Goal: Leave review/rating: Share an evaluation or opinion about a product, service, or content

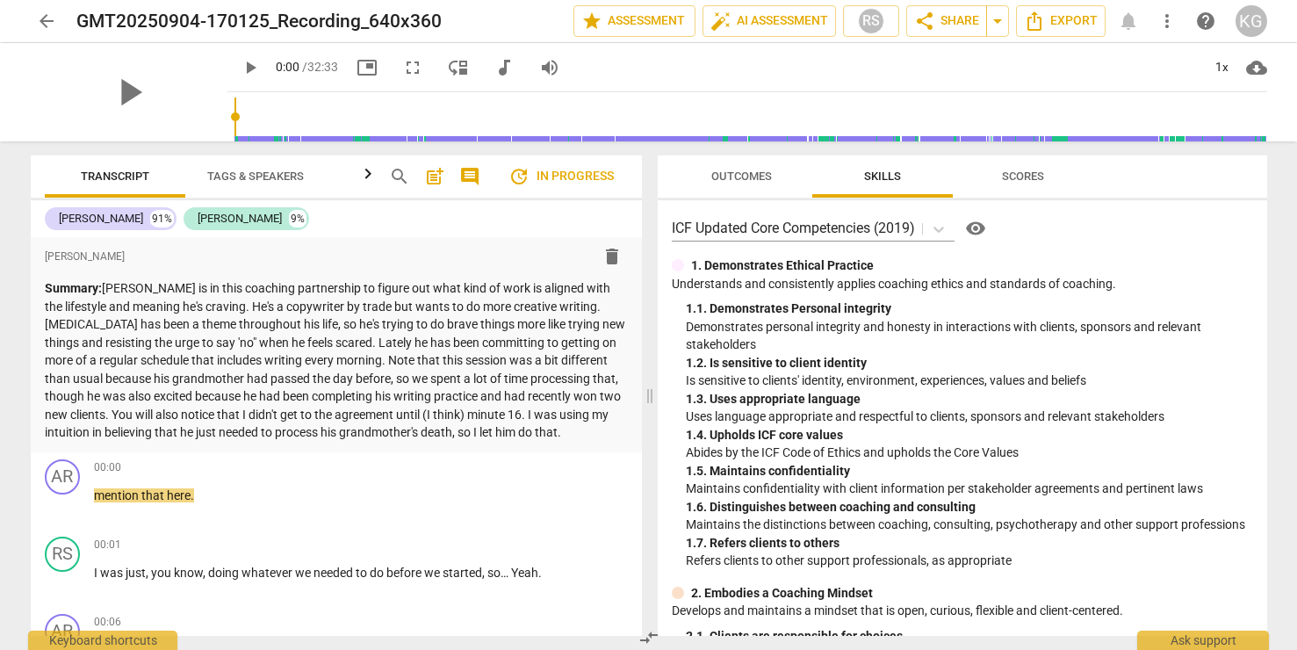
click at [40, 21] on span "arrow_back" at bounding box center [46, 21] width 21 height 21
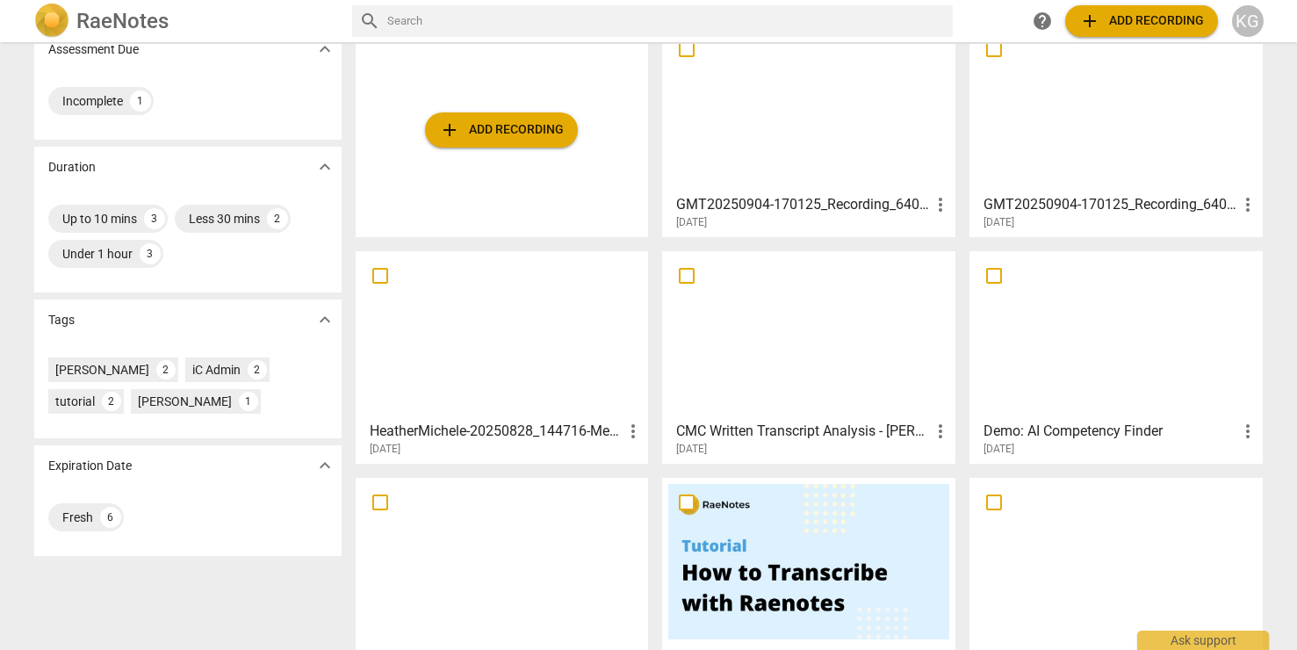
scroll to position [352, 0]
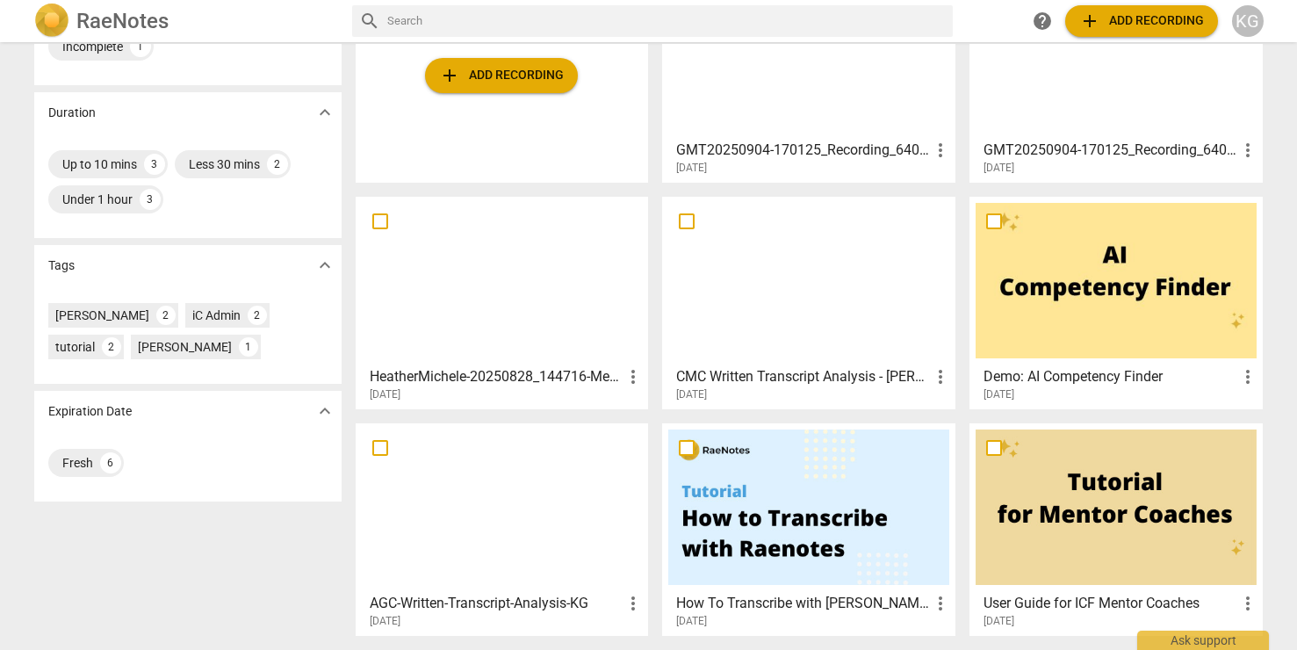
click at [542, 361] on div "HeatherMichele-20250828_144716-Meeting Recording more_vert [DATE]" at bounding box center [503, 380] width 283 height 44
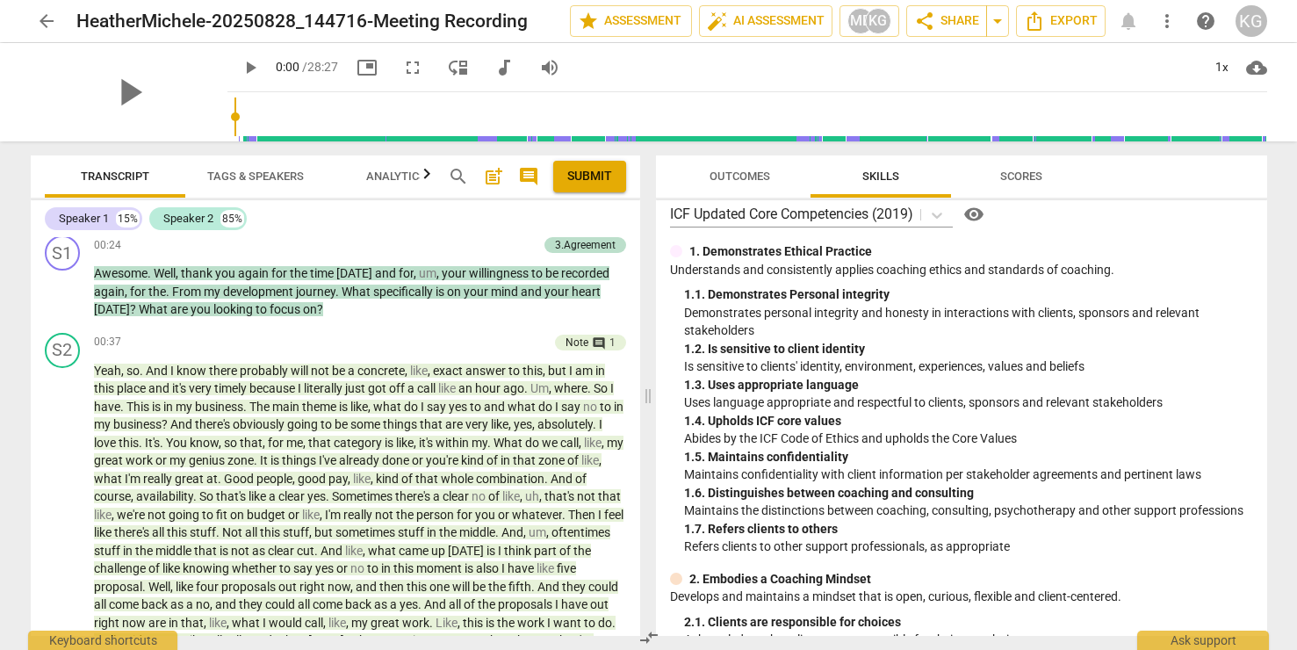
scroll to position [880, 0]
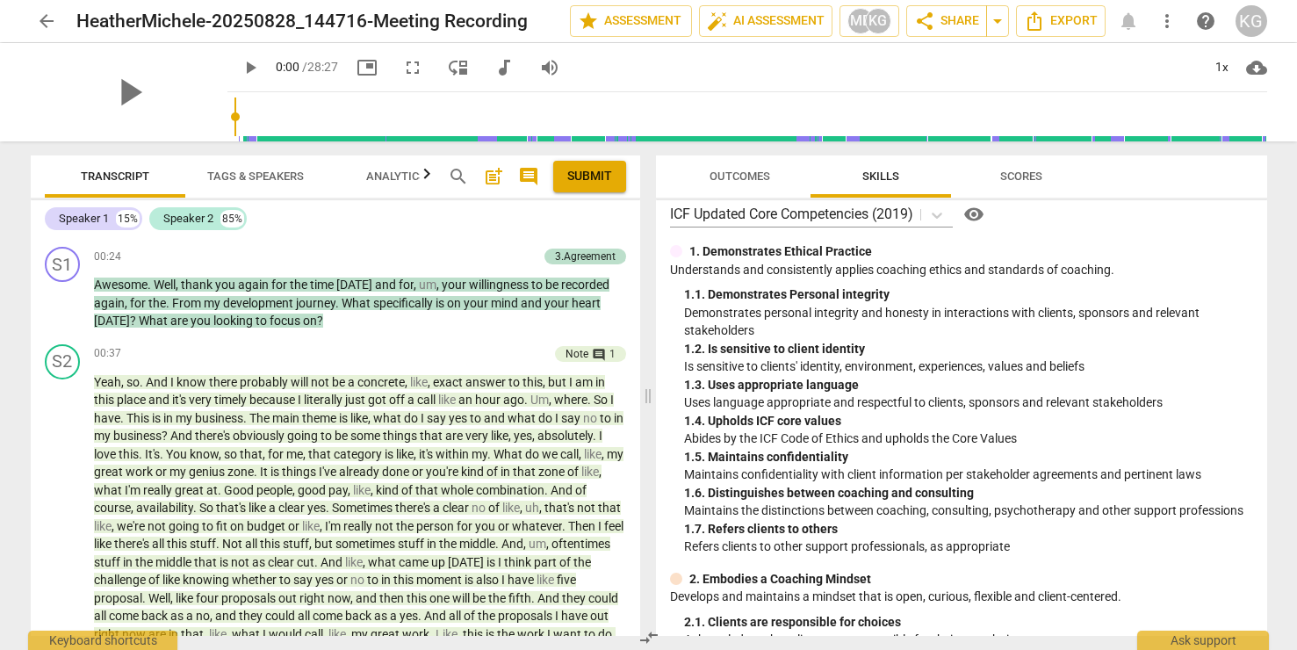
click at [741, 182] on span "Outcomes" at bounding box center [740, 175] width 61 height 13
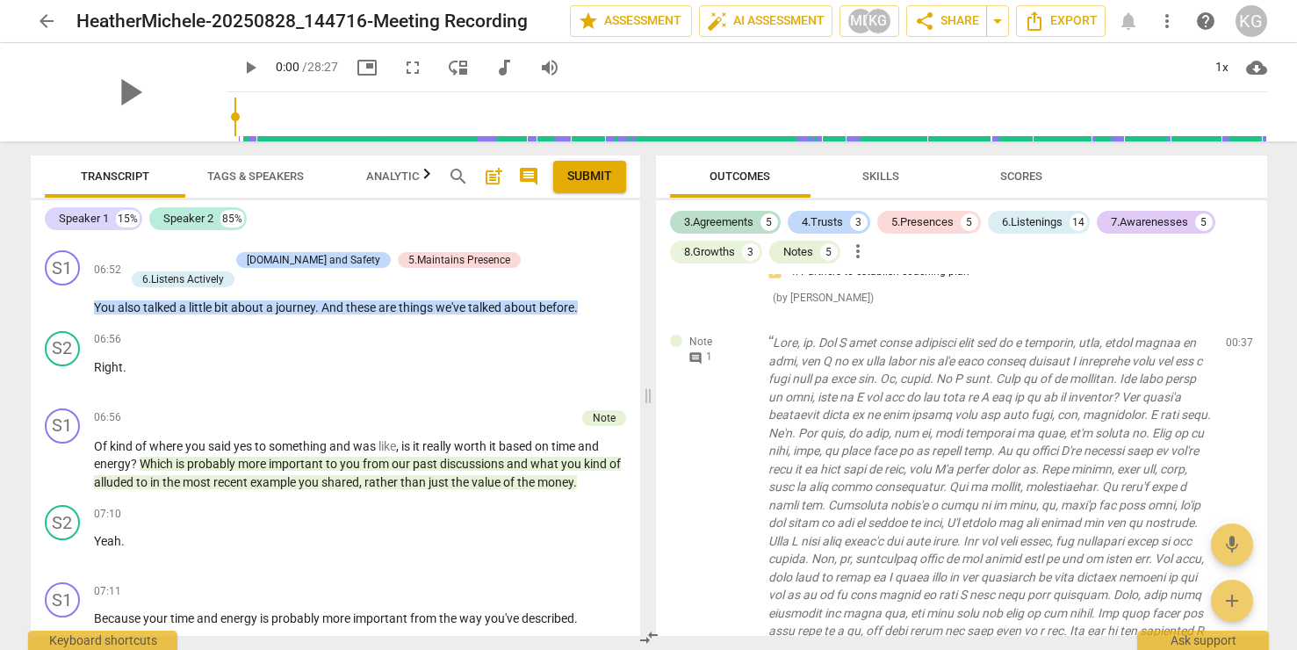
scroll to position [2450, 0]
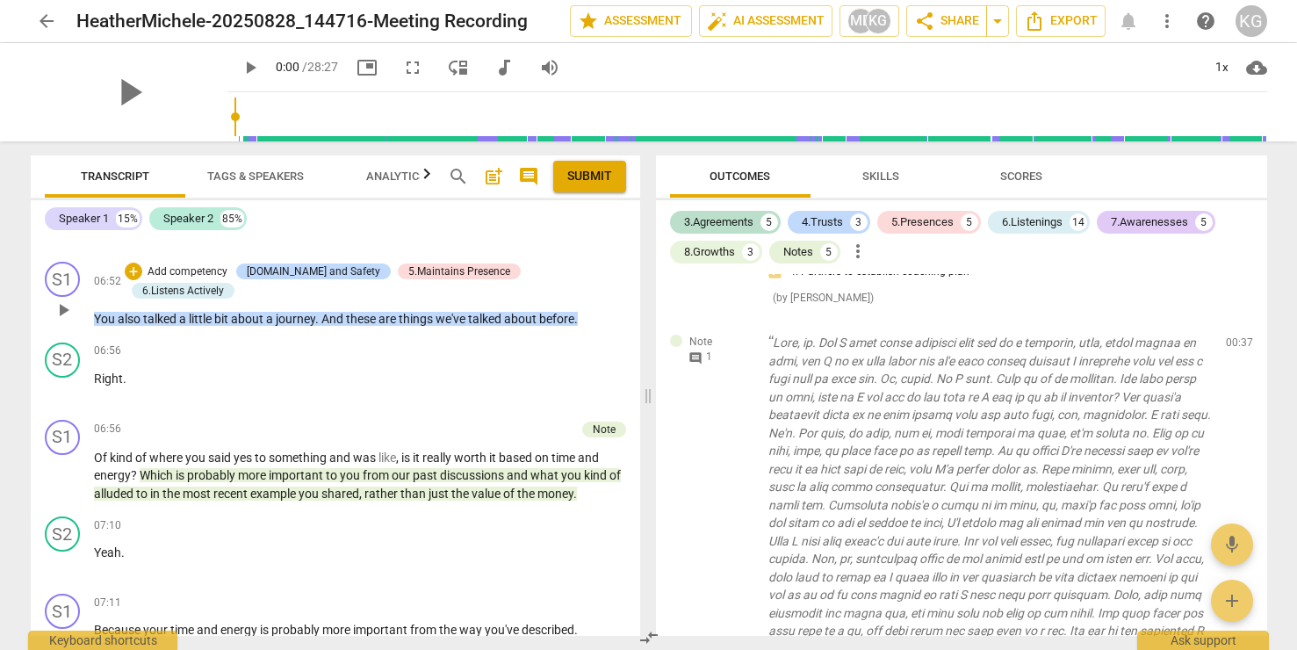
click at [518, 326] on span "about" at bounding box center [521, 319] width 35 height 14
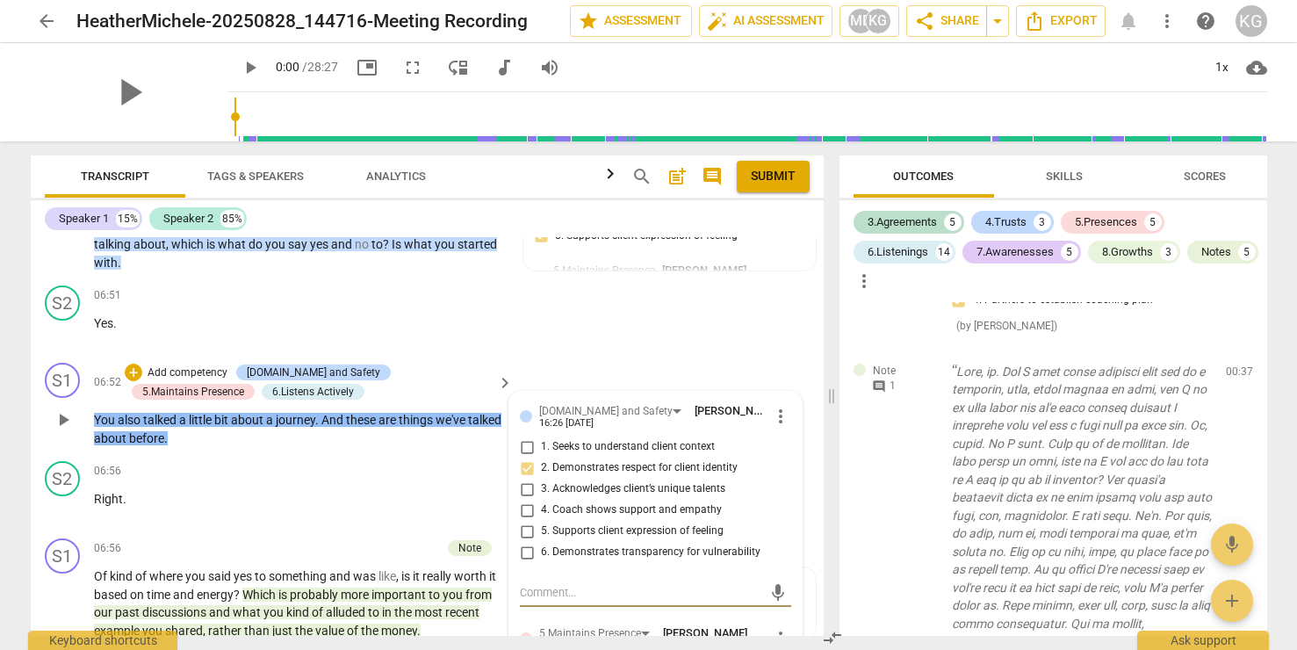
scroll to position [2481, 0]
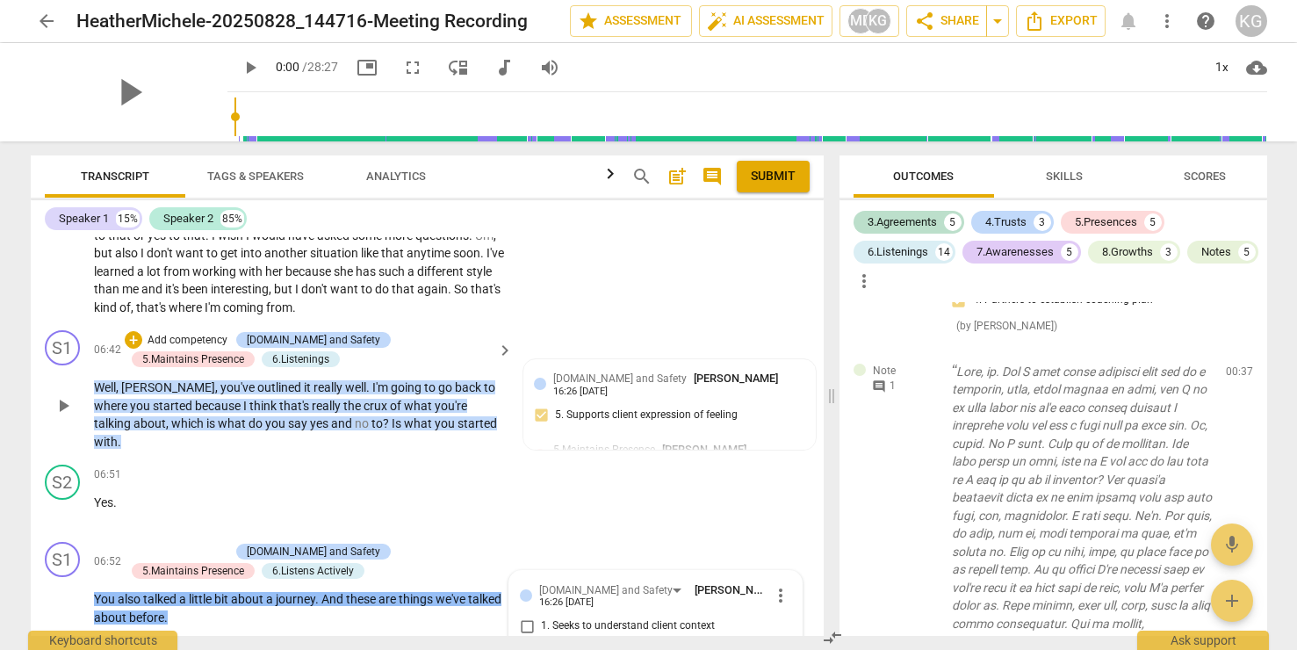
click at [421, 414] on p "Well , [PERSON_NAME] , you've outlined it really well . I'm going to go back to…" at bounding box center [299, 414] width 410 height 72
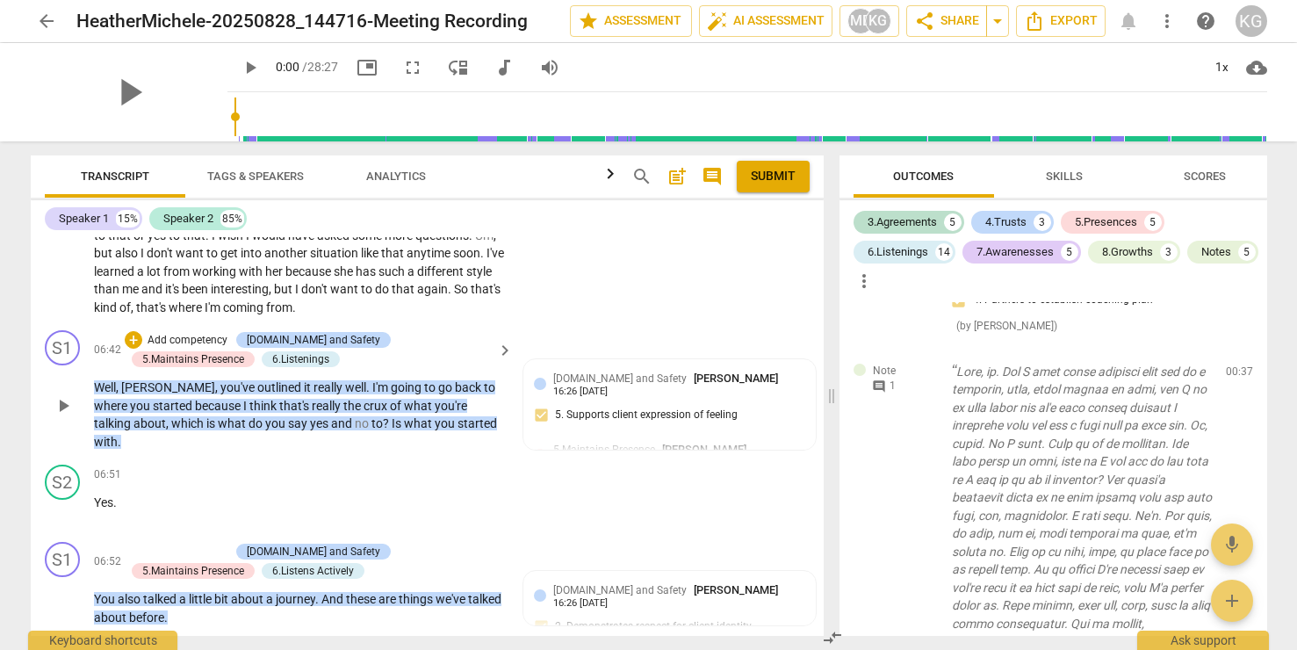
click at [435, 413] on span "you're" at bounding box center [451, 406] width 32 height 14
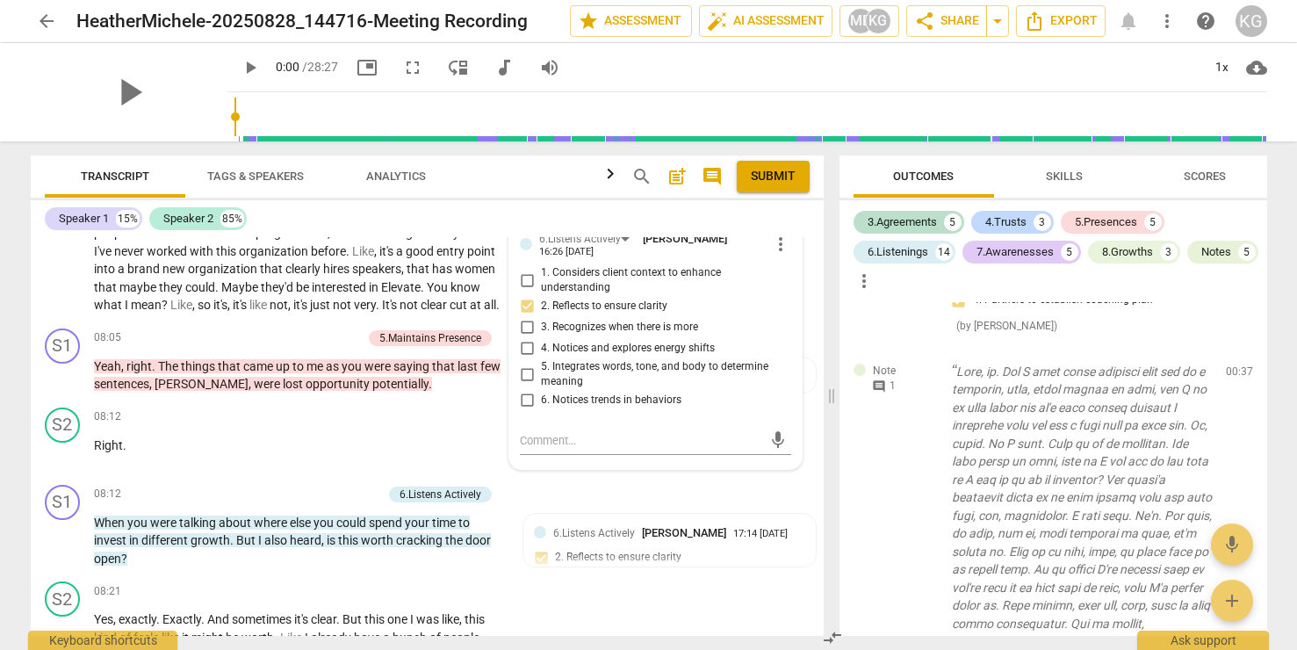
scroll to position [3410, 0]
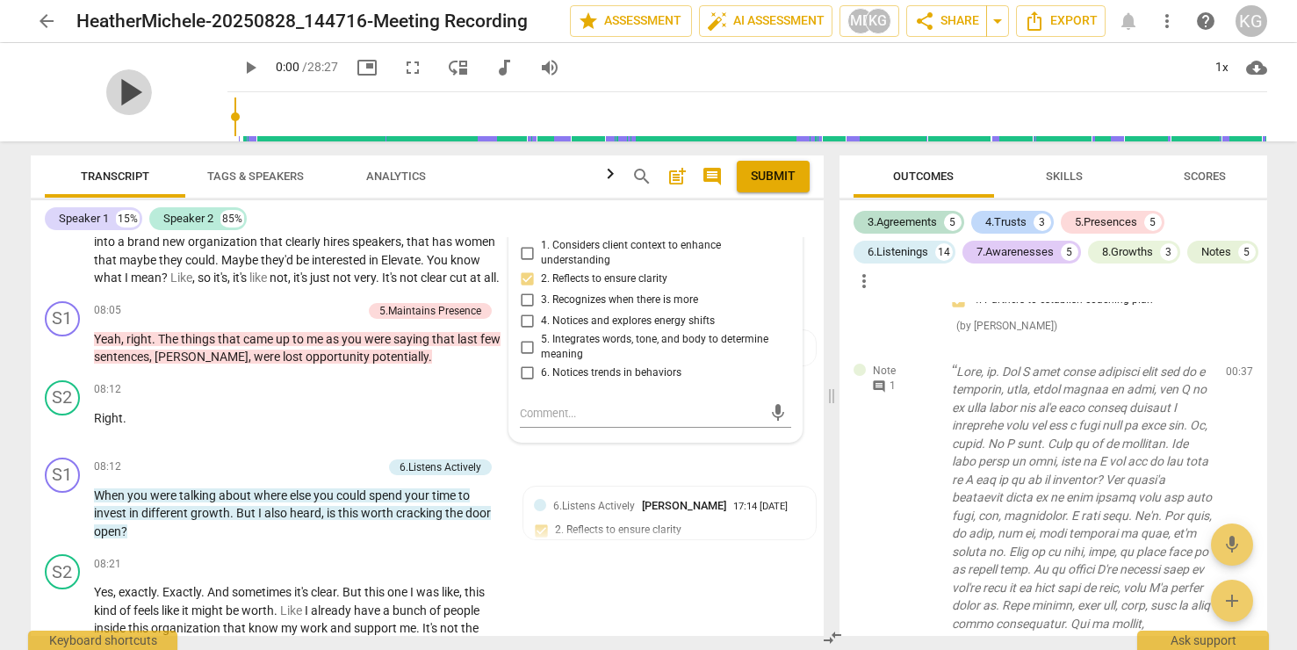
click at [106, 90] on span "play_arrow" at bounding box center [129, 92] width 46 height 46
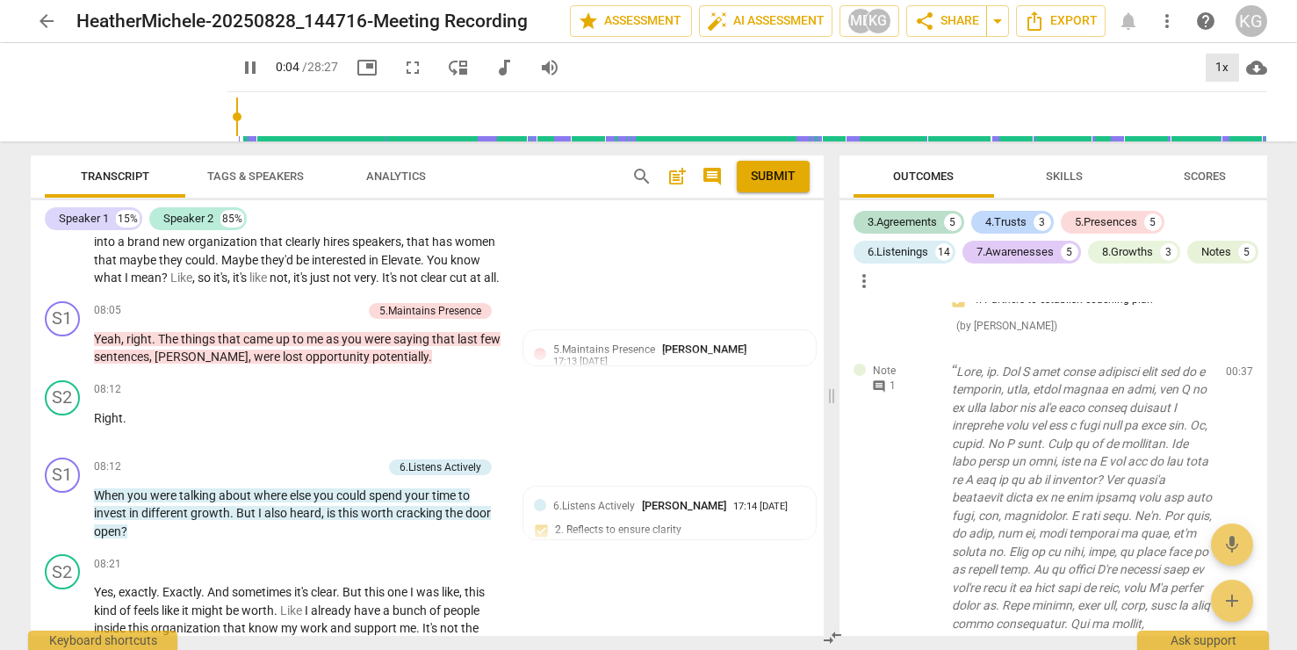
click at [1224, 67] on div "1x" at bounding box center [1222, 68] width 33 height 28
click at [1245, 138] on li "1.25x" at bounding box center [1235, 136] width 59 height 33
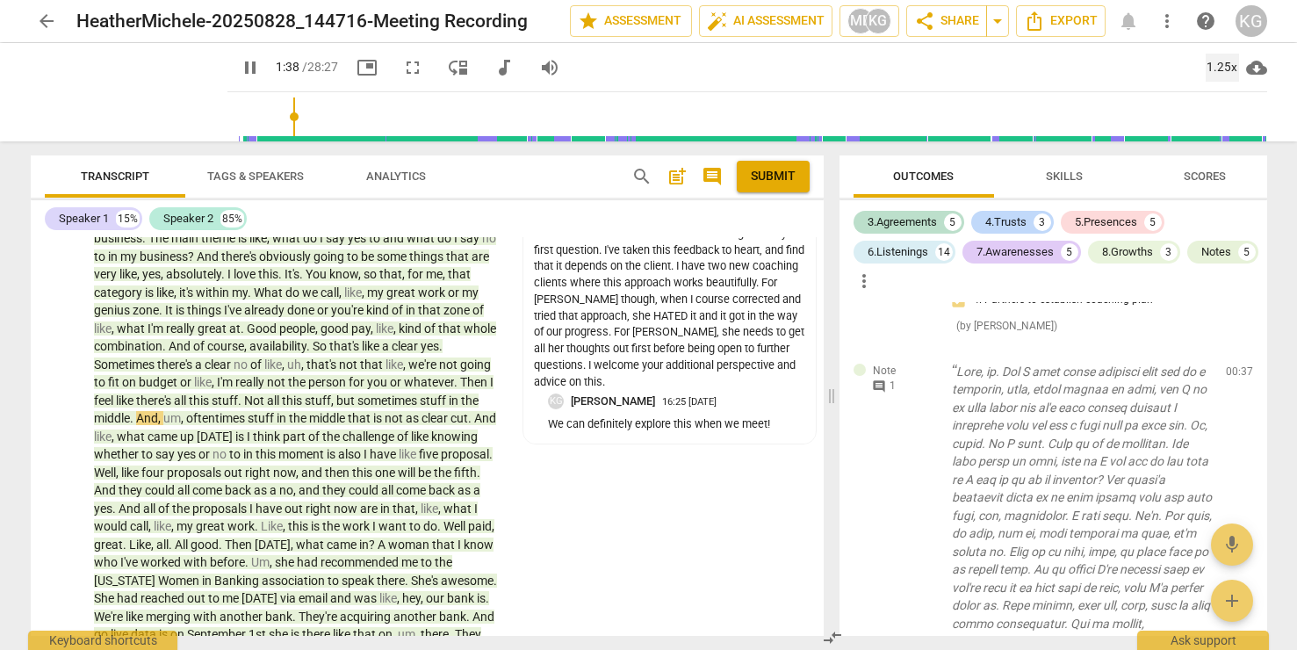
scroll to position [1033, 0]
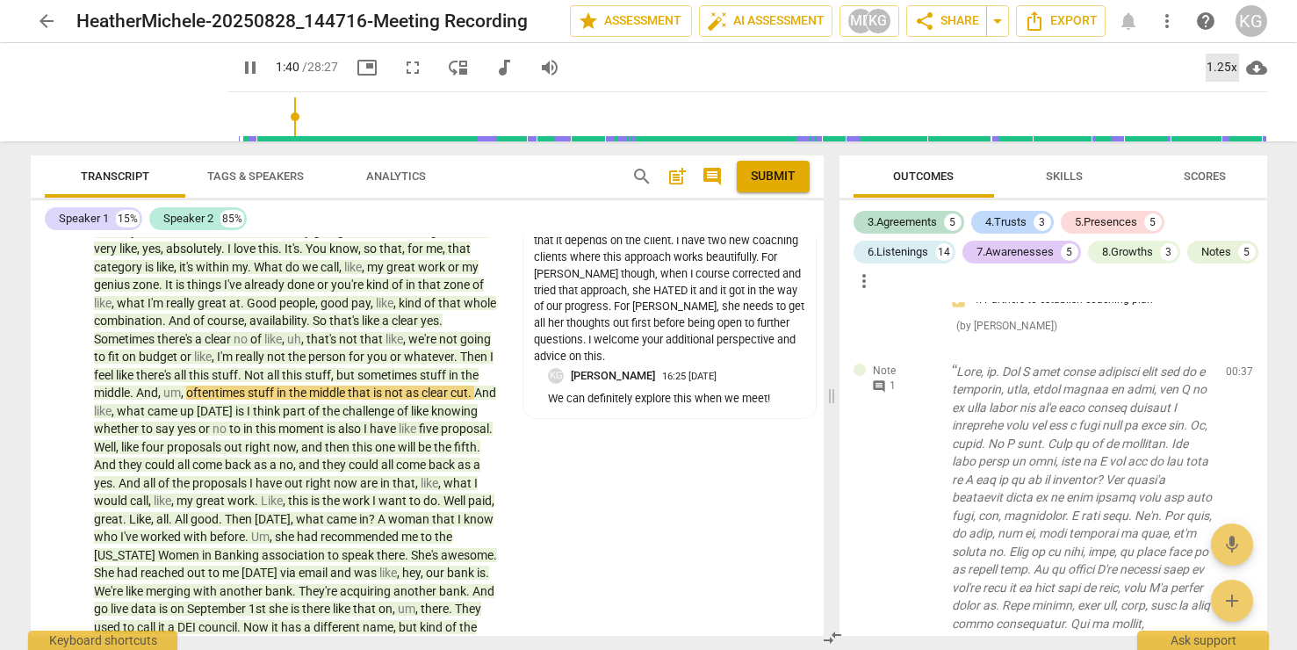
click at [1229, 61] on div "1.25x" at bounding box center [1222, 68] width 33 height 28
click at [1232, 166] on li "1.5x" at bounding box center [1235, 169] width 59 height 33
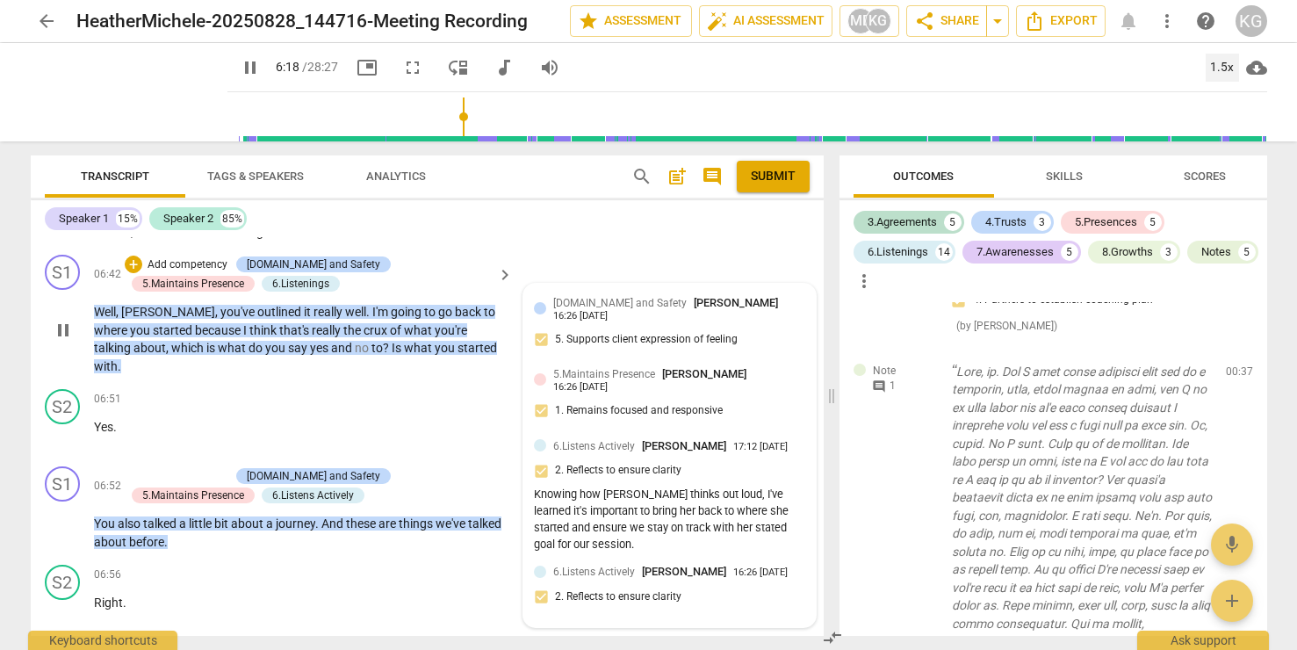
scroll to position [2570, 0]
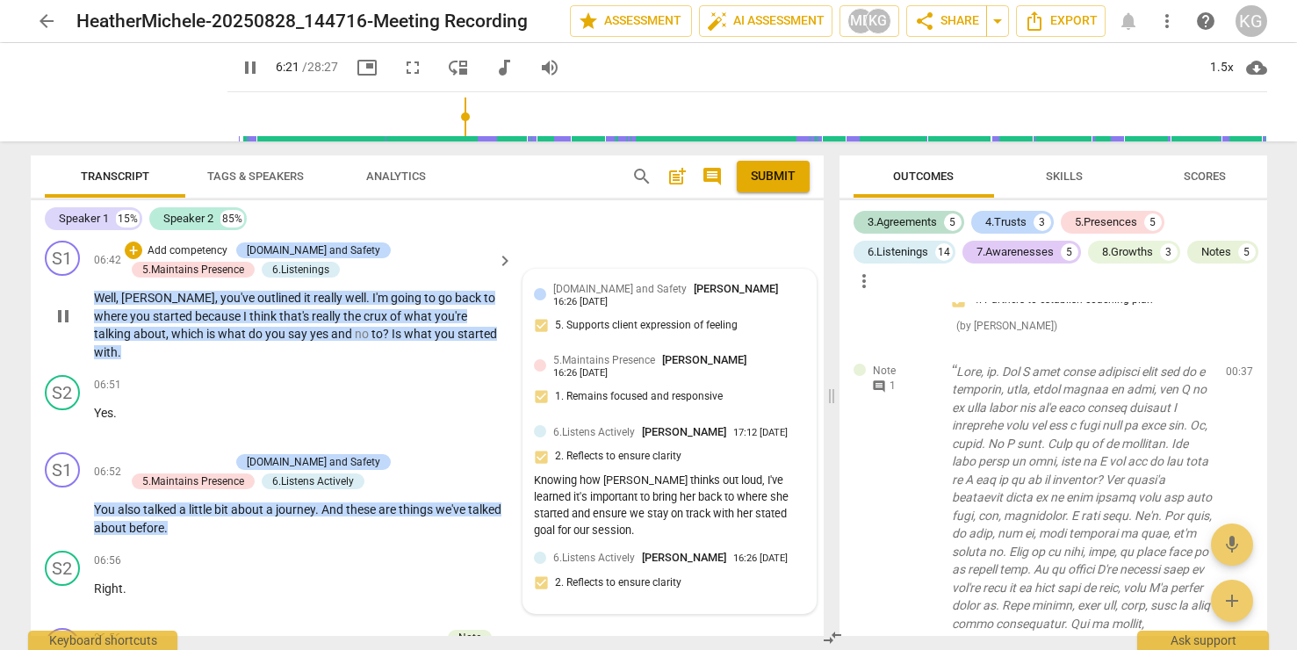
click at [630, 366] on span "5.Maintains Presence" at bounding box center [604, 360] width 102 height 12
type input "382"
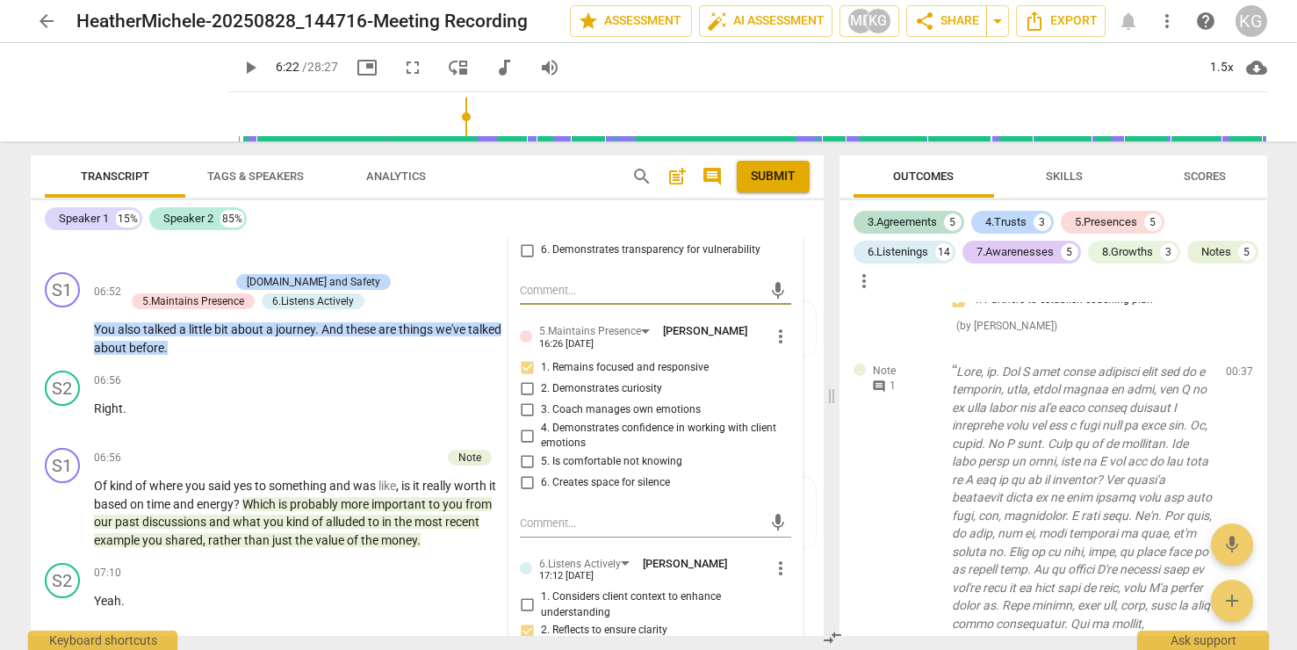
scroll to position [2767, 0]
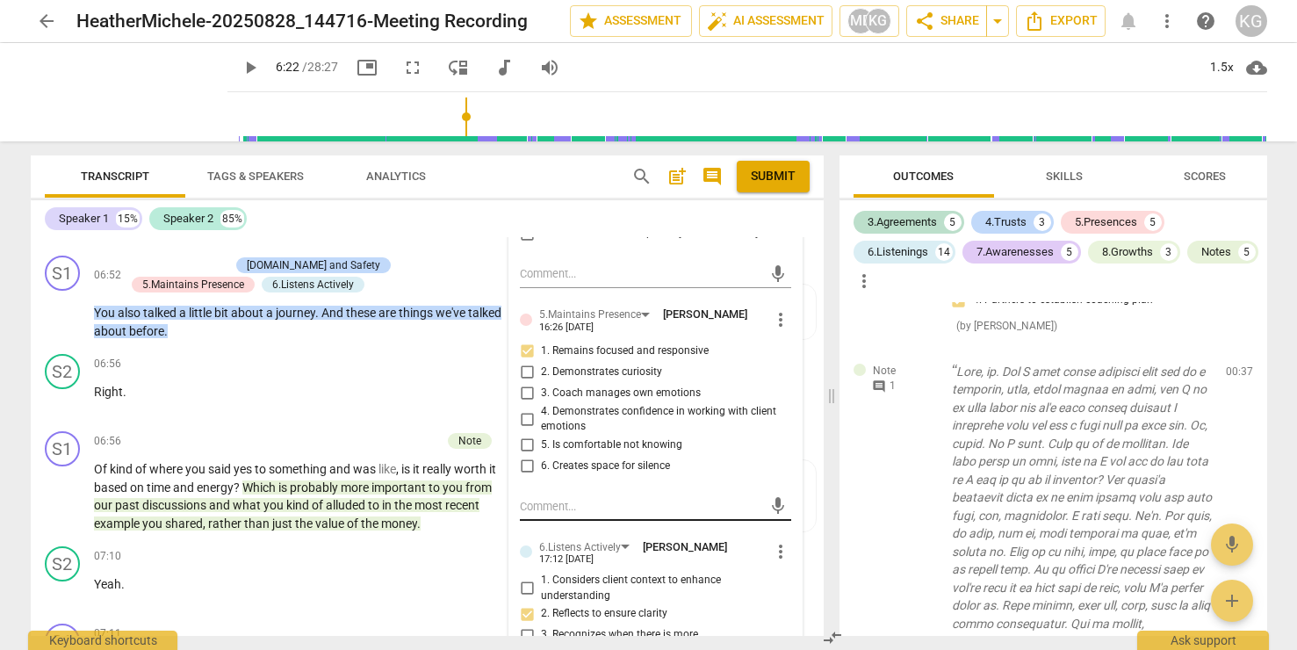
click at [550, 521] on div "mic" at bounding box center [655, 507] width 270 height 28
click at [536, 515] on textarea at bounding box center [641, 506] width 242 height 17
type textarea "Y"
type textarea "Yo"
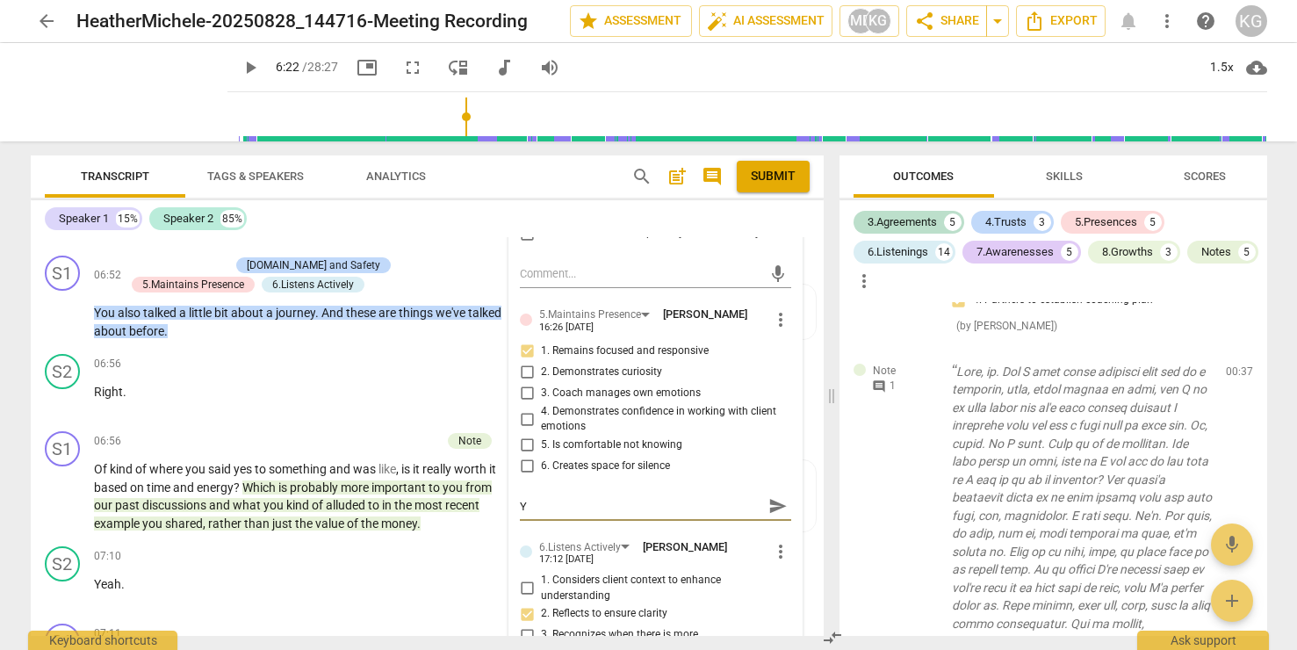
type textarea "Yo"
type textarea "You"
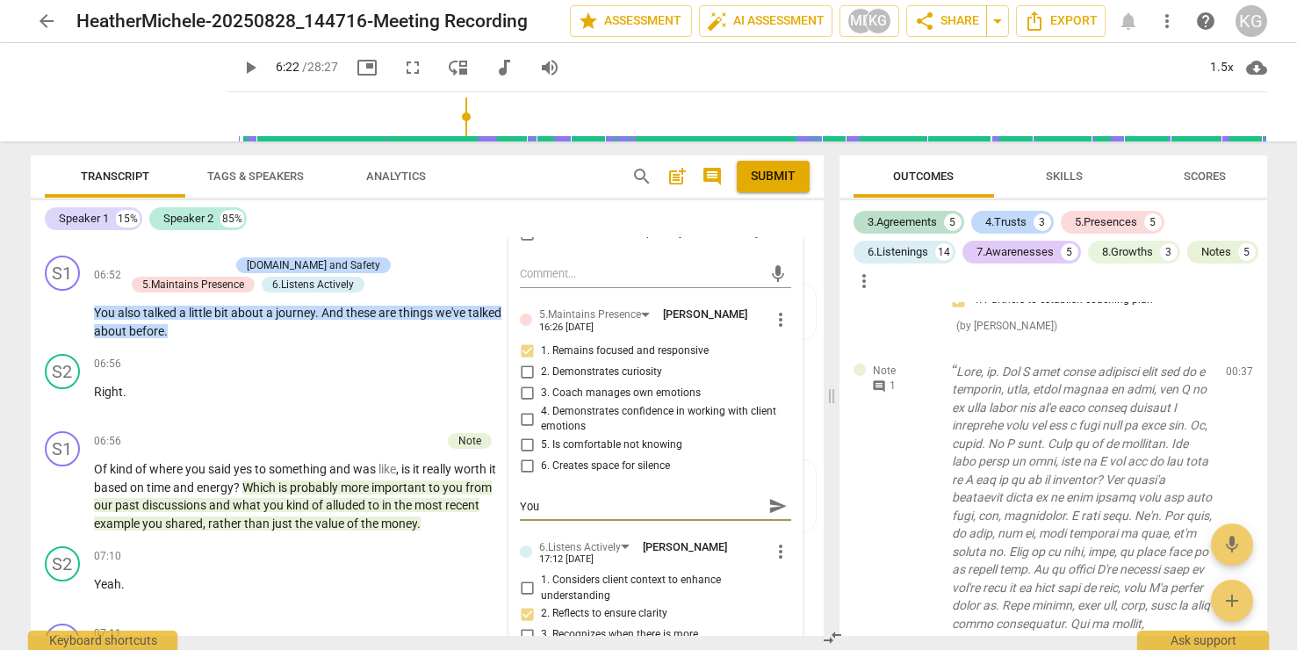
type textarea "You r"
type textarea "You re"
type textarea "You rea"
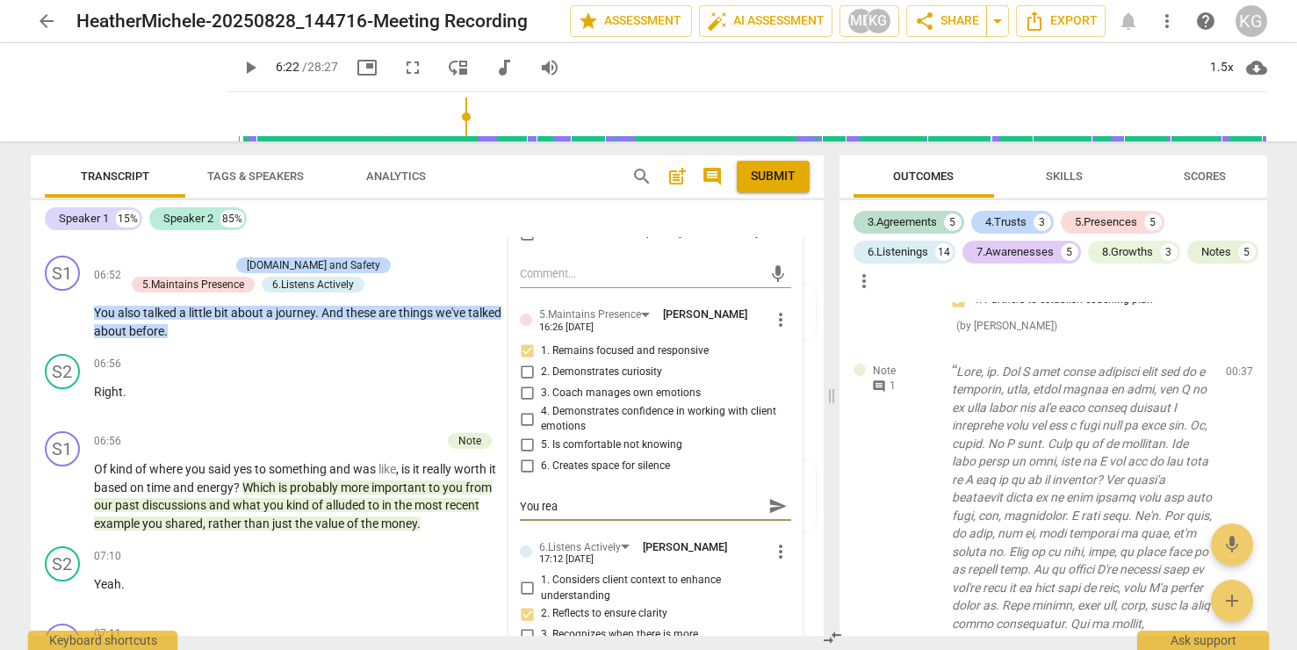
type textarea "You real"
type textarea "You reall"
type textarea "You really"
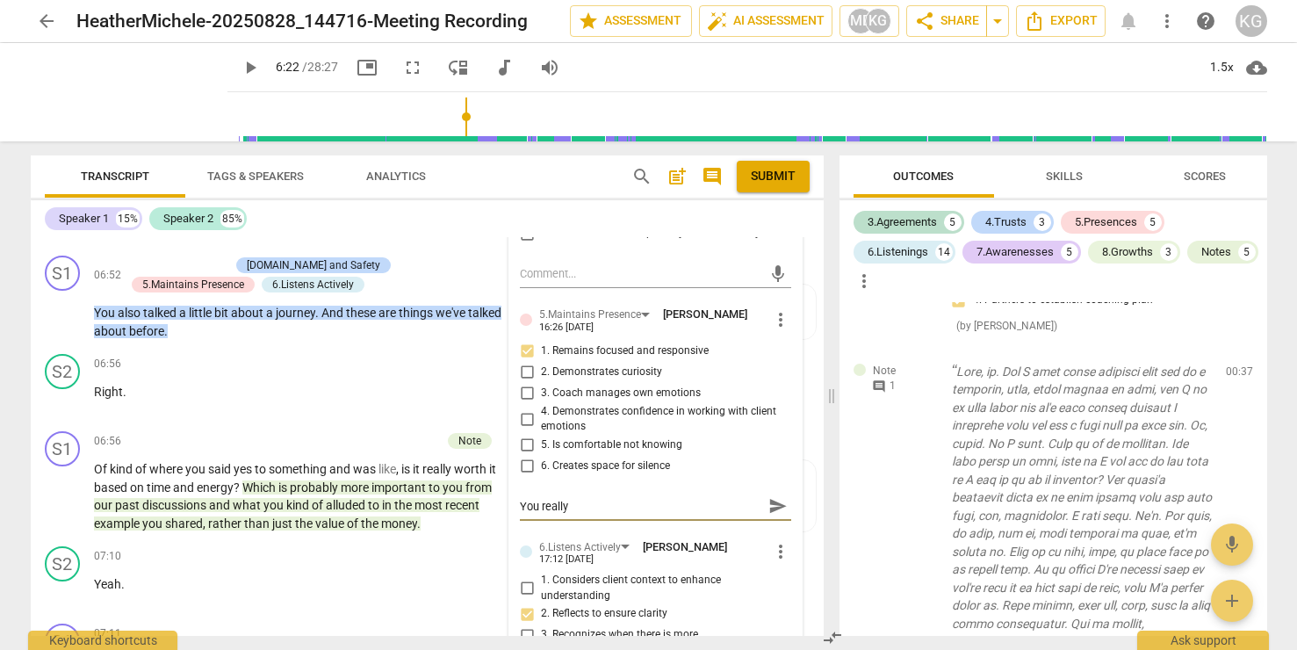
type textarea "You really"
type textarea "You really d"
type textarea "You really de"
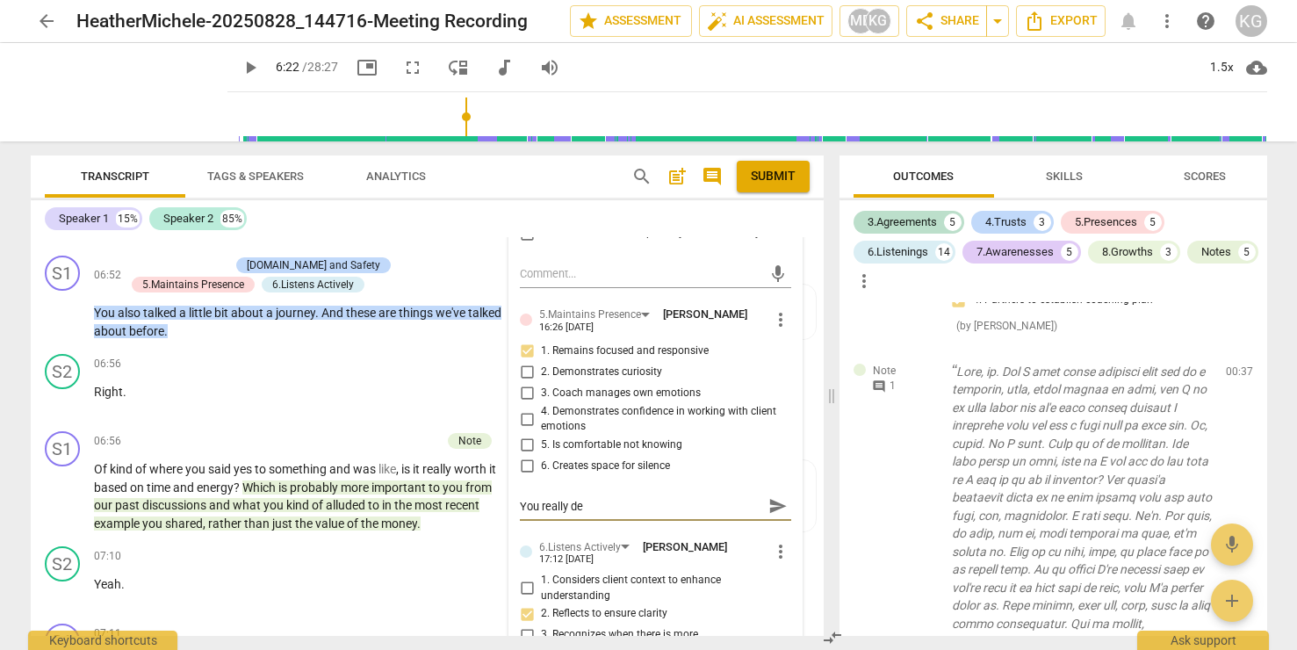
type textarea "You really deo"
type textarea "You really deom"
type textarea "You really deo"
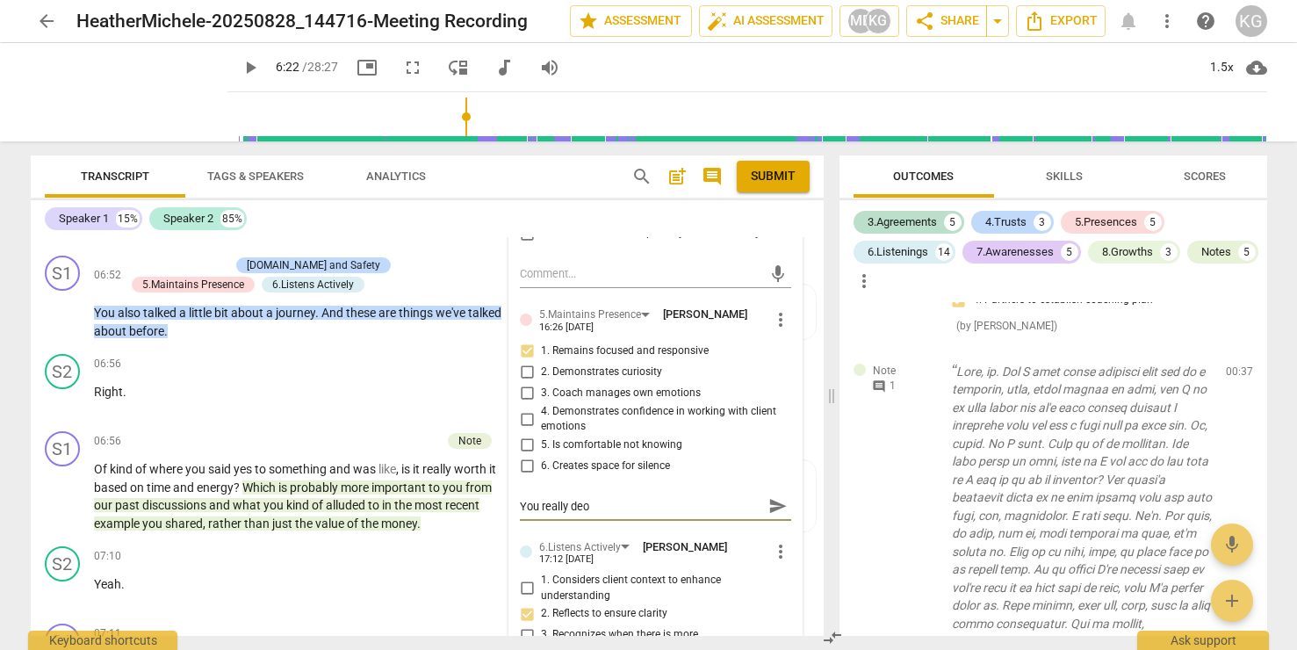
type textarea "You really de"
type textarea "You really dem"
type textarea "You really demo"
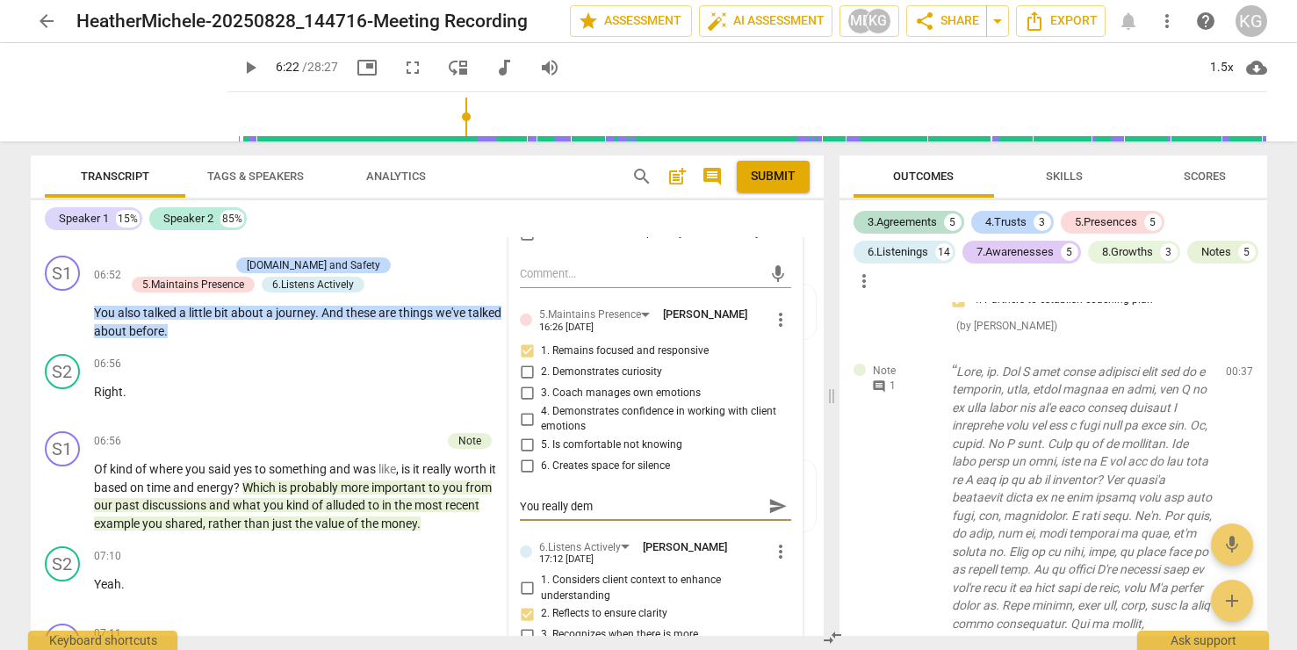
type textarea "You really demo"
type textarea "You really demon"
type textarea "You really demons"
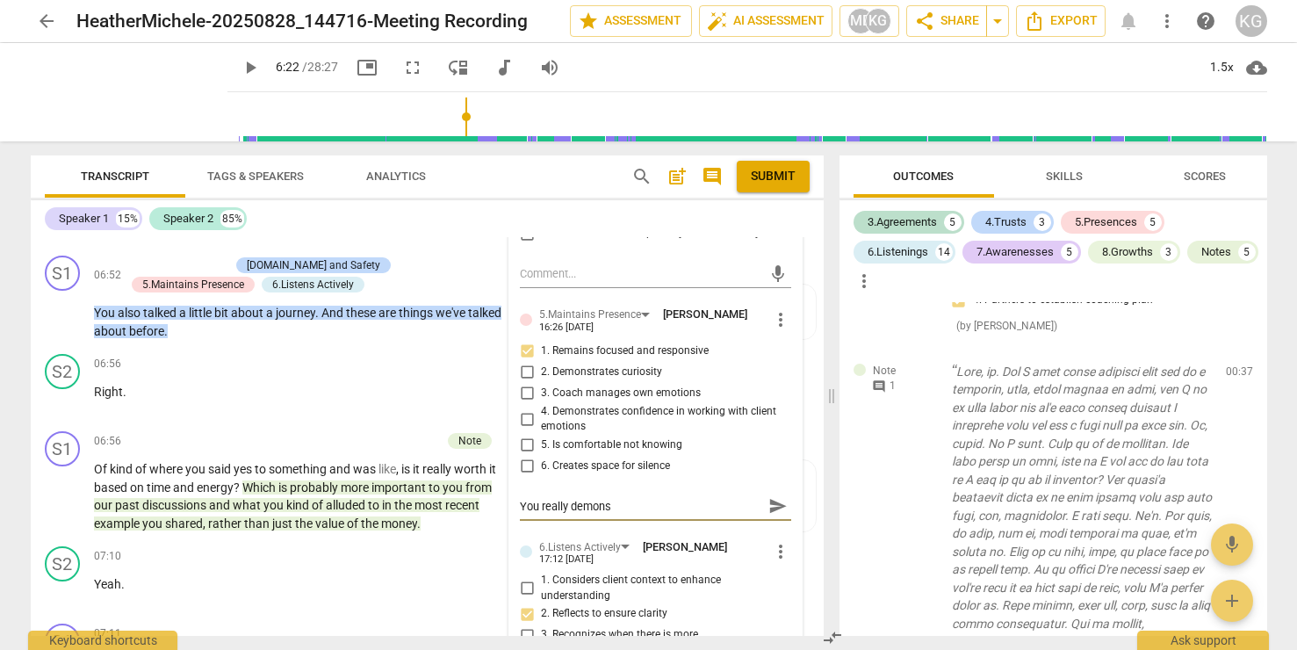
type textarea "You really demonst"
type textarea "You really demonstr"
type textarea "You really demonstra"
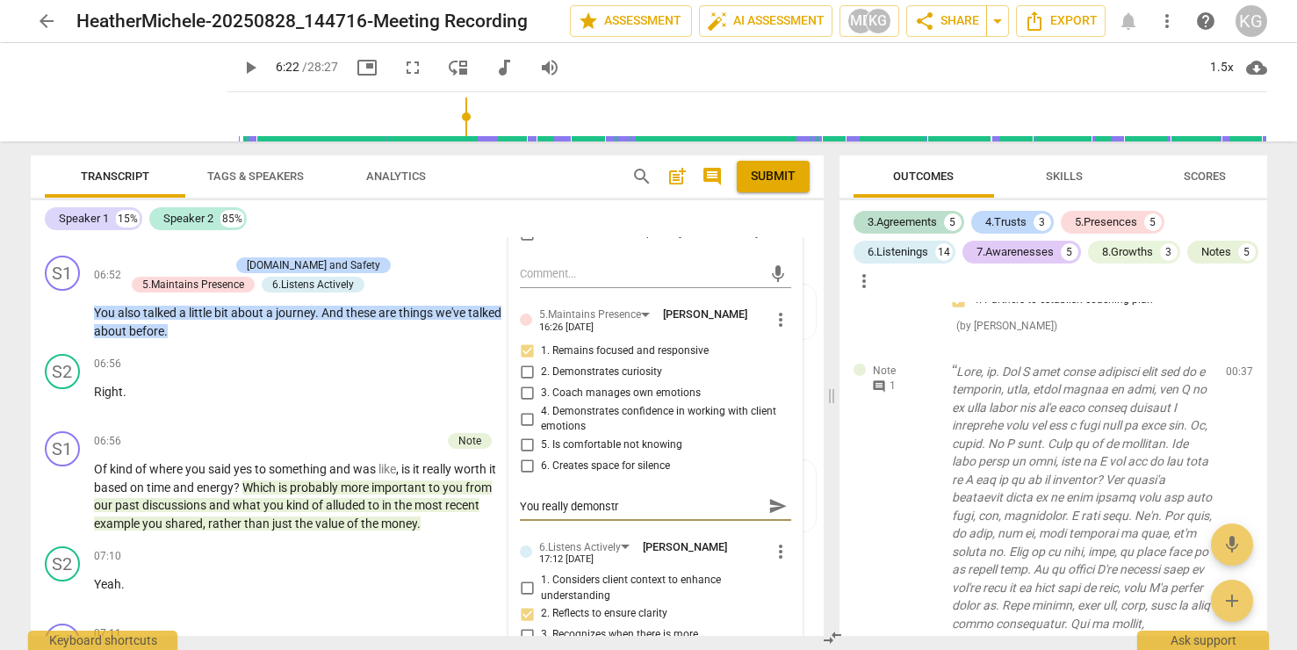
type textarea "You really demonstra"
type textarea "You really demonstrat"
type textarea "You really demonstrate"
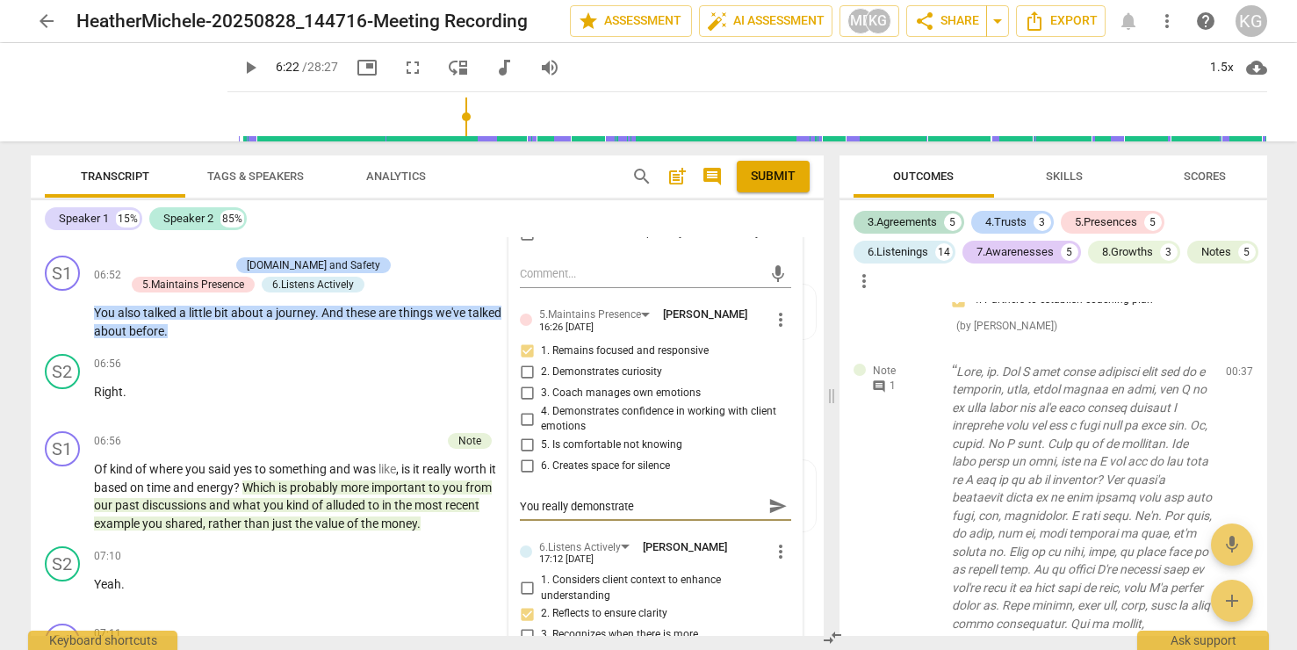
type textarea "You really demonstrate"
type textarea "You really demonstrate t"
type textarea "You really demonstrate th"
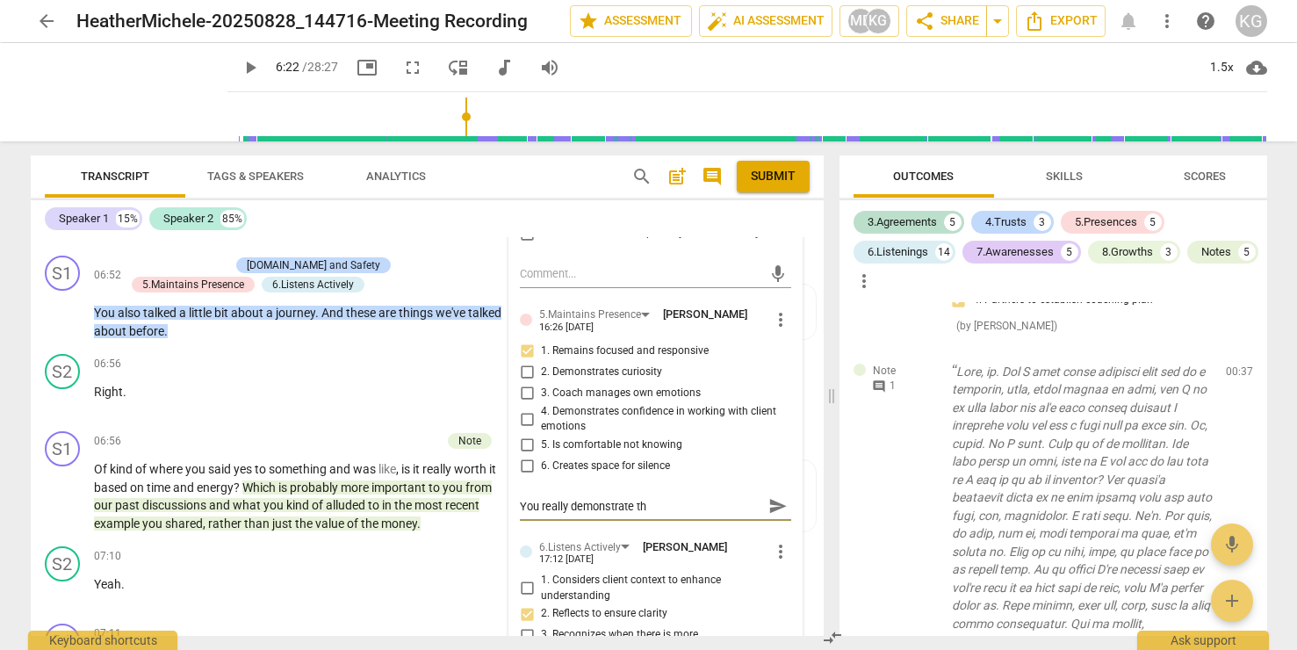
type textarea "You really demonstrate thi"
type textarea "You really demonstrate this"
type textarea "You really demonstrate this c"
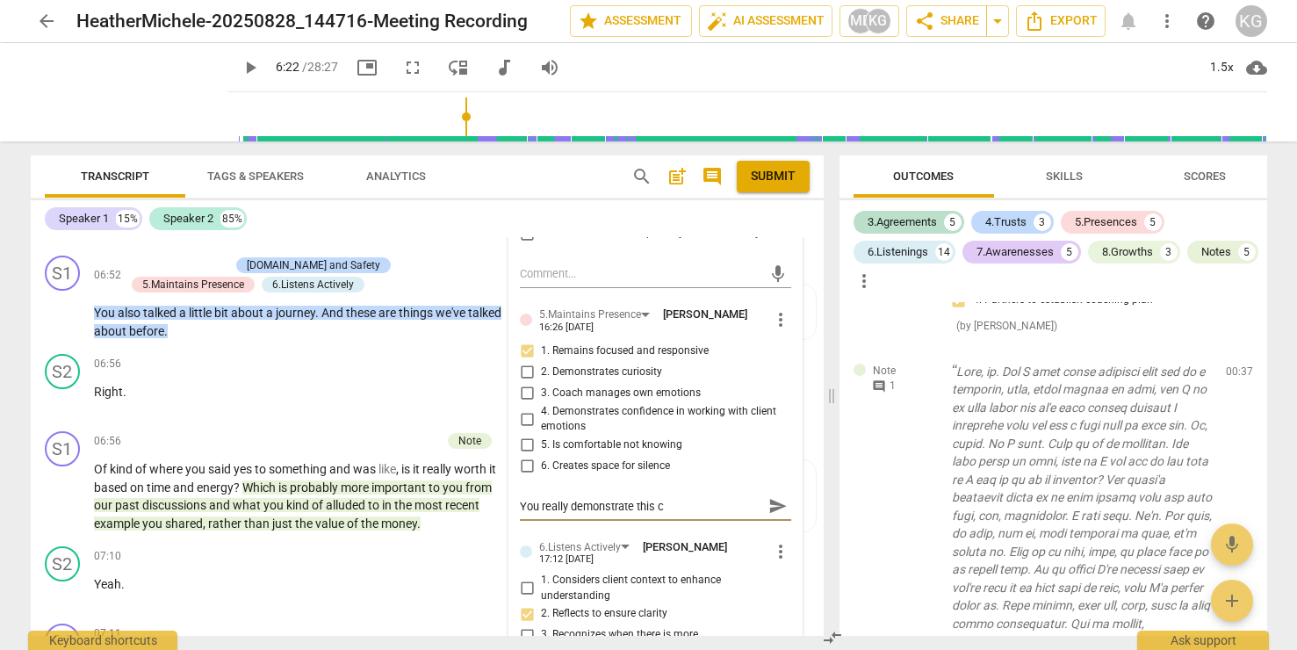
type textarea "You really demonstrate this"
type textarea "You really demonstrate this C"
type textarea "You really demonstrate this CC"
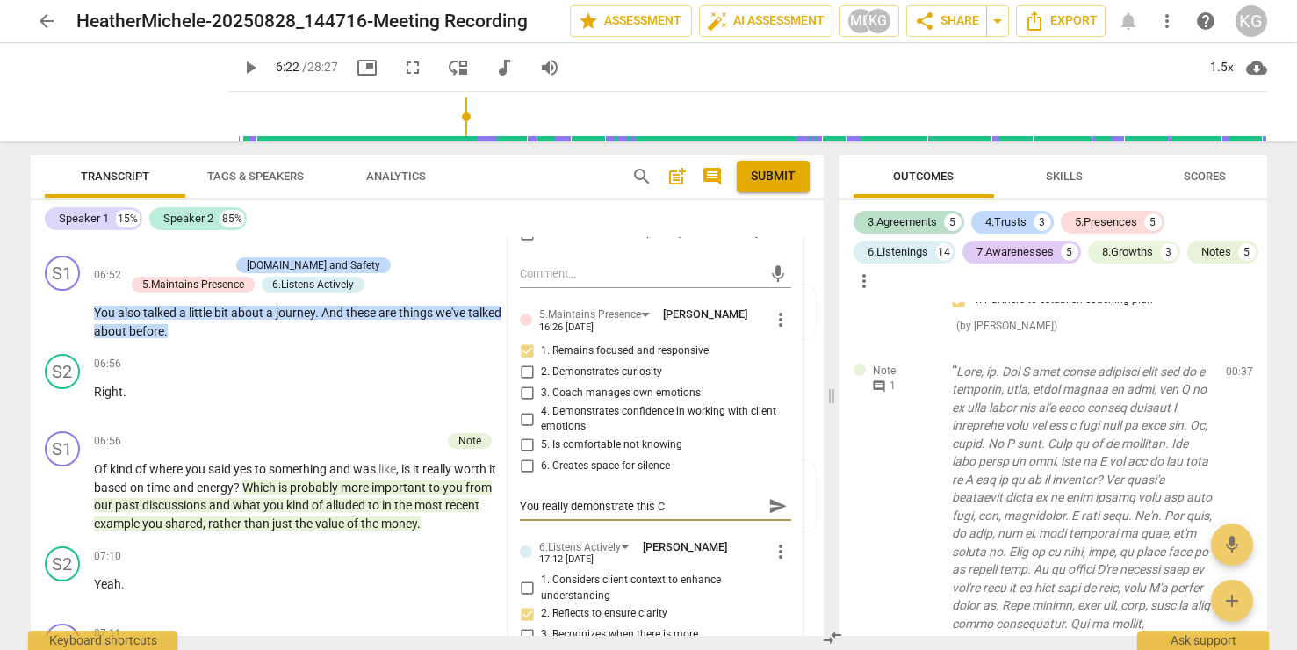
type textarea "You really demonstrate this CC"
type textarea "You really demonstrate this CC i"
type textarea "You really demonstrate this CC in"
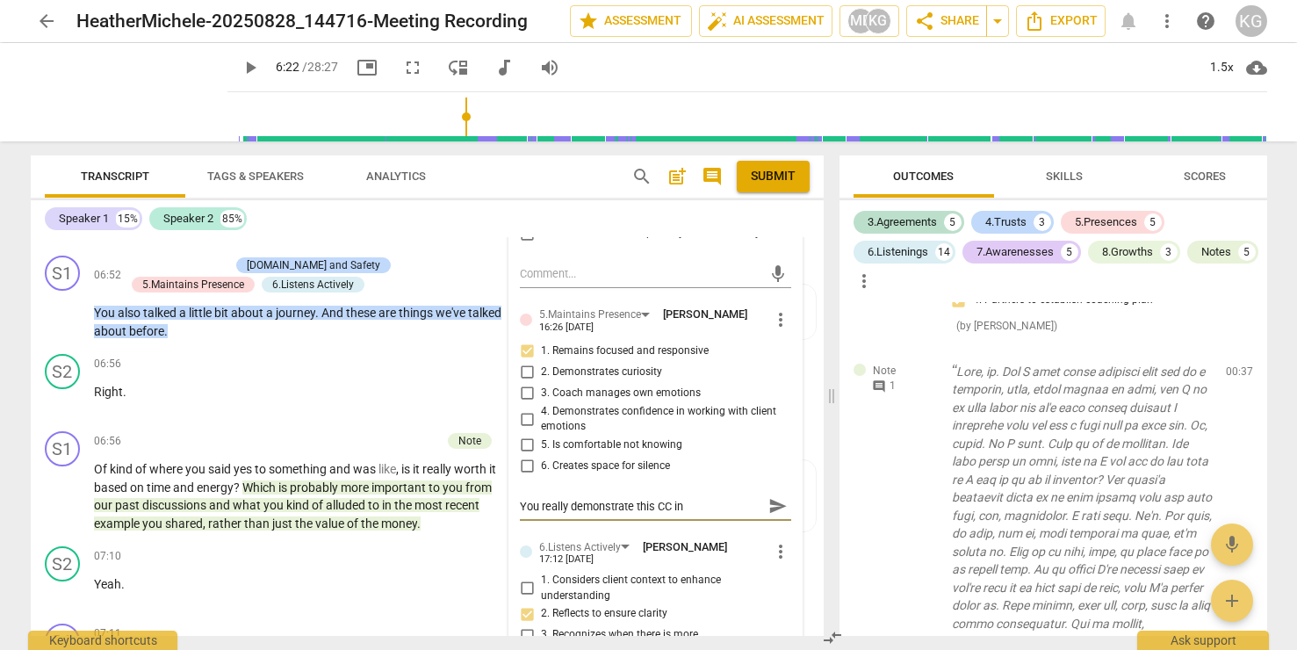
type textarea "You really demonstrate this CC in"
type textarea "You really demonstrate this CC in s"
type textarea "You really demonstrate this CC in sp"
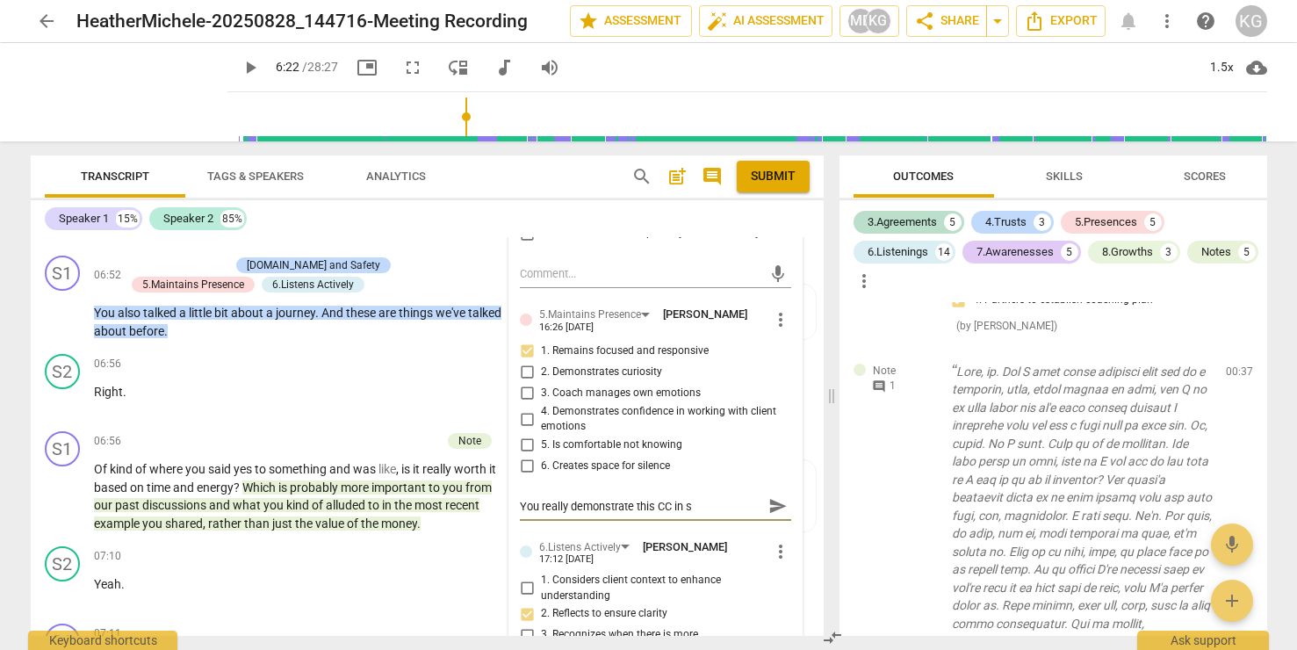
type textarea "You really demonstrate this CC in sp"
type textarea "You really demonstrate this CC in spa"
type textarea "You really demonstrate this CC in spad"
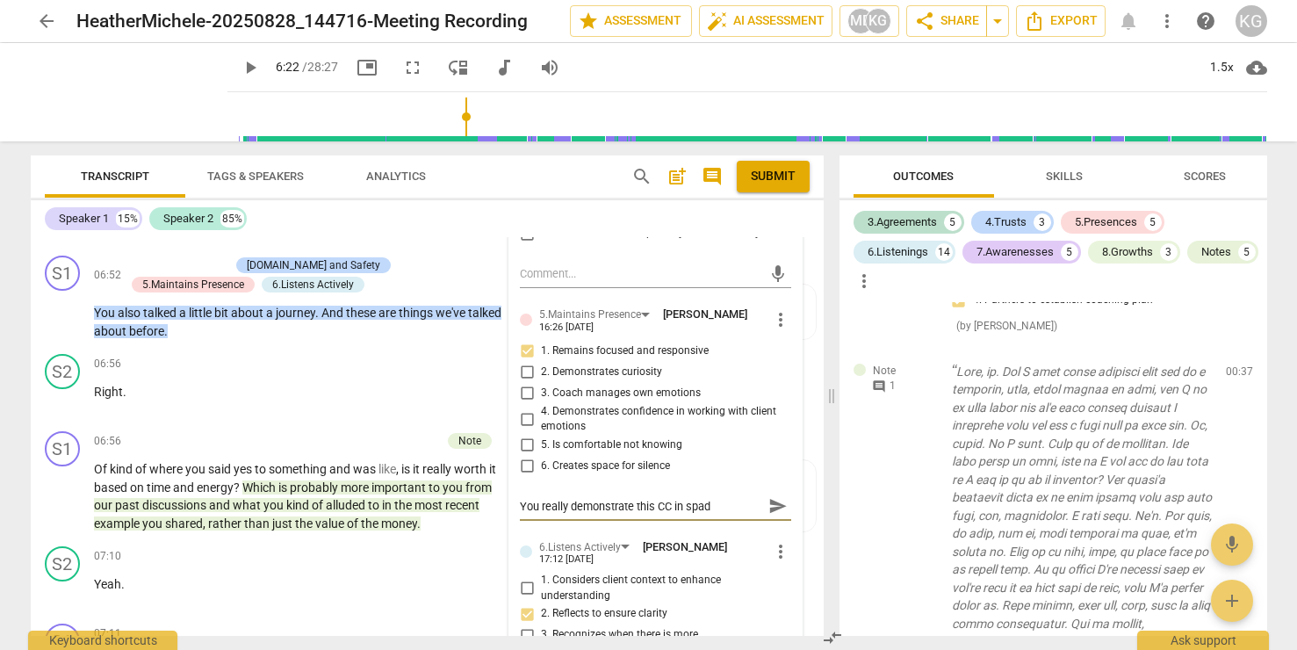
type textarea "You really demonstrate this CC in spade"
type textarea "You really demonstrate this CC in spades"
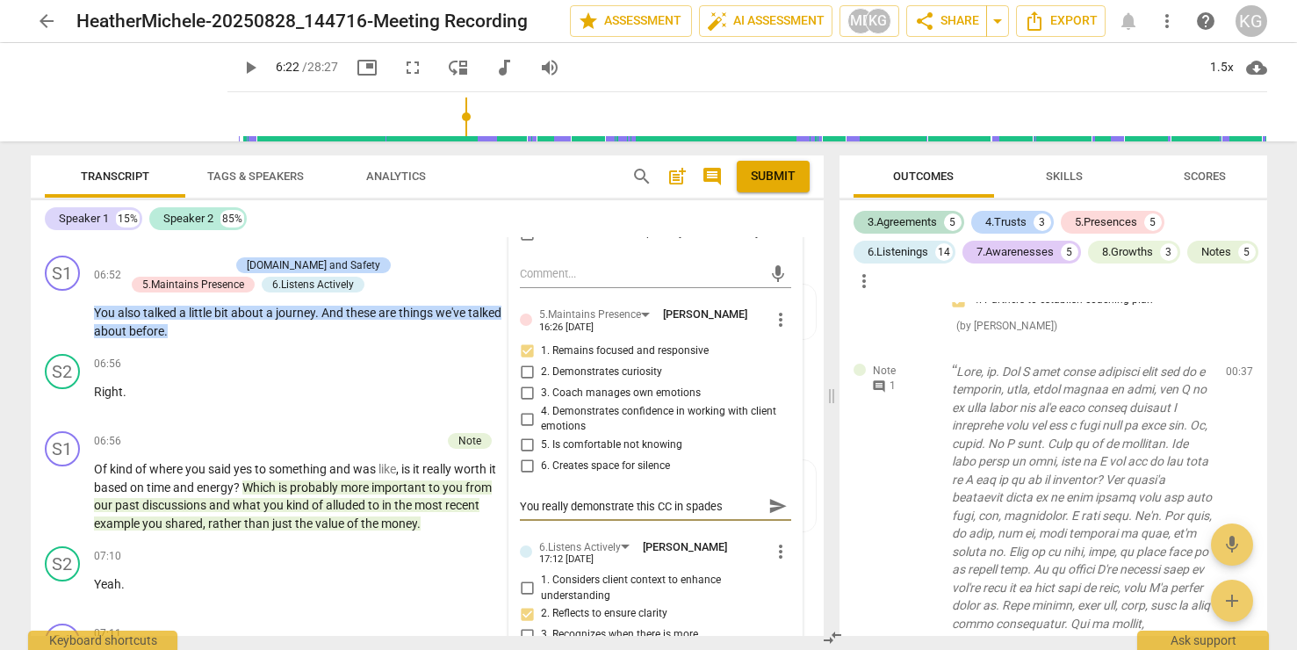
type textarea "You really demonstrate this CC in spades"
type textarea "You really demonstrate this CC in spades h"
type textarea "You really demonstrate this CC in spades he"
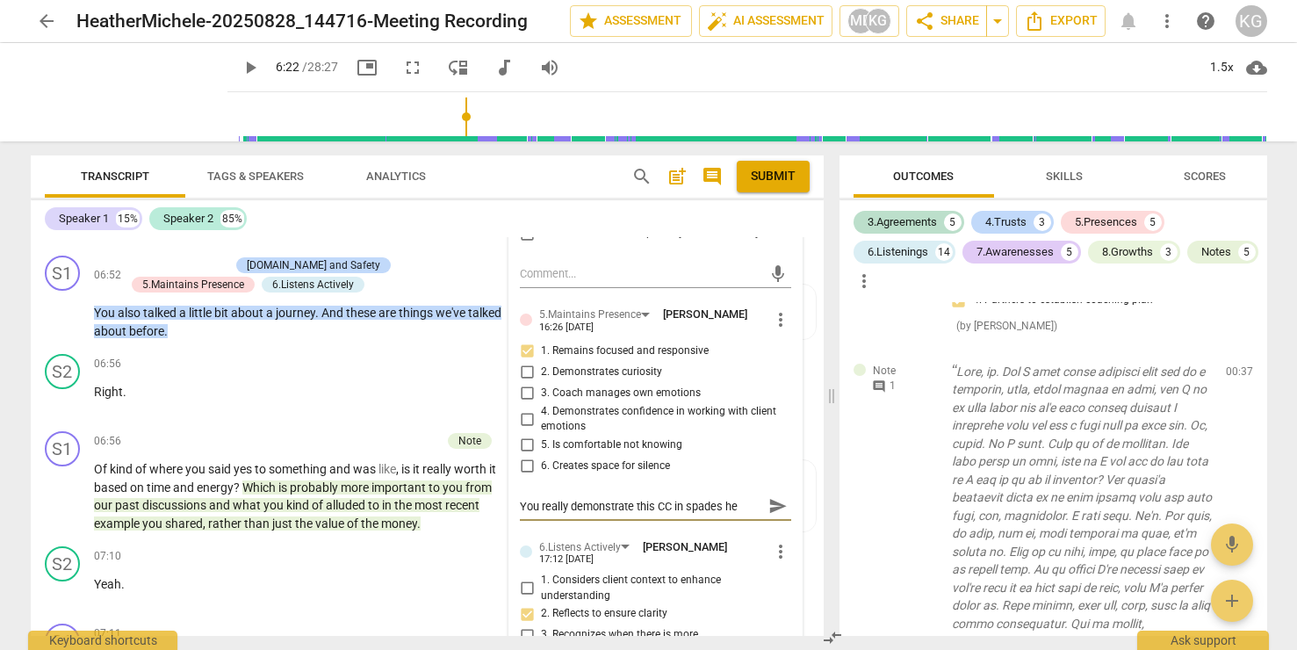
type textarea "You really demonstrate this CC in spades her"
type textarea "You really demonstrate this CC in spades here"
type textarea "You really demonstrate this CC in spades here!"
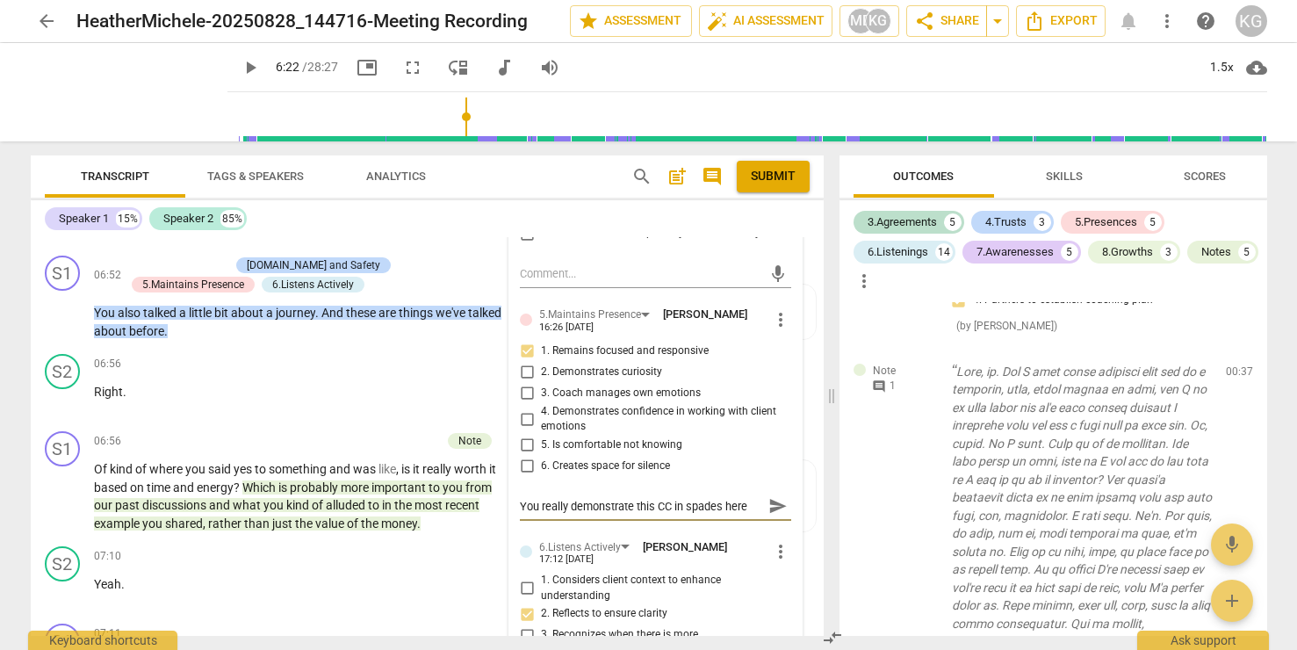
type textarea "You really demonstrate this CC in spades here!"
type textarea "You really demonstrate this CC in spades here! W"
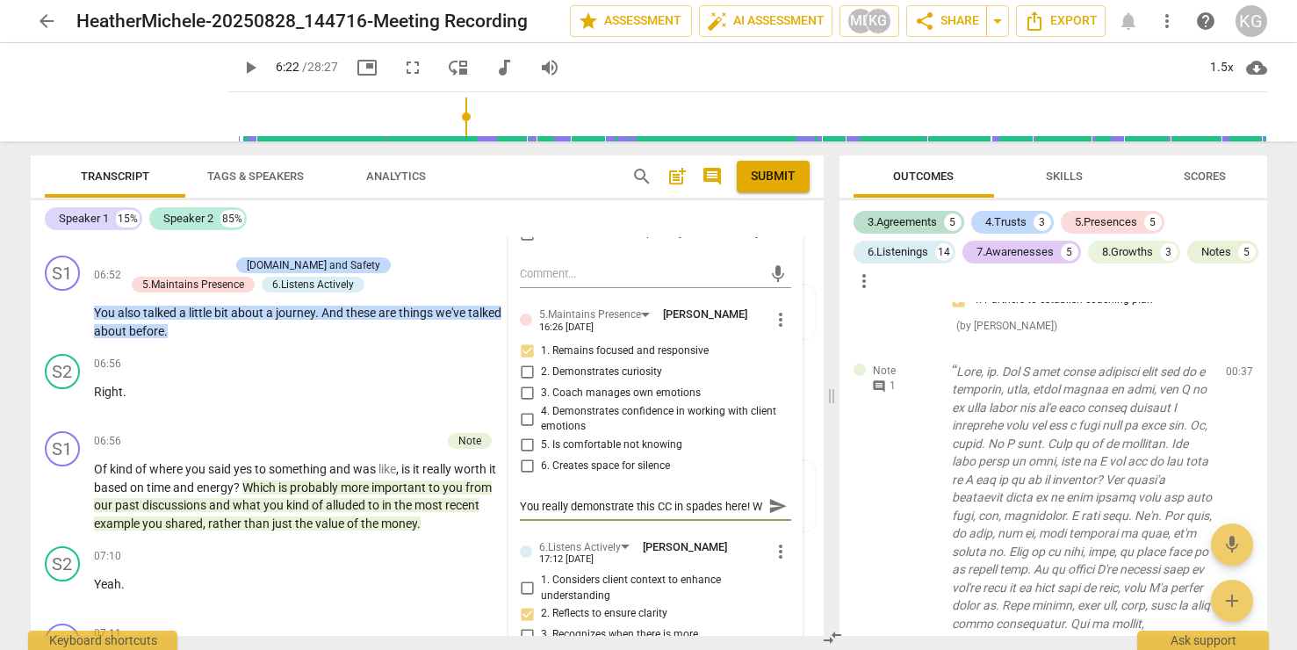
scroll to position [15, 0]
type textarea "You really demonstrate this CC in spades here! We"
type textarea "You really demonstrate this CC in spades here! Wel"
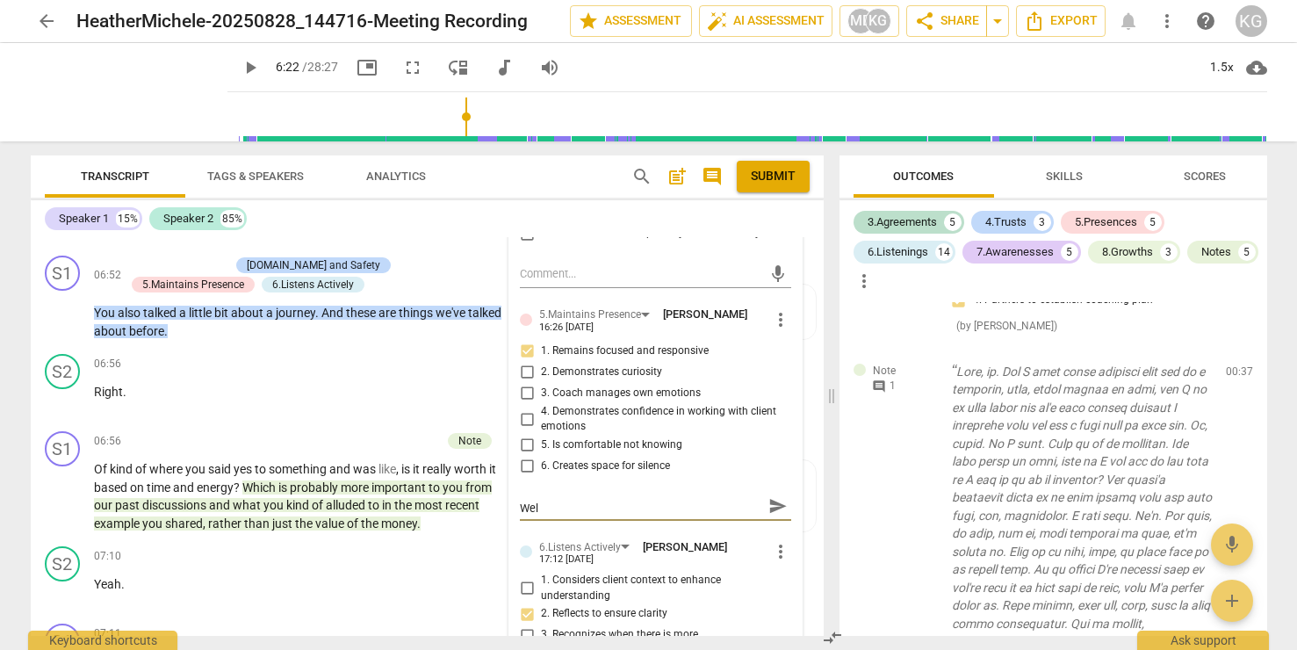
type textarea "You really demonstrate this CC in spades here! Well"
type textarea "You really demonstrate this CC in spades here! Well d"
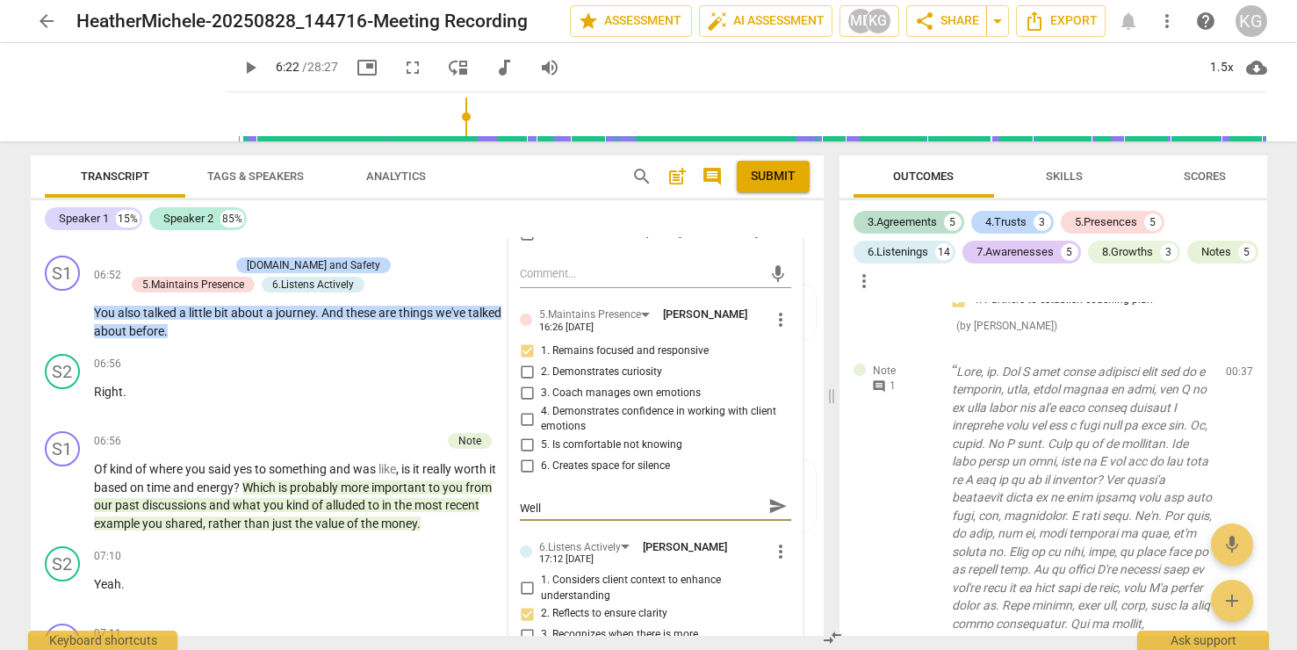
type textarea "You really demonstrate this CC in spades here! Well d"
type textarea "You really demonstrate this CC in spades here! Well do"
type textarea "You really demonstrate this CC in spades here! Well don"
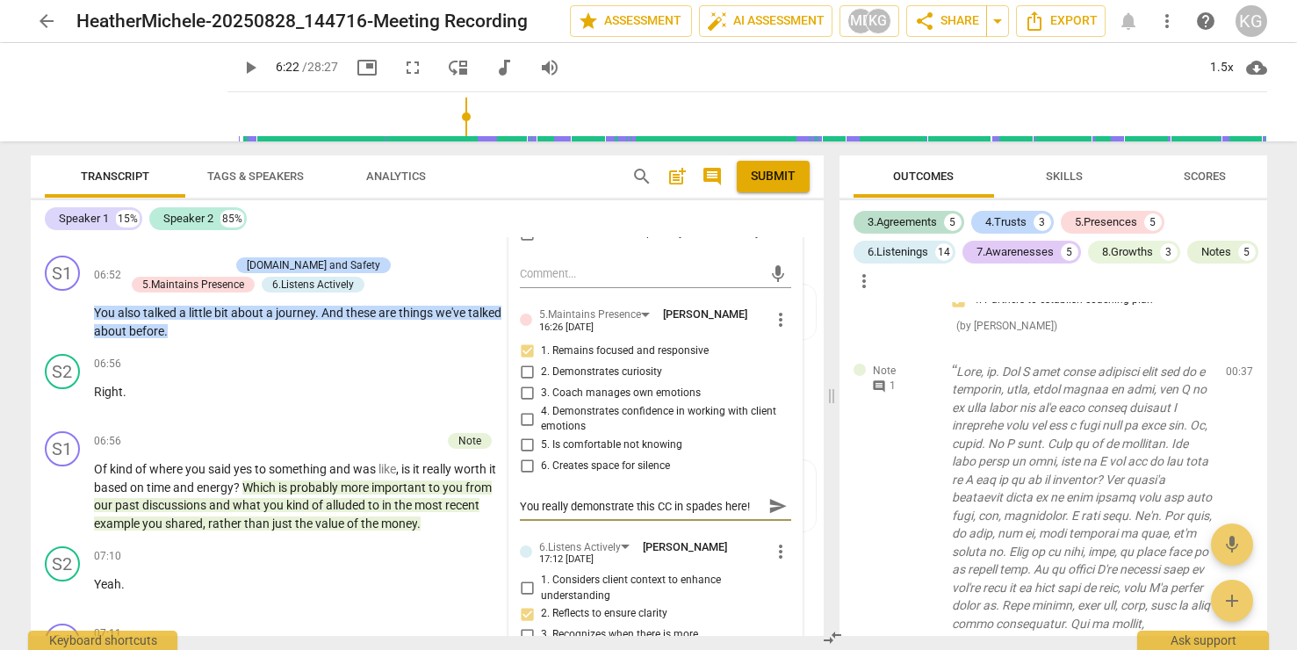
type textarea "You really demonstrate this CC in spades here! Well don"
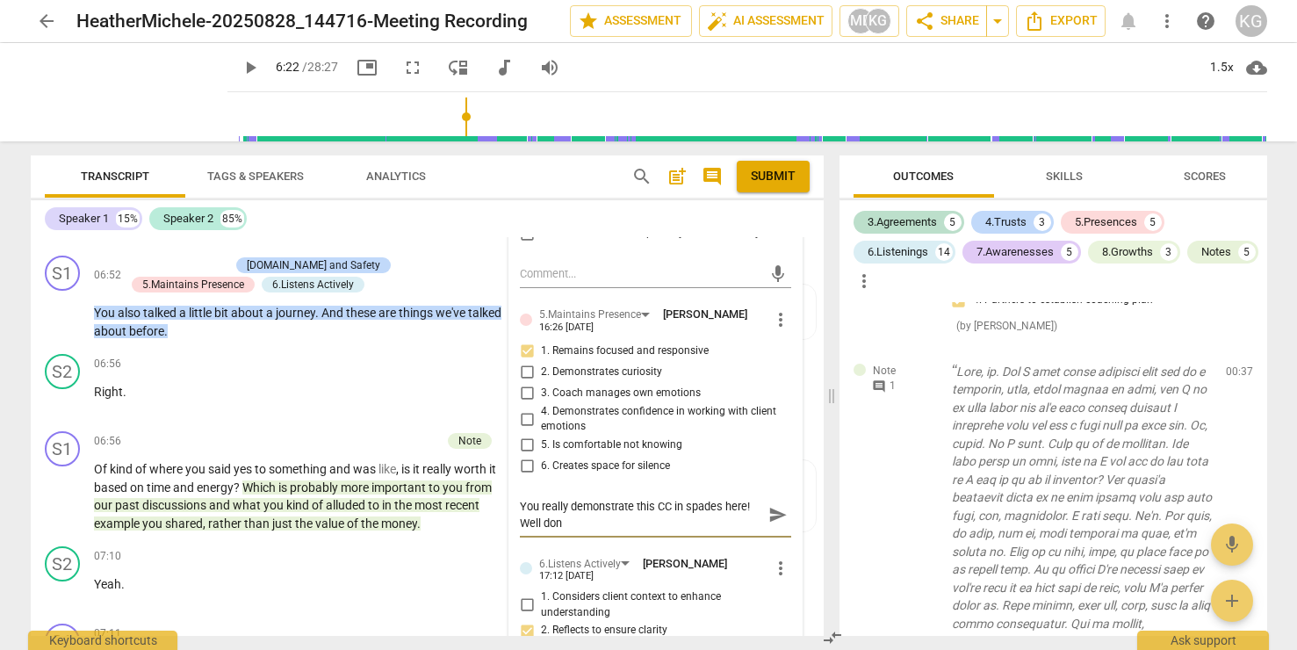
type textarea "You really demonstrate this CC in spades here! Well done"
type textarea "You really demonstrate this CC in spades here! Well done m"
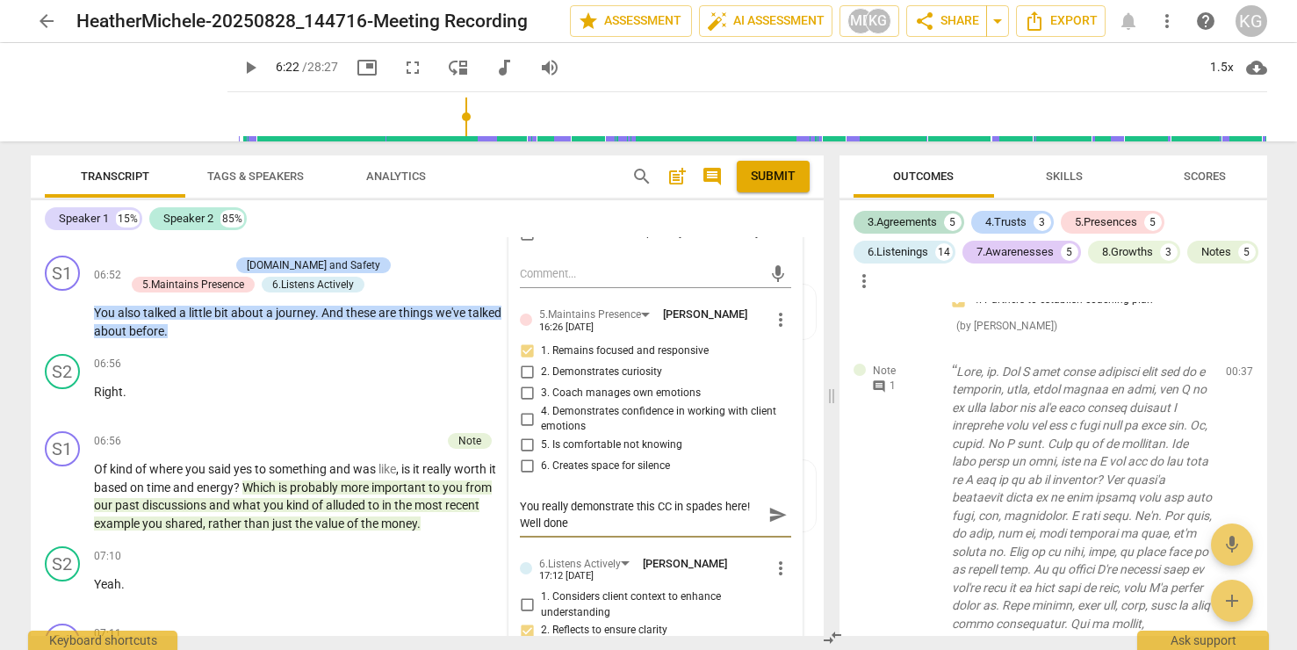
type textarea "You really demonstrate this CC in spades here! Well done m"
type textarea "You really demonstrate this CC in spades here! Well done ma"
type textarea "You really demonstrate this CC in spades here! Well done mai"
type textarea "You really demonstrate this CC in spades here! Well done main"
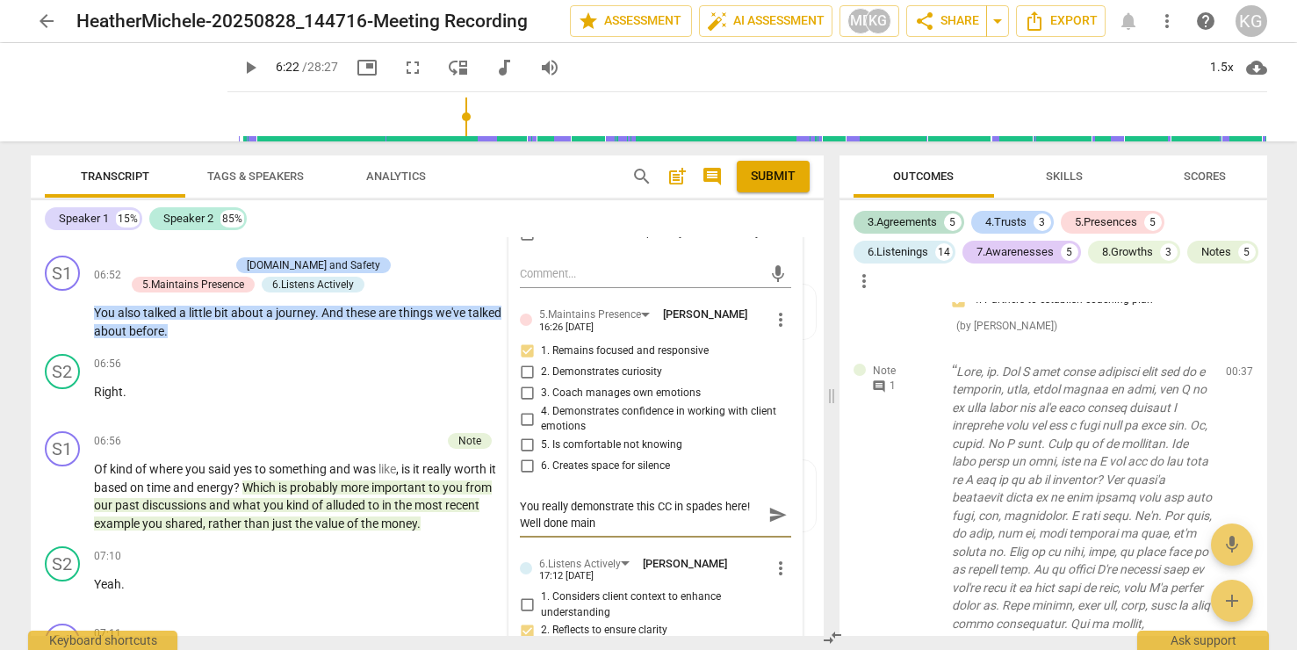
type textarea "You really demonstrate this CC in spades here! Well done maint"
type textarea "You really demonstrate this CC in spades here! Well done mainta"
type textarea "You really demonstrate this CC in spades here! Well done maintai"
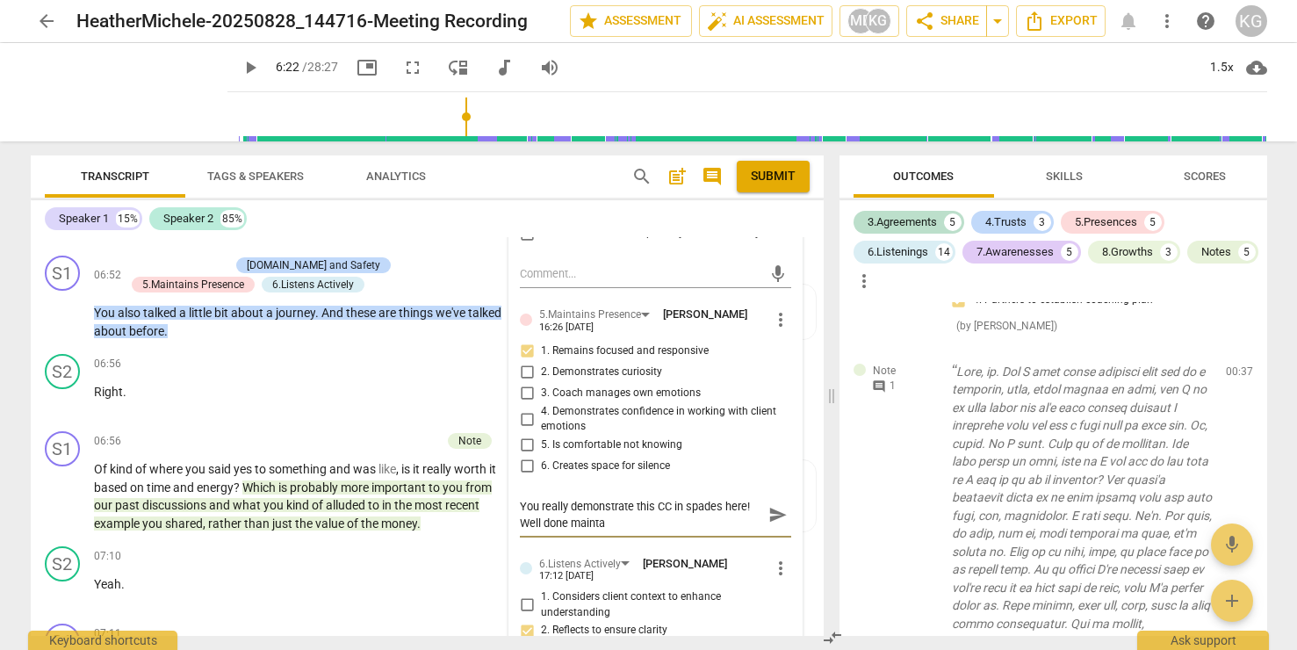
type textarea "You really demonstrate this CC in spades here! Well done maintai"
type textarea "You really demonstrate this CC in spades here! Well done maintain"
type textarea "You really demonstrate this CC in spades here! Well done maintaini"
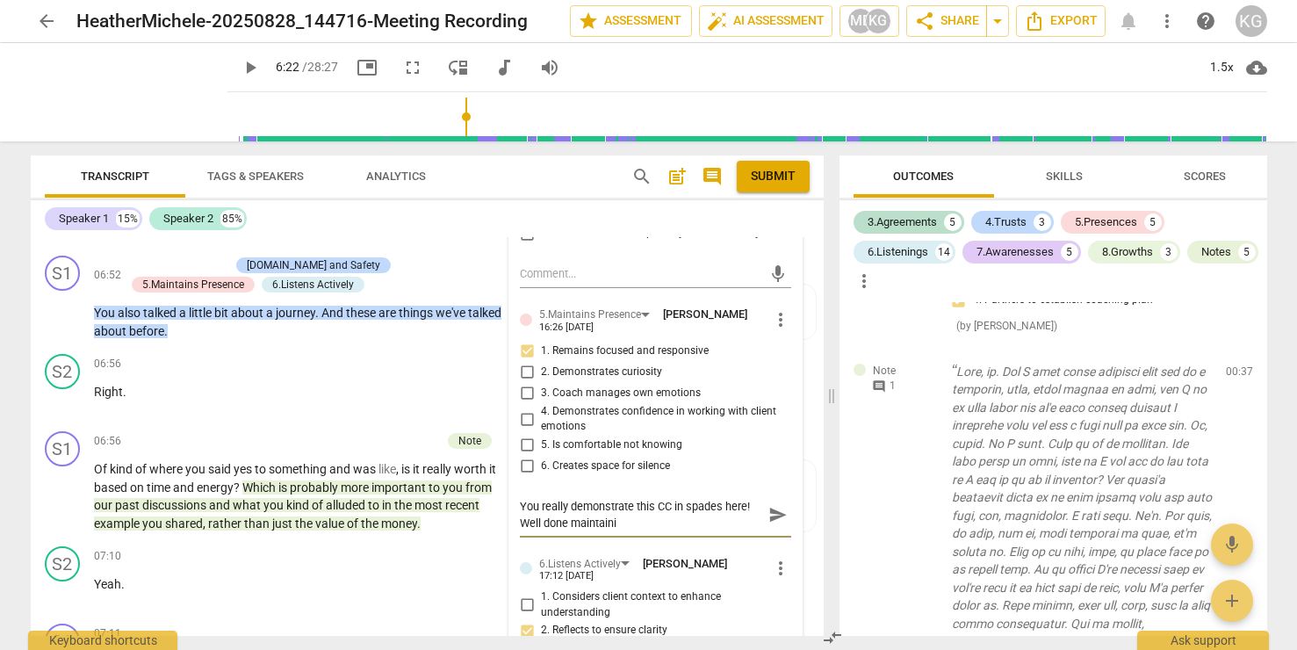
type textarea "You really demonstrate this CC in spades here! Well done maintainin"
type textarea "You really demonstrate this CC in spades here! Well done maintainine"
type textarea "You really demonstrate this CC in spades here! Well done maintainin"
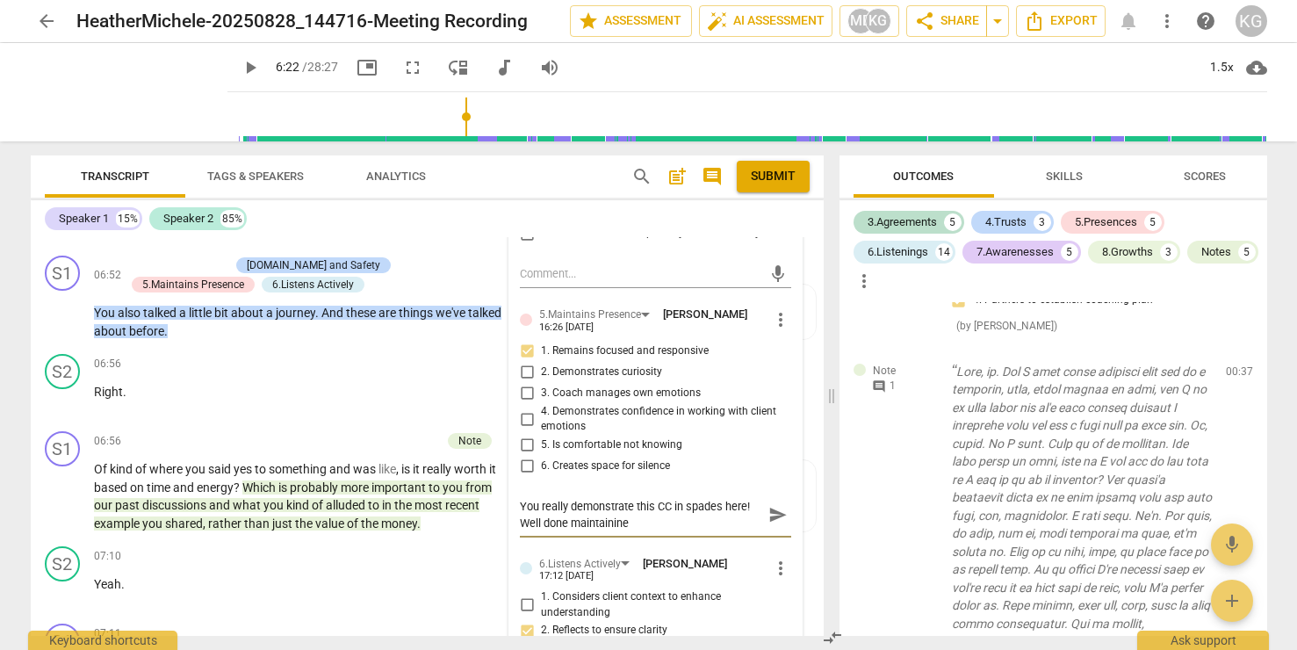
type textarea "You really demonstrate this CC in spades here! Well done maintainin"
type textarea "You really demonstrate this CC in spades here! Well done maintaining"
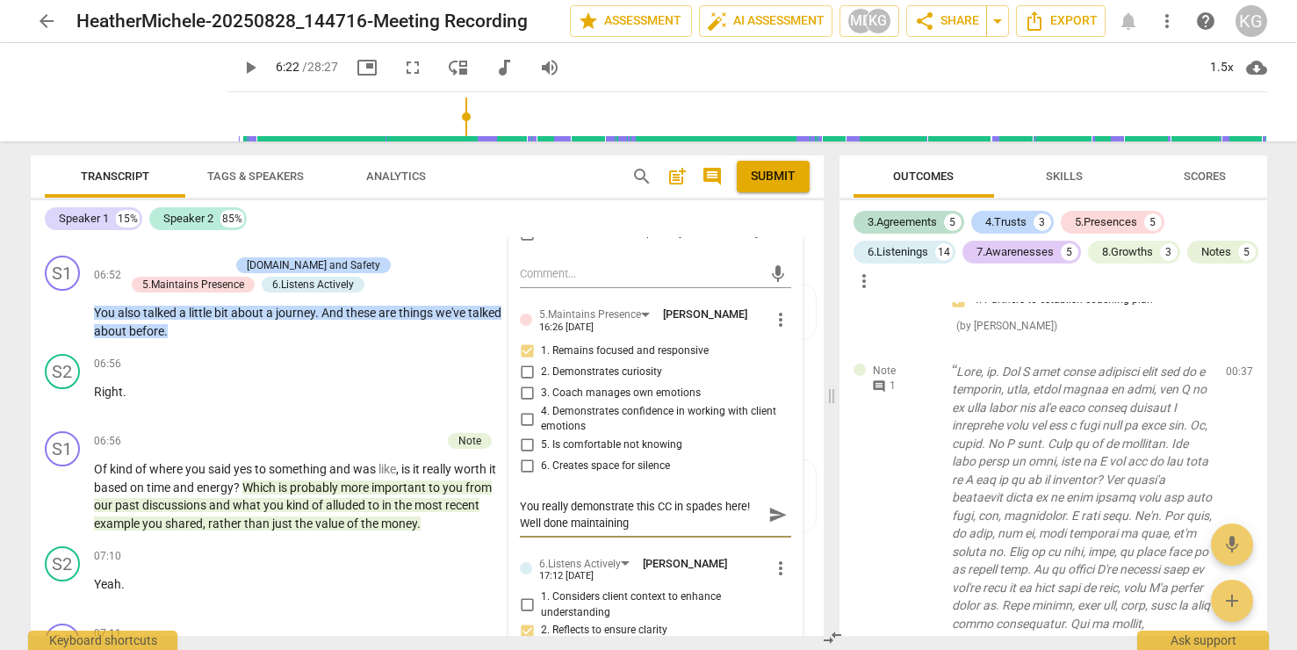
type textarea "You really demonstrate this CC in spades here! Well done maintaining p"
type textarea "You really demonstrate this CC in spades here! Well done maintaining pr"
type textarea "You really demonstrate this CC in spades here! Well done maintaining pre"
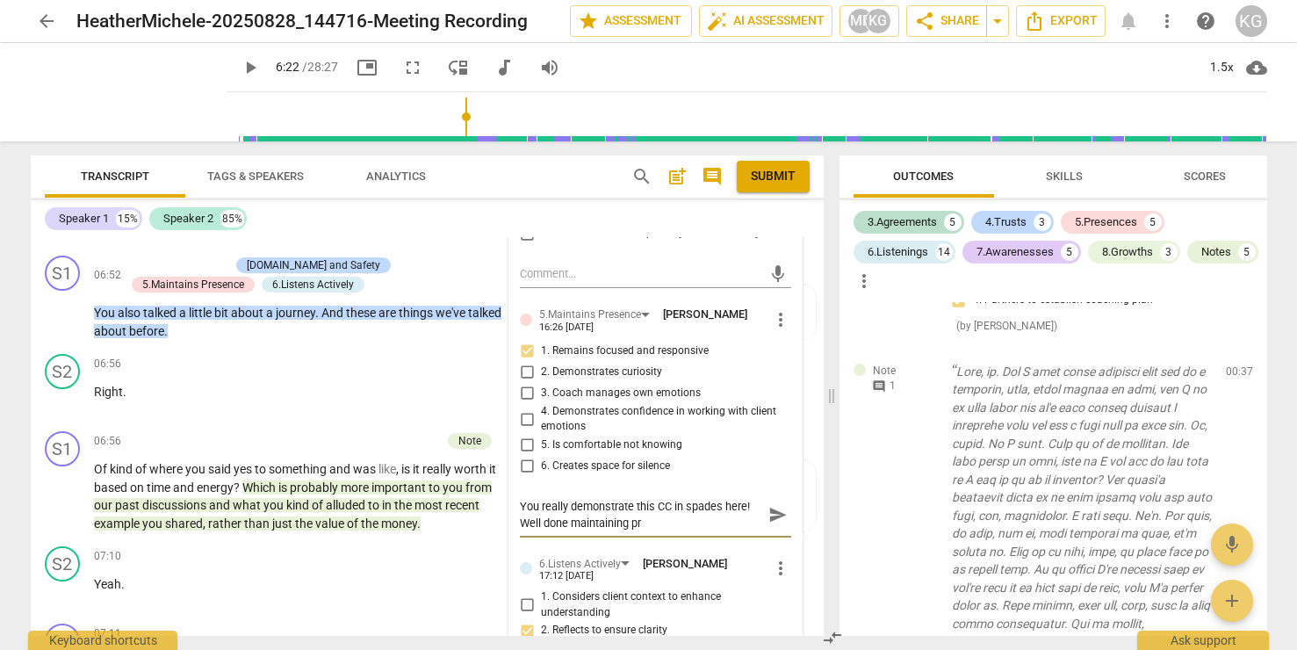
type textarea "You really demonstrate this CC in spades here! Well done maintaining pre"
type textarea "You really demonstrate this CC in spades here! Well done maintaining pres"
type textarea "You really demonstrate this CC in spades here! Well done maintaining prese"
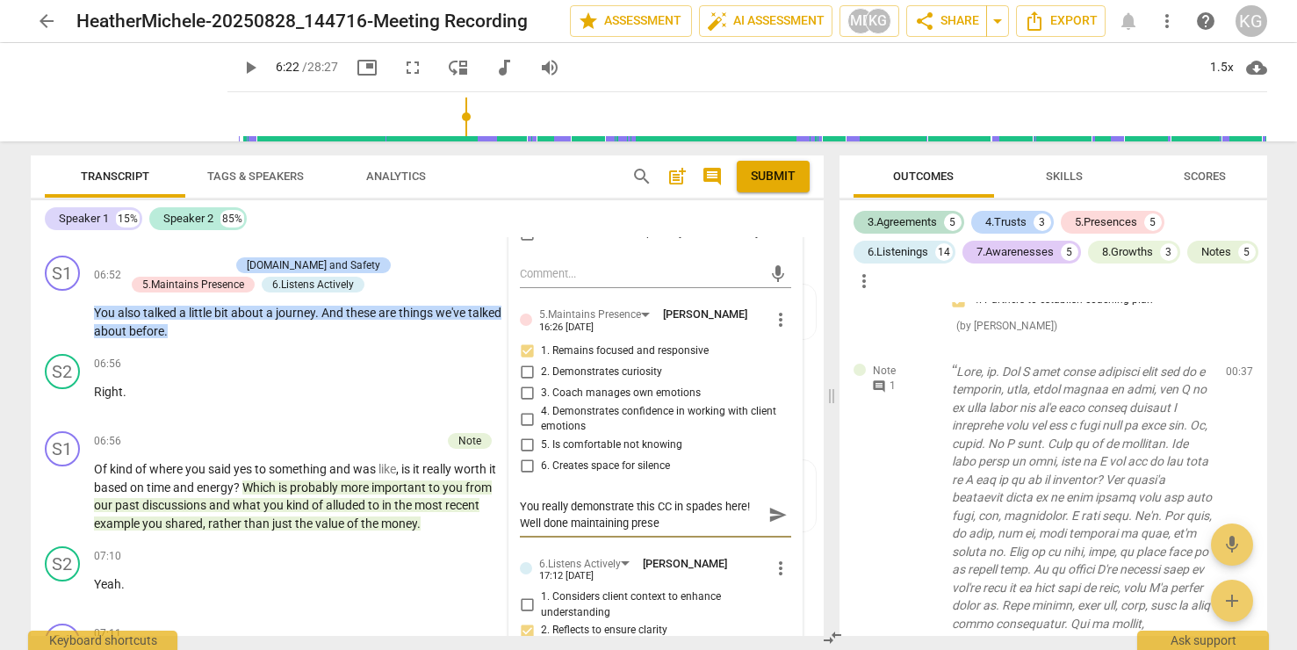
type textarea "You really demonstrate this CC in spades here! Well done maintaining presen"
type textarea "You really demonstrate this CC in spades here! Well done maintaining presenc"
type textarea "You really demonstrate this CC in spades here! Well done maintaining presence"
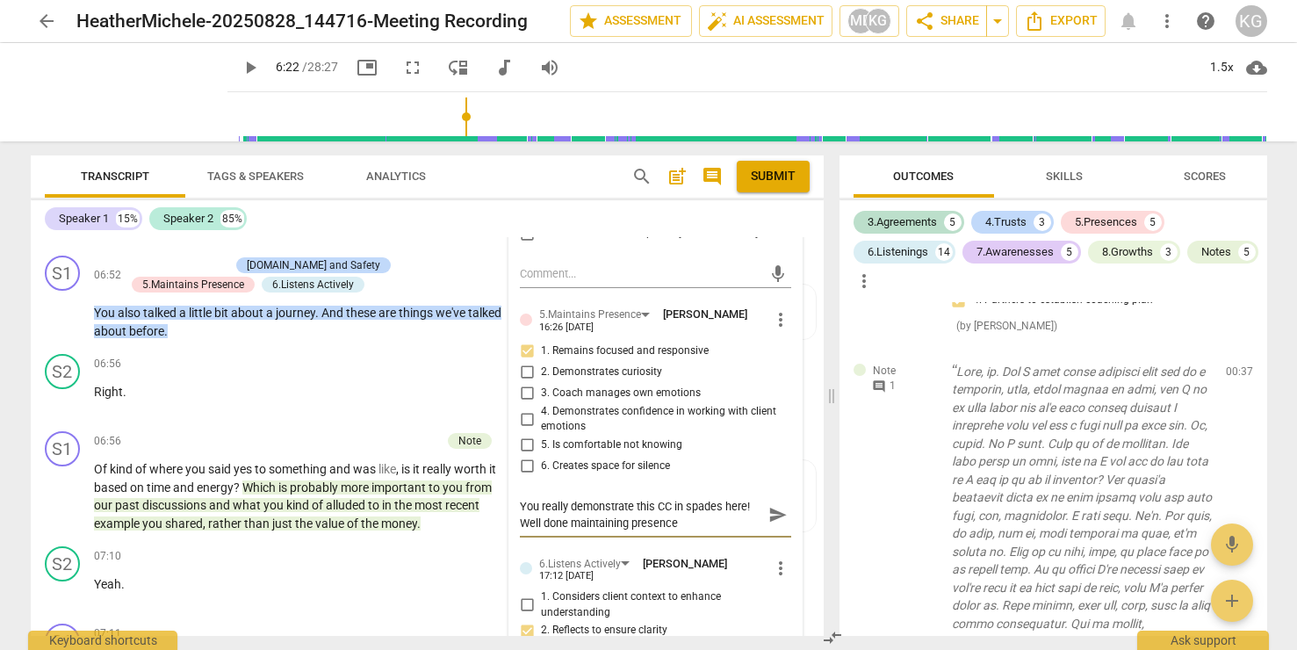
type textarea "You really demonstrate this CC in spades here! Well done maintaining presence"
click at [770, 524] on span "send" at bounding box center [777, 514] width 19 height 19
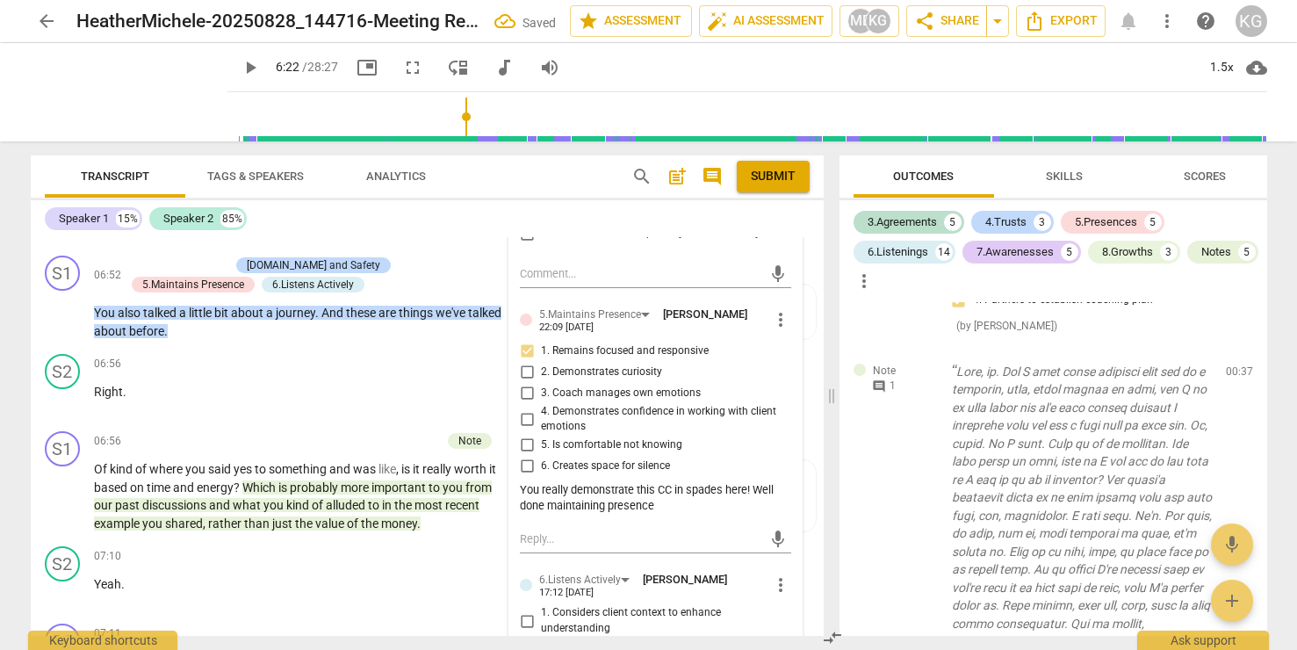
click at [278, 340] on p "You also talked a little bit about a journey . And these are things we've talke…" at bounding box center [299, 322] width 410 height 36
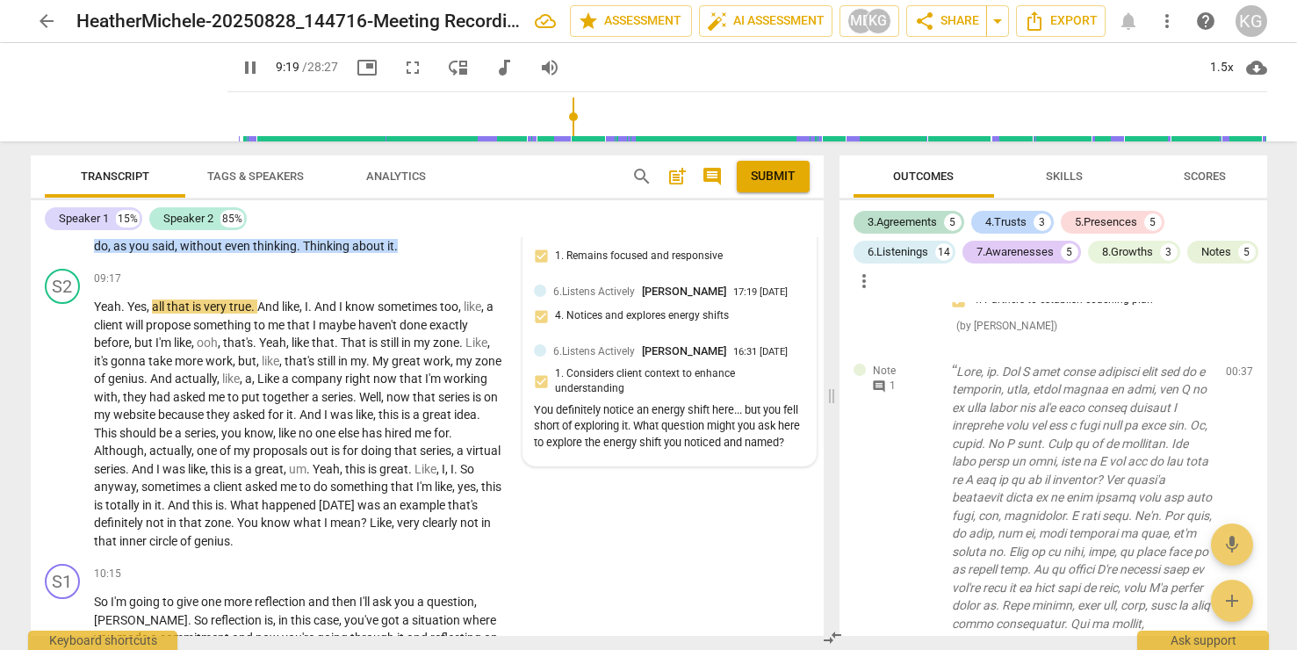
scroll to position [4078, 0]
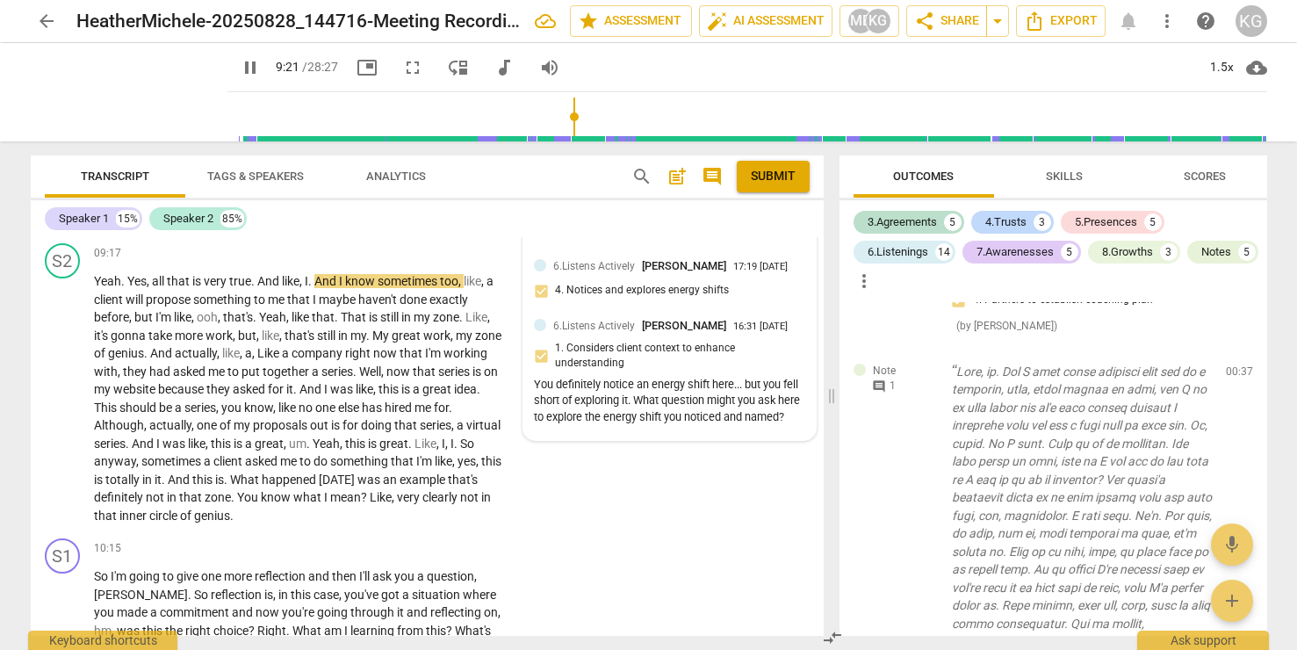
click at [568, 426] on div "You definitely notice an energy shift here... but you fell short of exploring i…" at bounding box center [669, 401] width 270 height 49
type input "562"
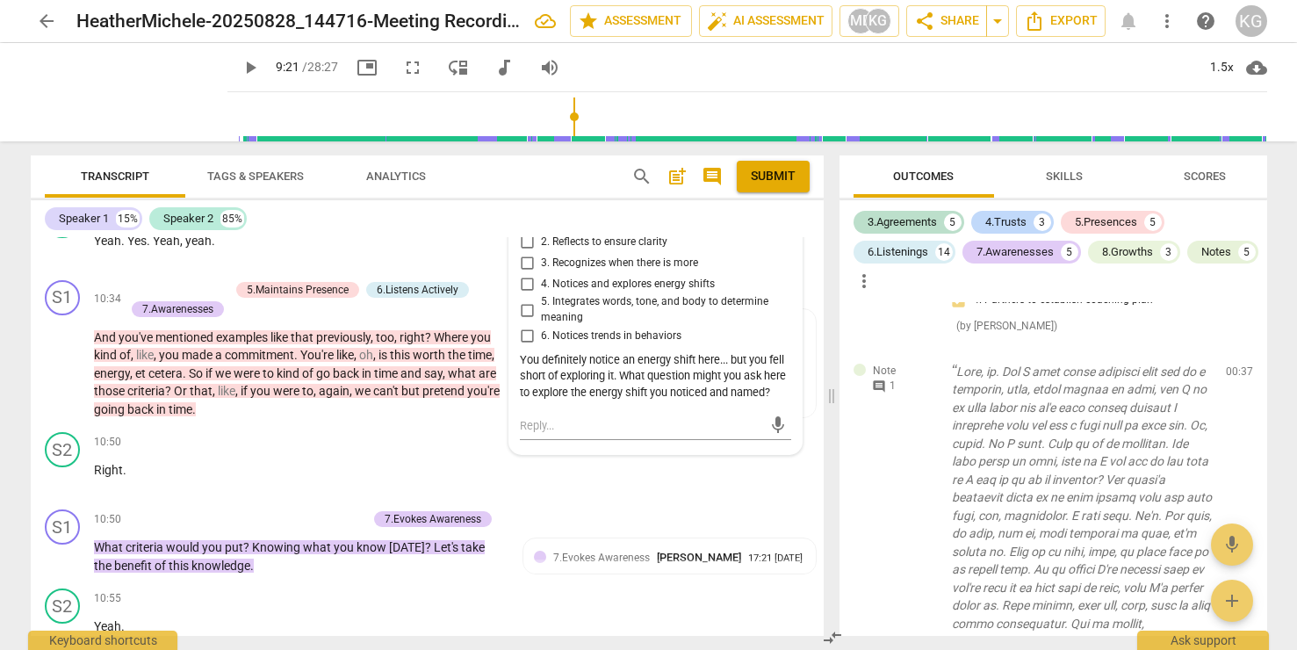
scroll to position [4693, 0]
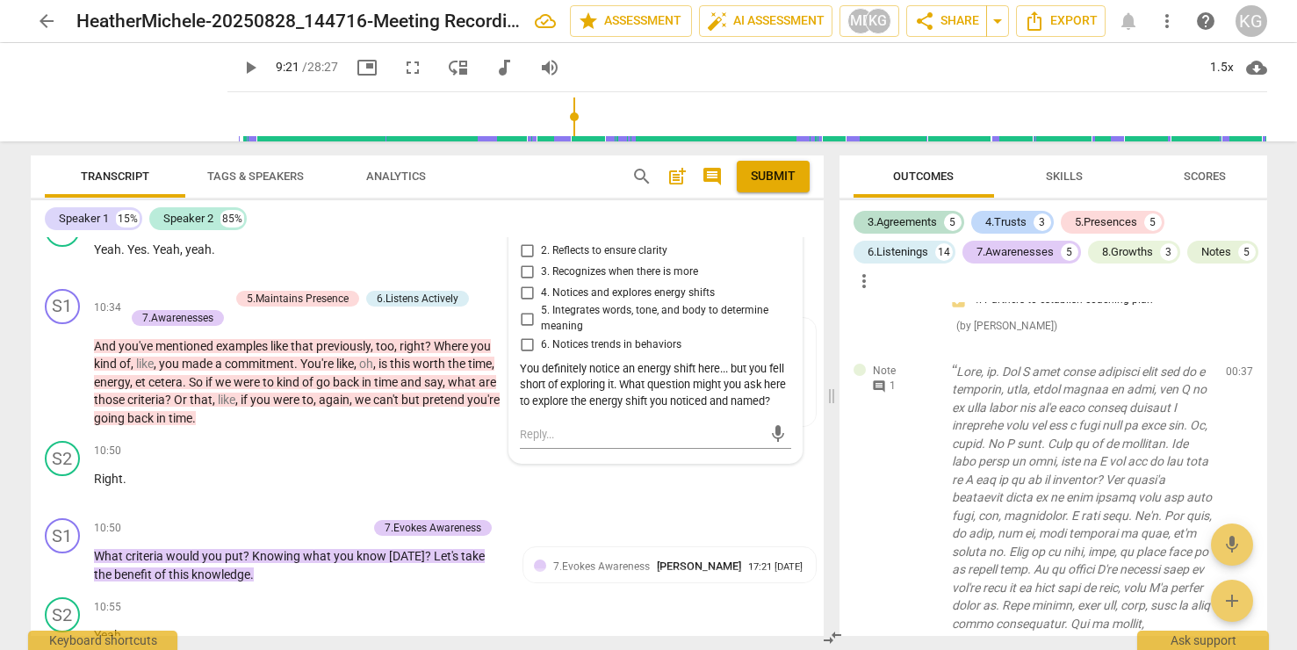
click at [728, 405] on div "You definitely notice an energy shift here... but you fell short of exploring i…" at bounding box center [655, 385] width 270 height 49
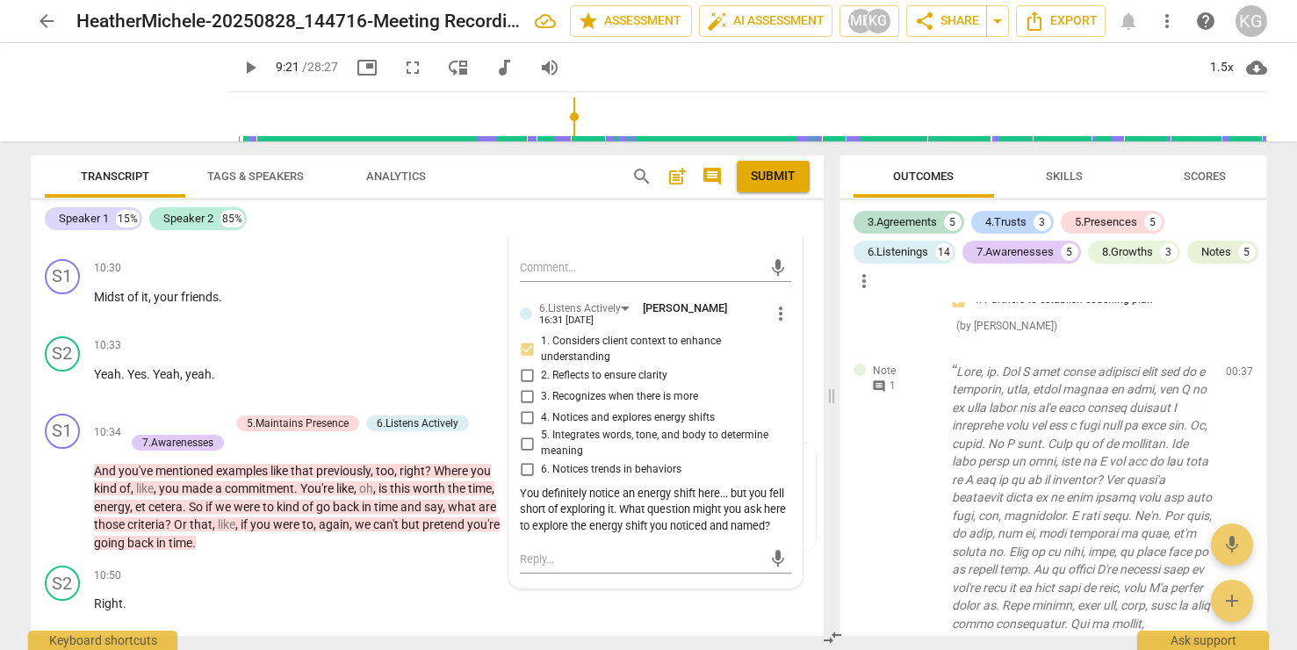
scroll to position [4579, 0]
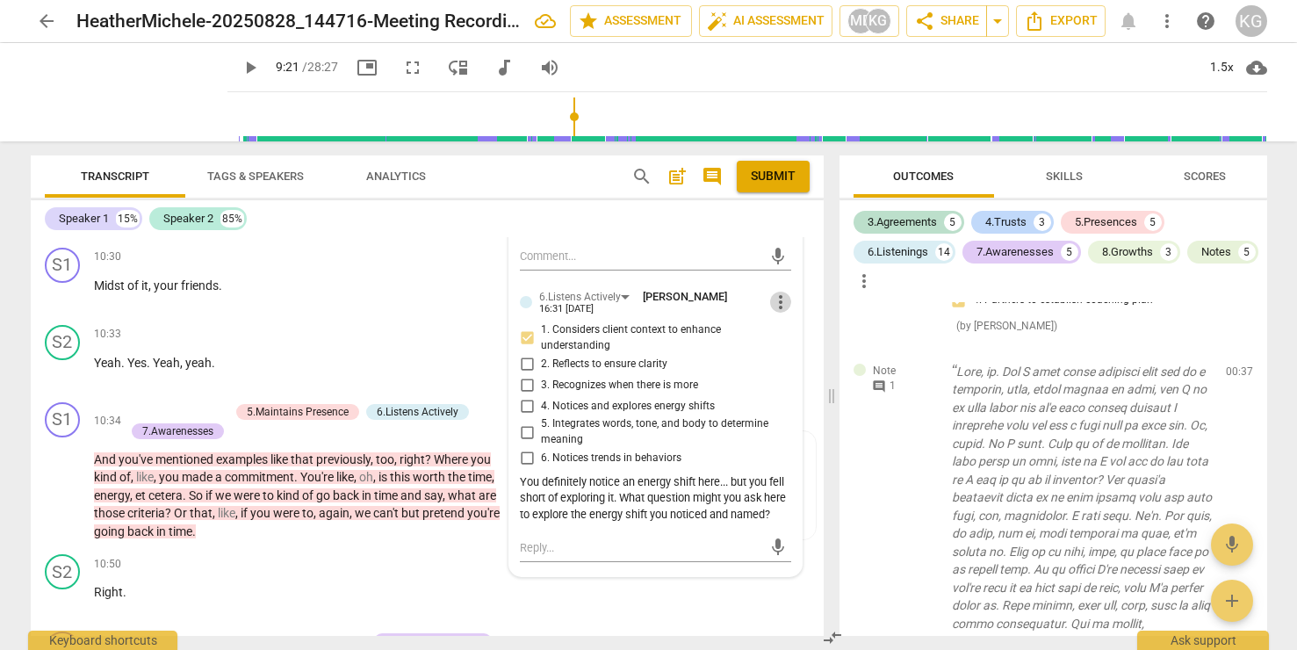
click at [774, 313] on span "more_vert" at bounding box center [780, 302] width 21 height 21
click at [783, 348] on li "Edit" at bounding box center [794, 337] width 61 height 33
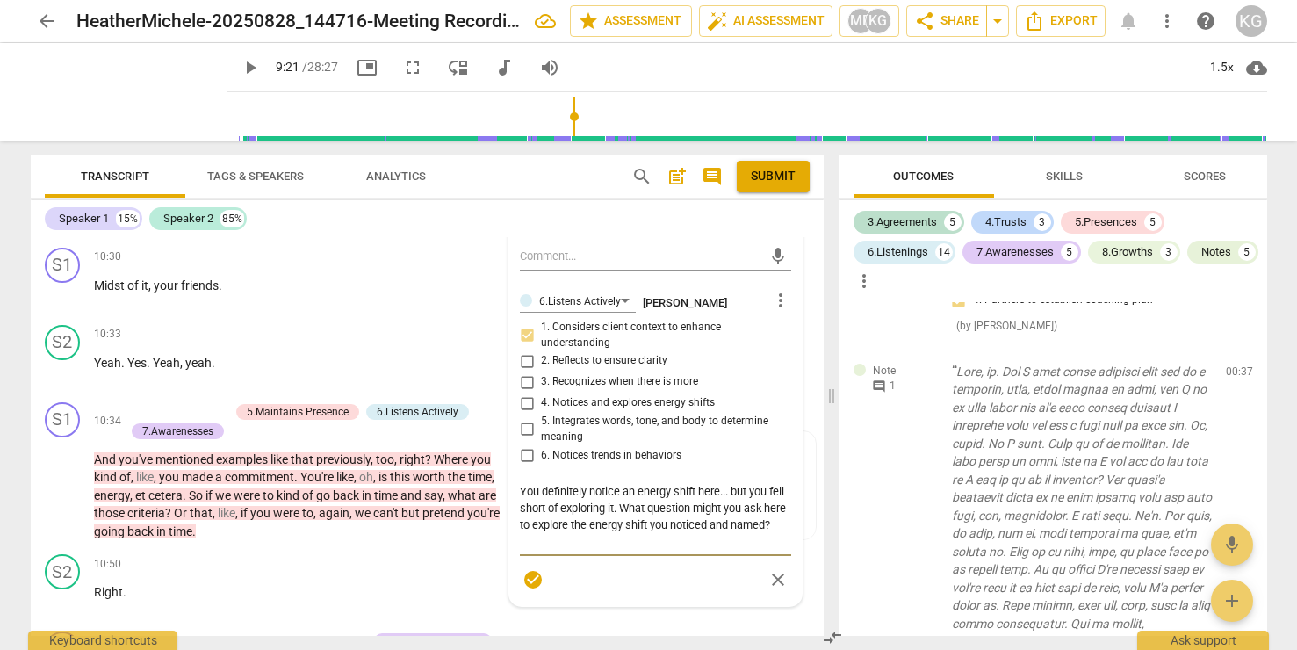
click at [727, 526] on textarea "You definitely notice an energy shift here... but you fell short of exploring i…" at bounding box center [655, 516] width 270 height 67
type textarea "You definitely notice an energy shift here... but you fell short of exploring i…"
type textarea "You definitely notice an energy shift here... w but you fell short of exploring…"
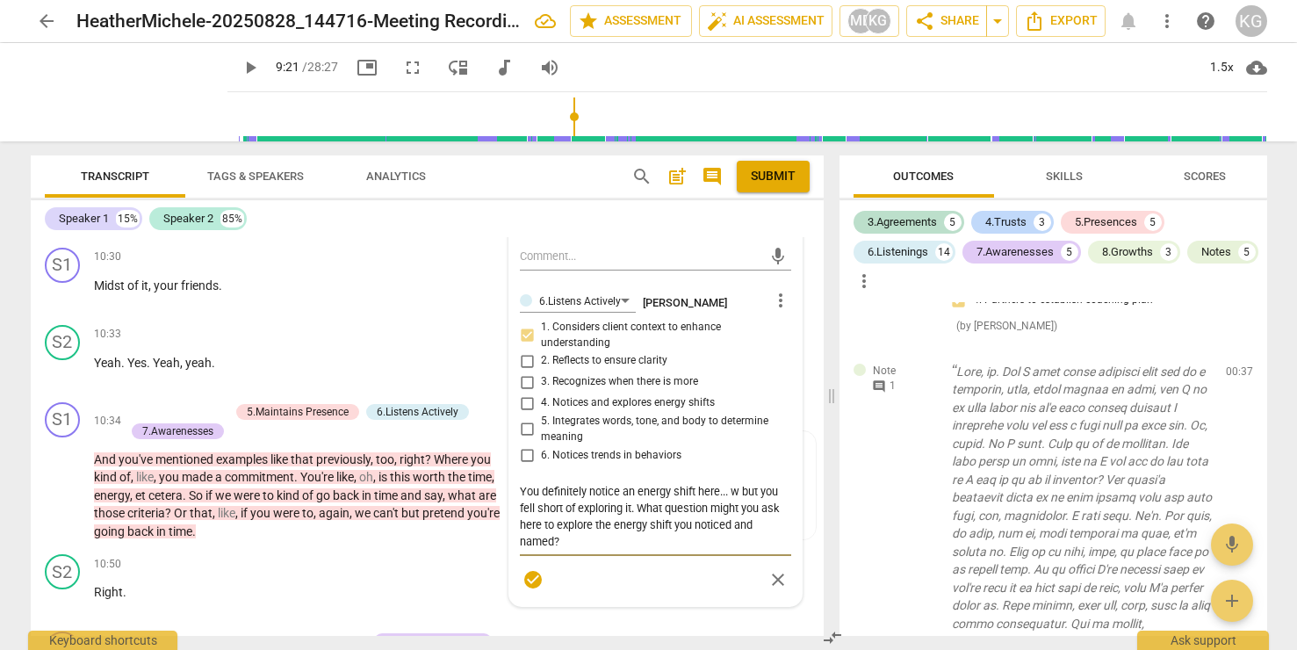
type textarea "You definitely notice an energy shift here... we but you fell short of explorin…"
type textarea "You definitely notice an energy shift here... wek but you fell short of explori…"
type textarea "You definitely notice an energy shift here... wekk but you fell short of explor…"
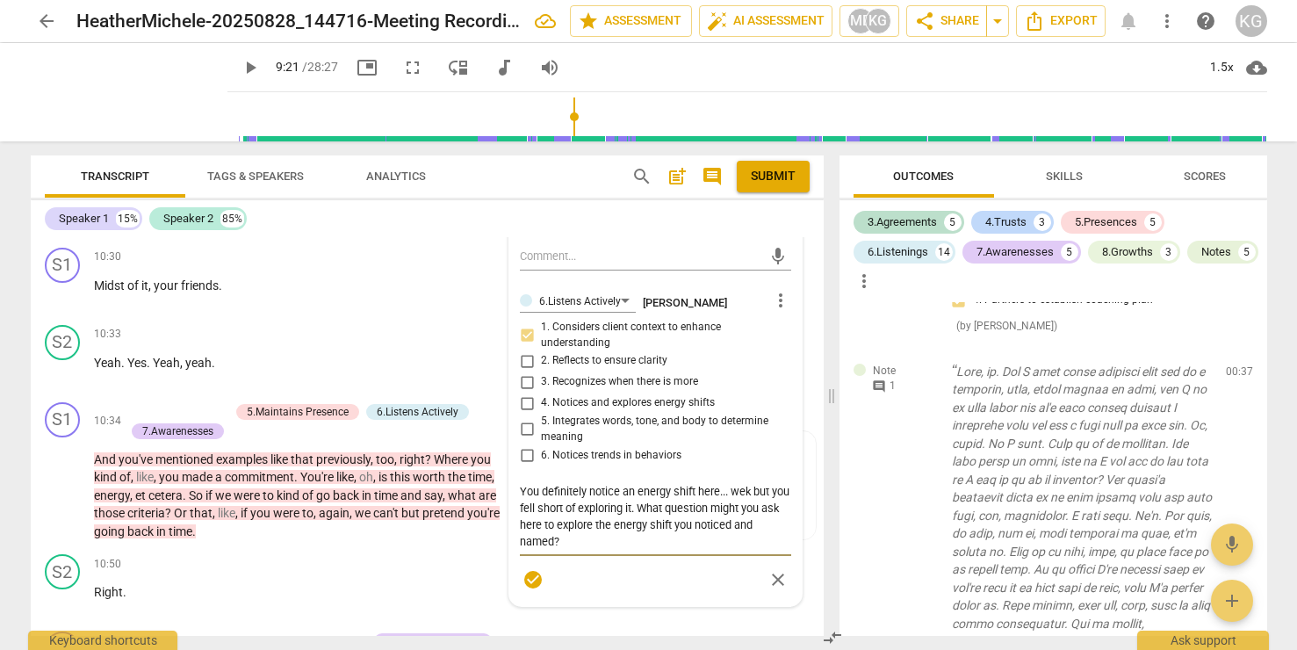
type textarea "You definitely notice an energy shift here... wekk but you fell short of explor…"
type textarea "You definitely notice an energy shift here... wekkd but you fell short of explo…"
type textarea "You definitely notice an energy shift here... wekkd= but you fell short of expl…"
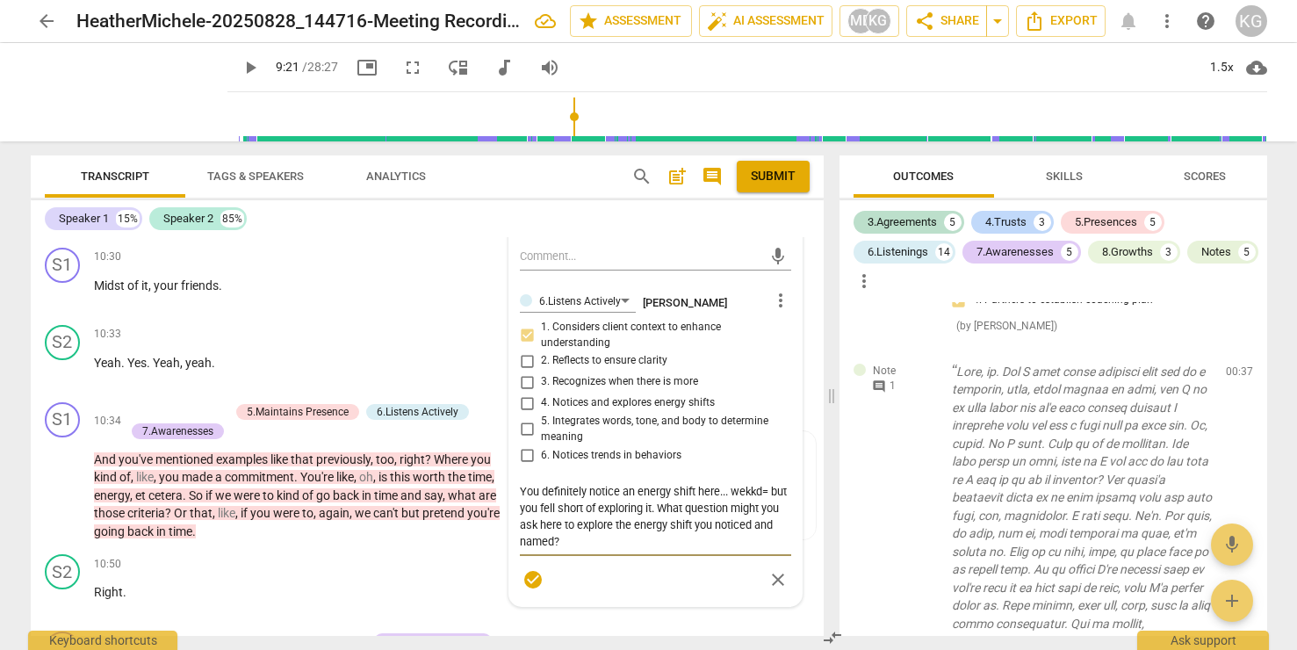
type textarea "You definitely notice an energy shift here... wekkd but you fell short of explo…"
type textarea "You definitely notice an energy shift here... wekk but you fell short of explor…"
type textarea "You definitely notice an energy shift here... wek but you fell short of explori…"
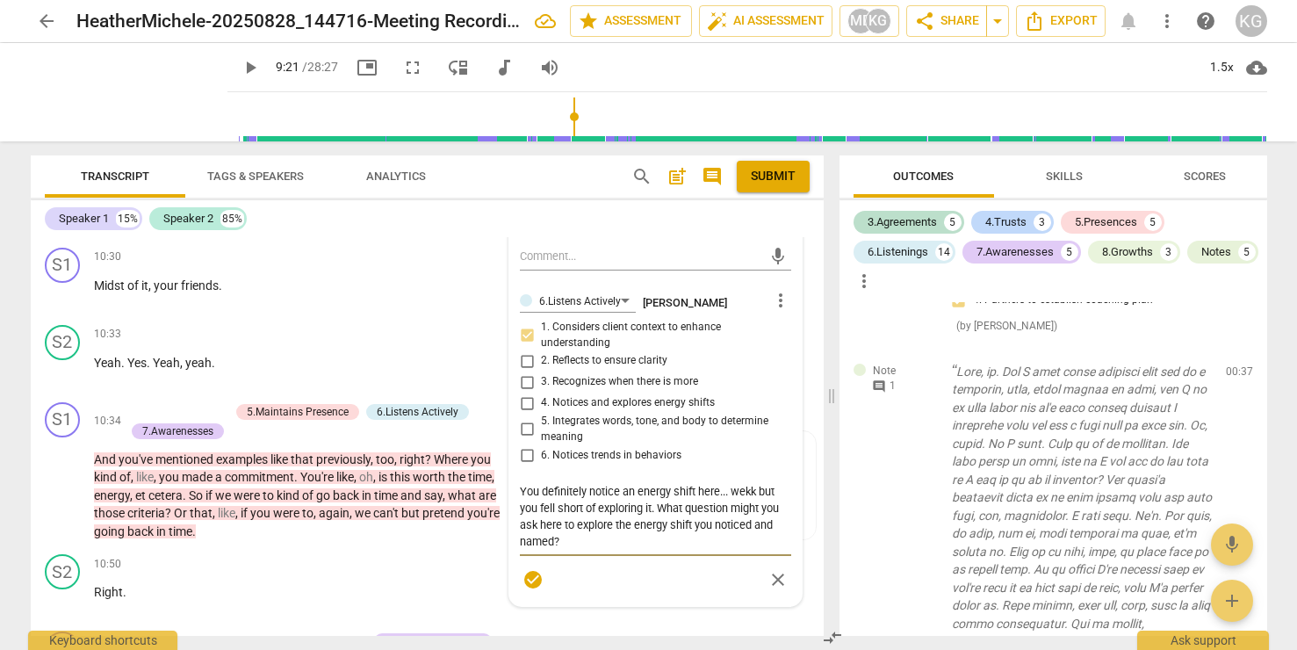
type textarea "You definitely notice an energy shift here... wek but you fell short of explori…"
type textarea "You definitely notice an energy shift here... we but you fell short of explorin…"
type textarea "You definitely notice an energy shift here... wel but you fell short of explori…"
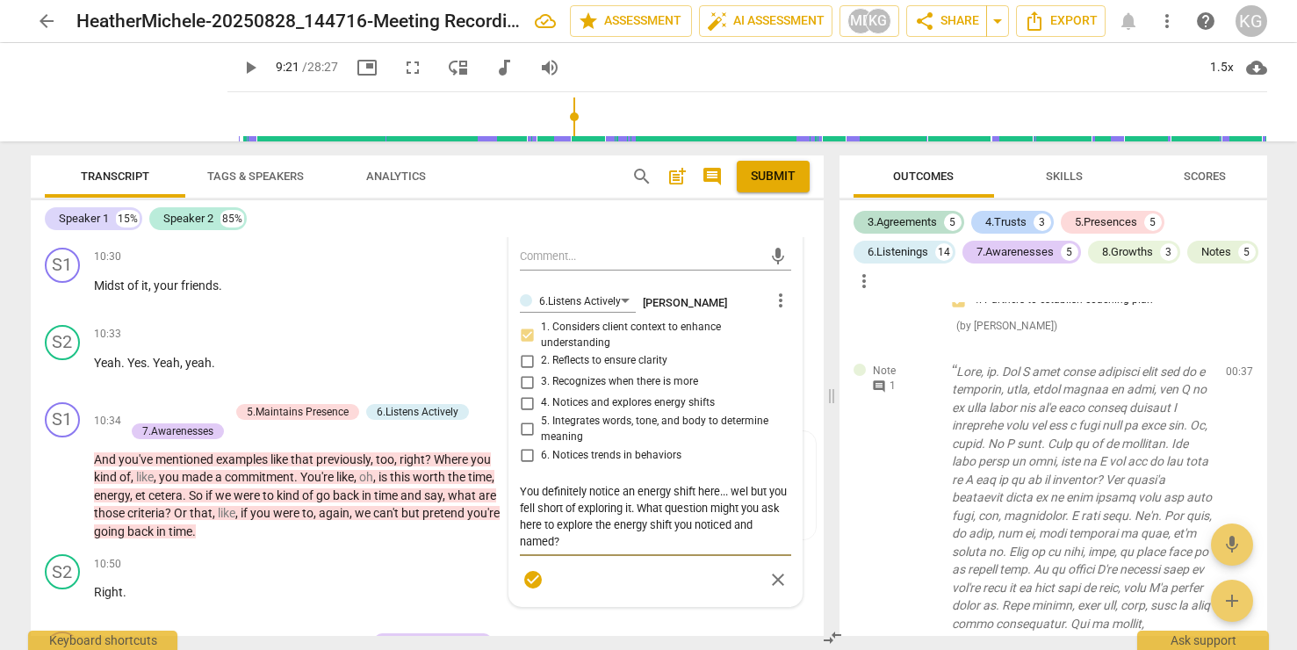
type textarea "You definitely notice an energy shift here... well but you fell short of explor…"
type textarea "You definitely notice an energy shift here... welld but you fell short of explo…"
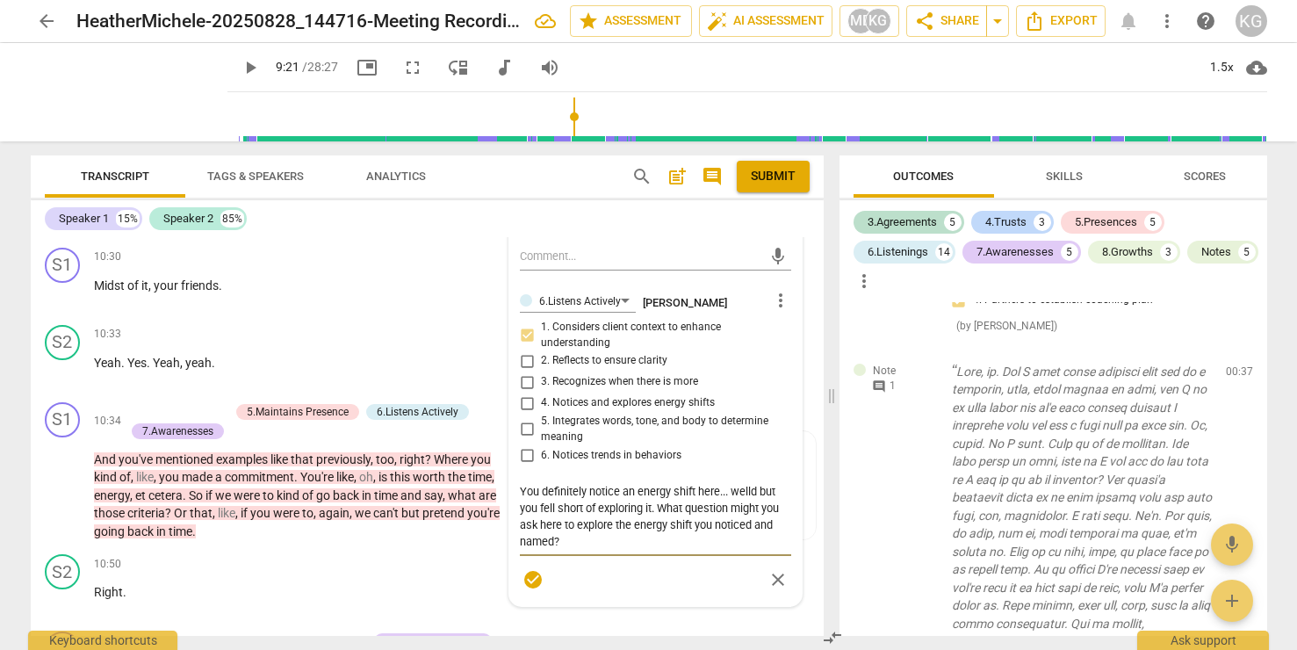
type textarea "You definitely notice an energy shift here... welld but you fell short of explo…"
type textarea "You definitely notice an energy shift here... well but you fell short of explor…"
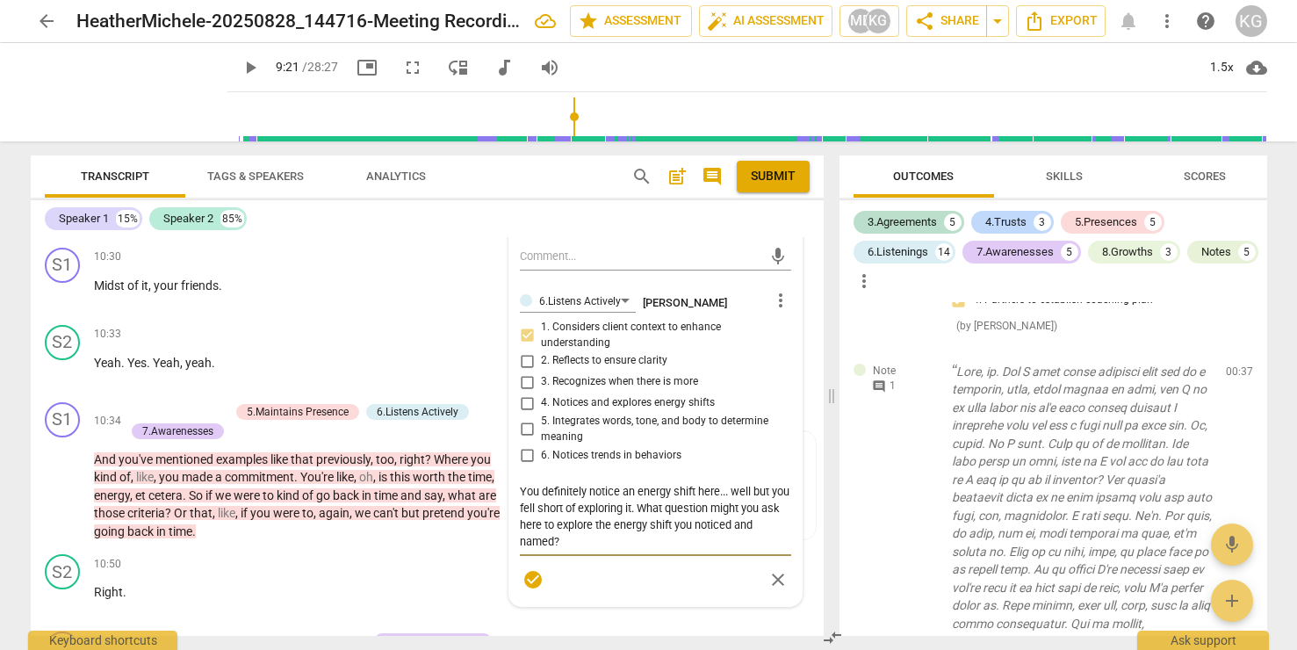
type textarea "You definitely notice an energy shift here... well but you fell short of explor…"
type textarea "You definitely notice an energy shift here... well d but you fell short of expl…"
click at [671, 543] on textarea "You definitely notice an energy shift here... well done! To build on this - als…" at bounding box center [655, 516] width 270 height 67
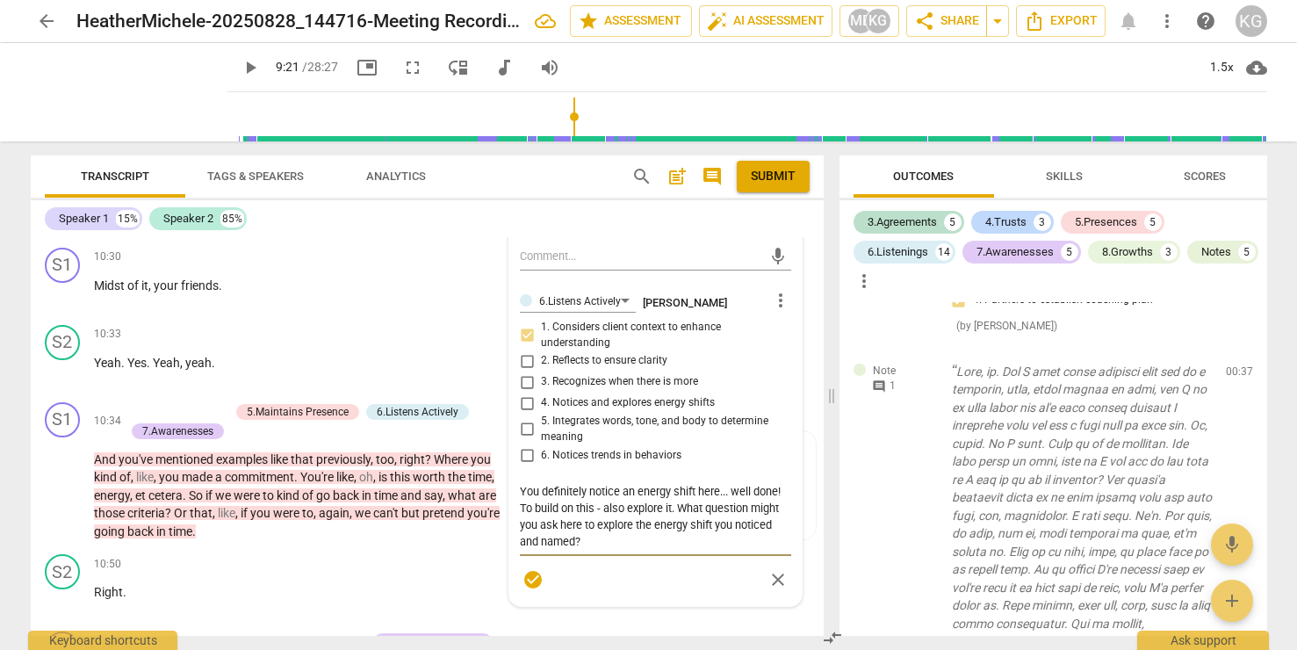
click at [712, 550] on textarea "You definitely notice an energy shift here... well done! To build on this - als…" at bounding box center [655, 516] width 270 height 67
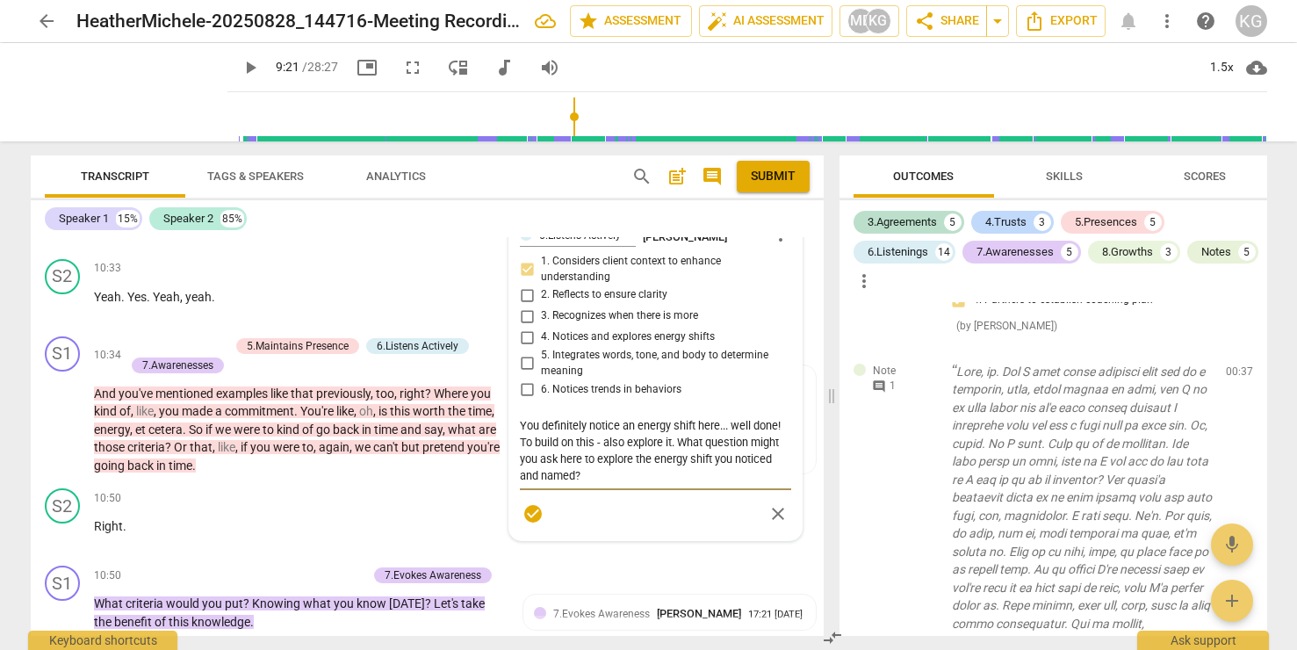
scroll to position [4717, 0]
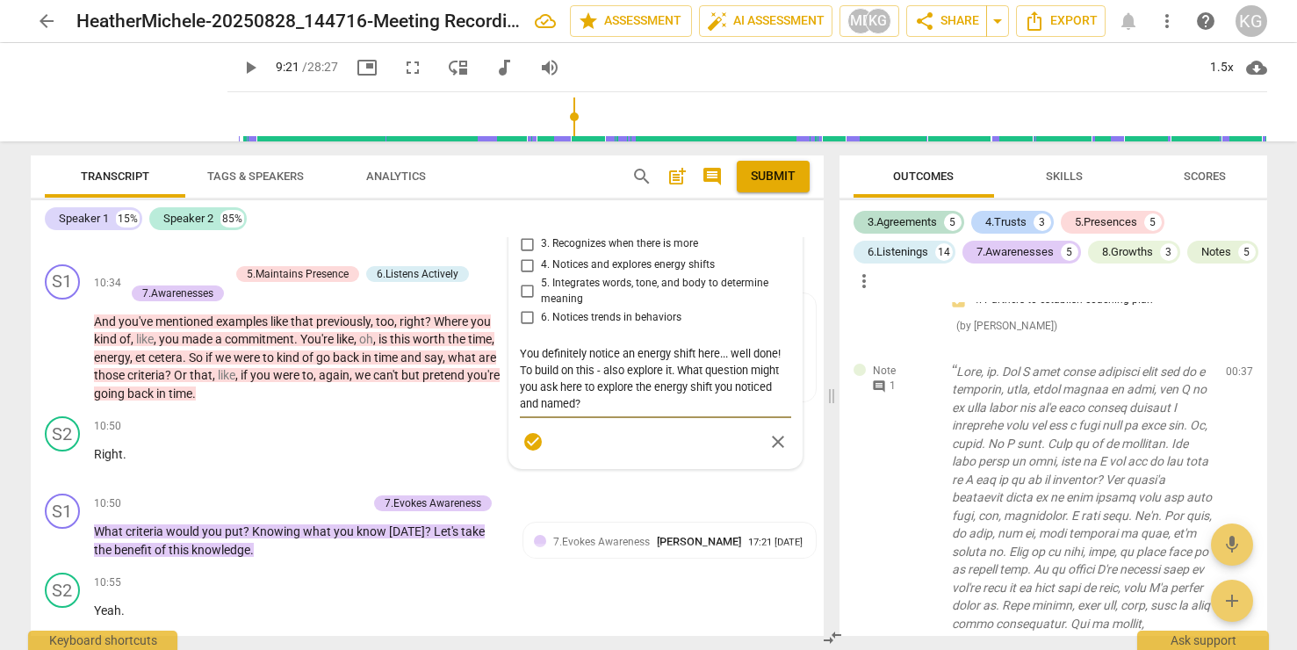
click at [528, 452] on span "check_circle" at bounding box center [532, 441] width 21 height 21
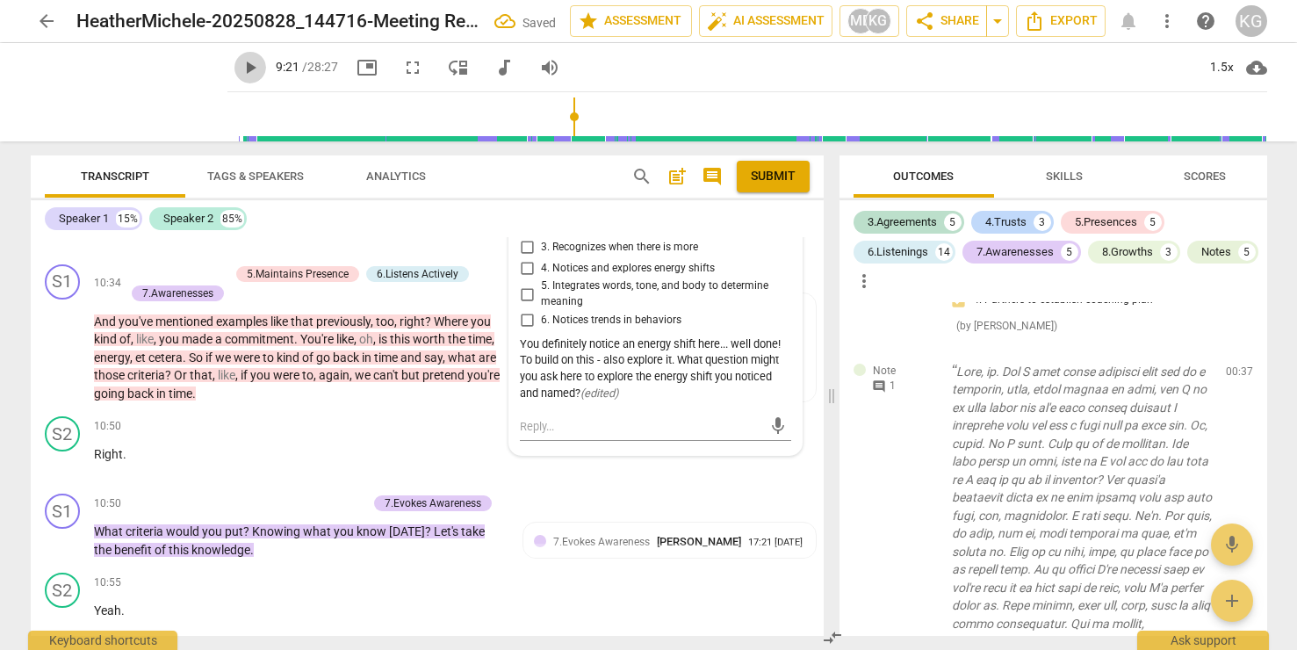
click at [240, 57] on span "play_arrow" at bounding box center [250, 67] width 21 height 21
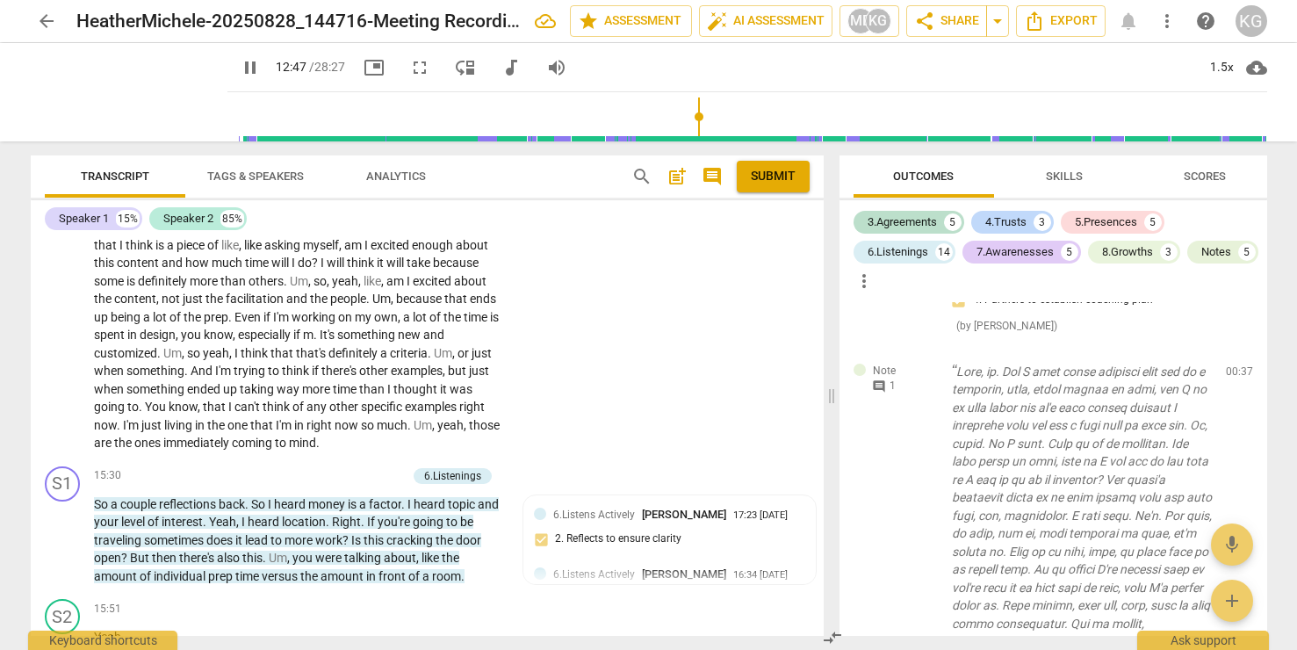
scroll to position [6107, 0]
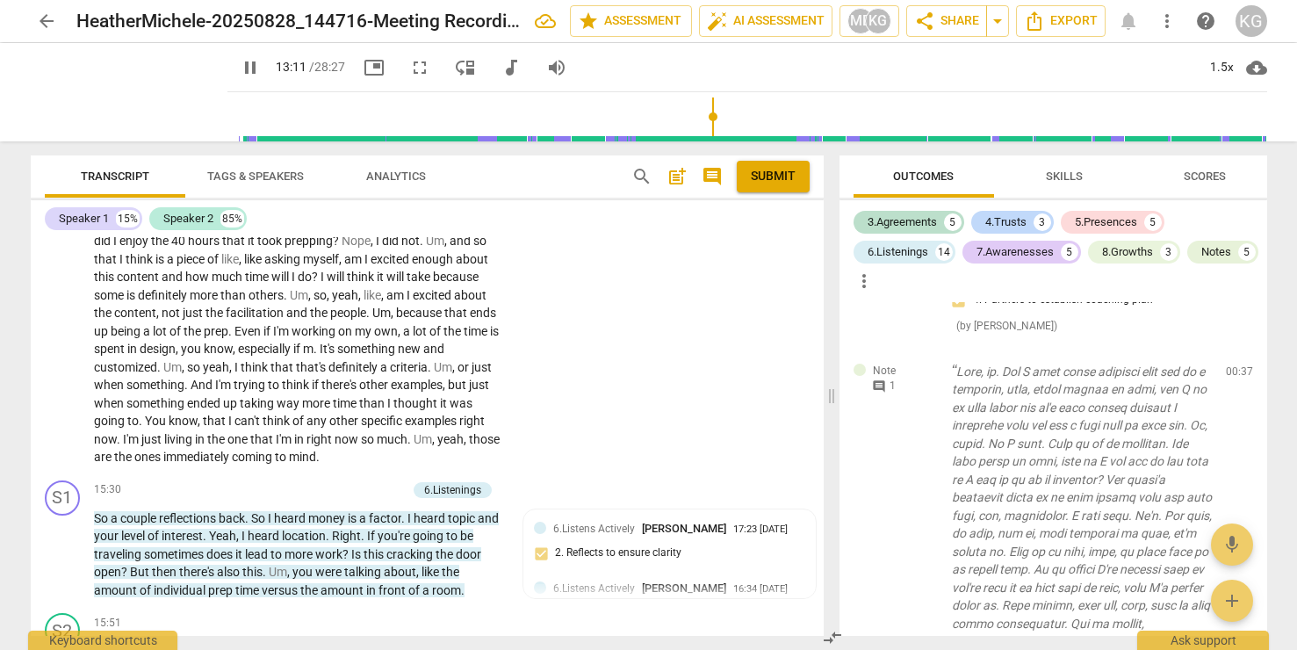
click at [700, 116] on input "range" at bounding box center [750, 117] width 1033 height 56
click at [716, 119] on input "range" at bounding box center [750, 117] width 1033 height 56
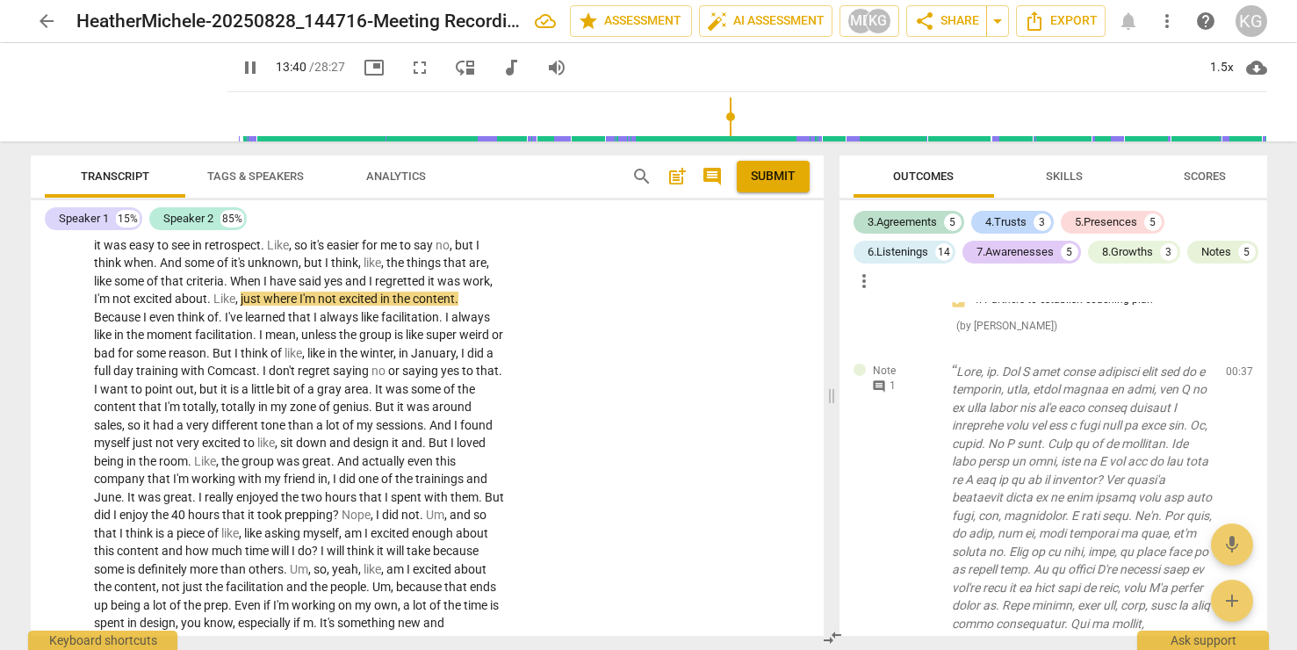
scroll to position [5845, 0]
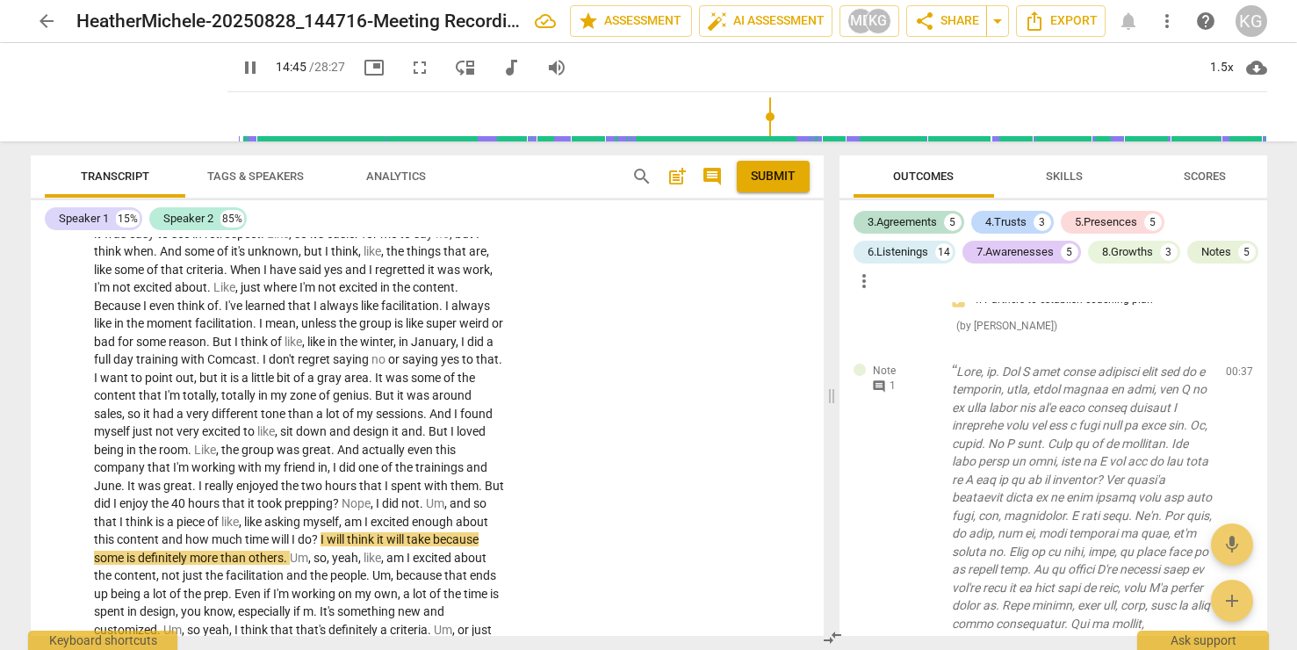
click at [758, 112] on input "range" at bounding box center [750, 117] width 1033 height 56
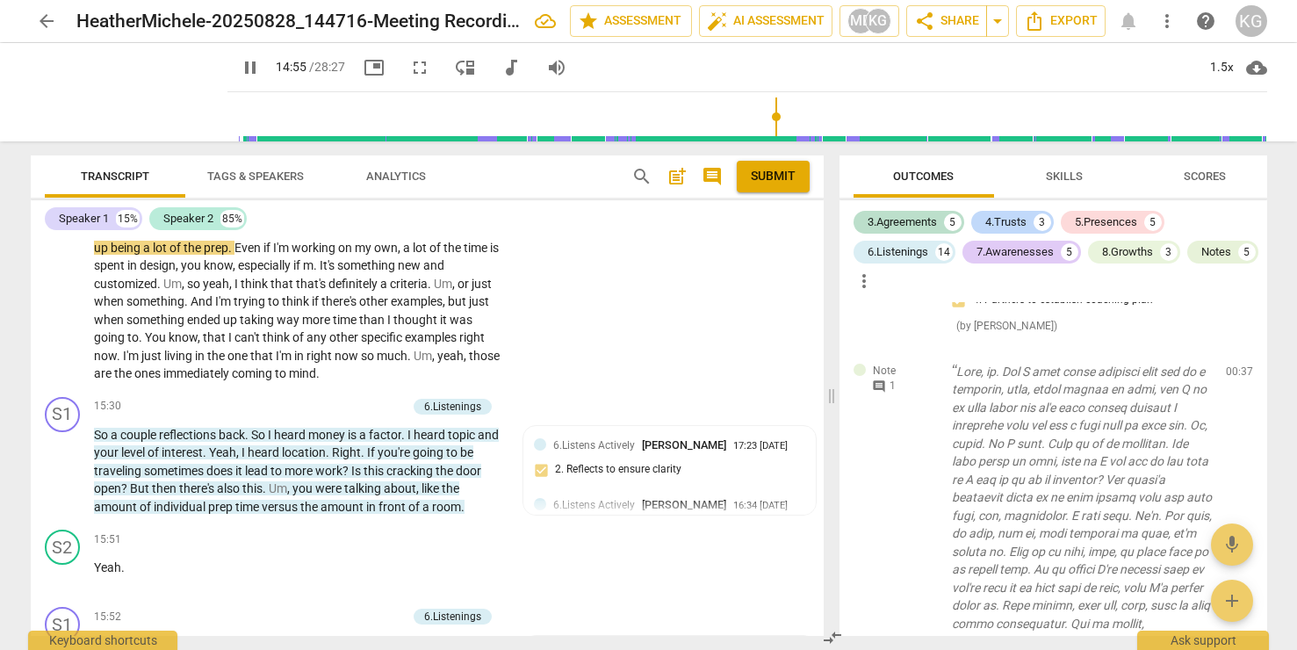
scroll to position [6192, 0]
click at [773, 118] on input "range" at bounding box center [750, 117] width 1033 height 56
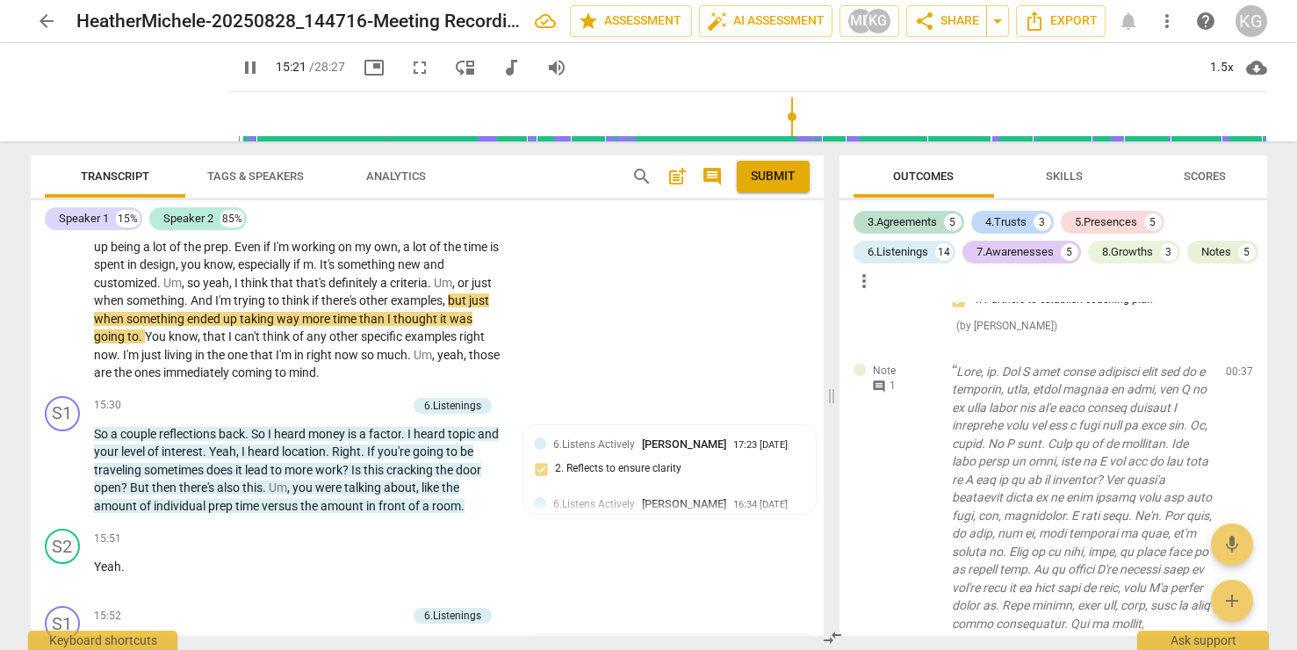
click at [781, 118] on input "range" at bounding box center [750, 117] width 1033 height 56
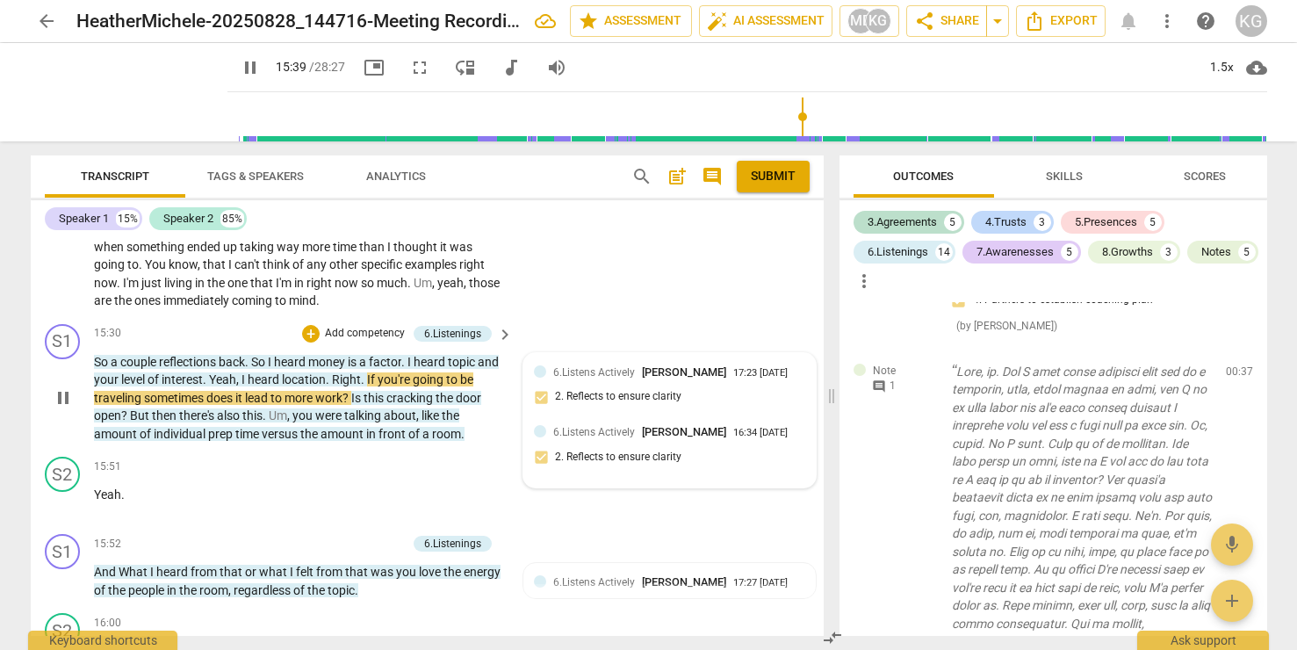
scroll to position [6286, 0]
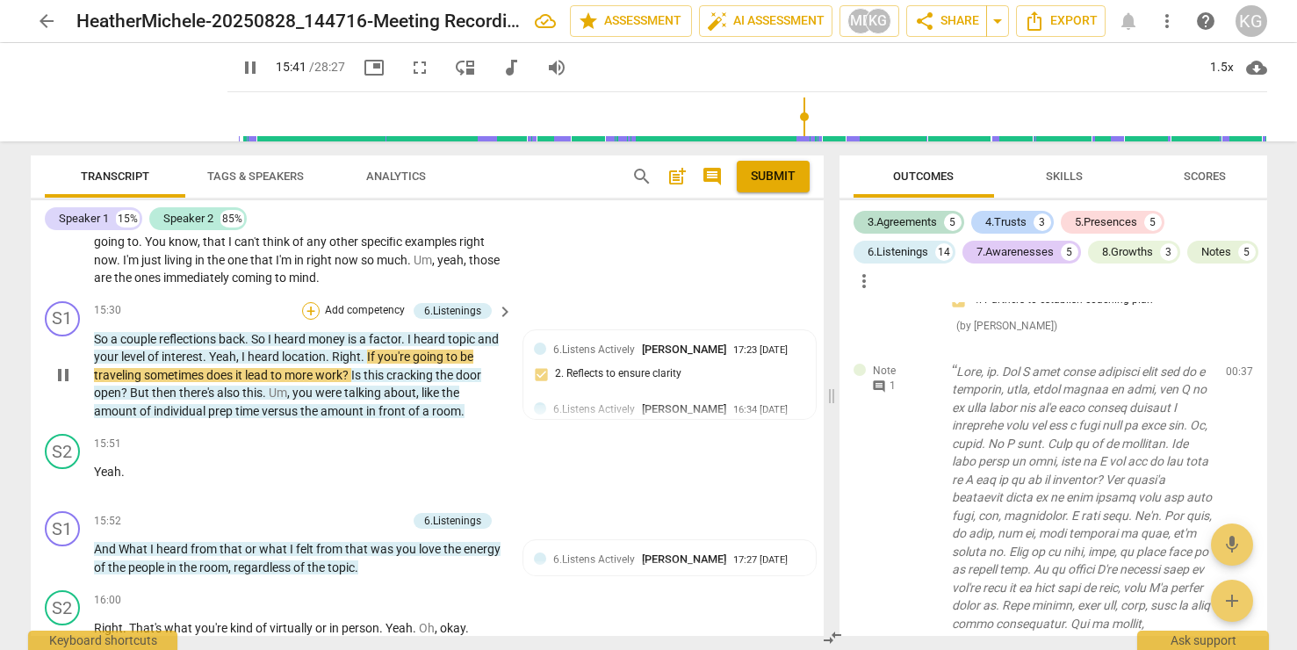
click at [308, 320] on div "+" at bounding box center [311, 311] width 18 height 18
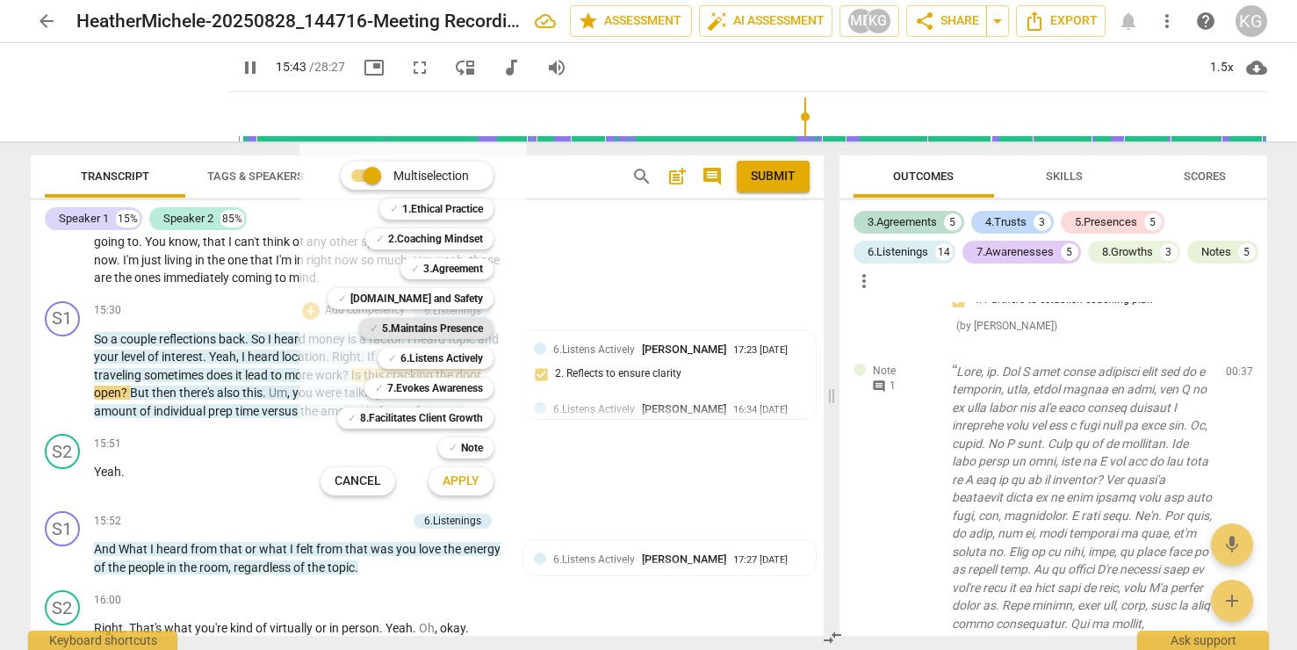
click at [435, 328] on b "5.Maintains Presence" at bounding box center [432, 328] width 101 height 21
click at [473, 475] on span "Apply" at bounding box center [461, 481] width 37 height 18
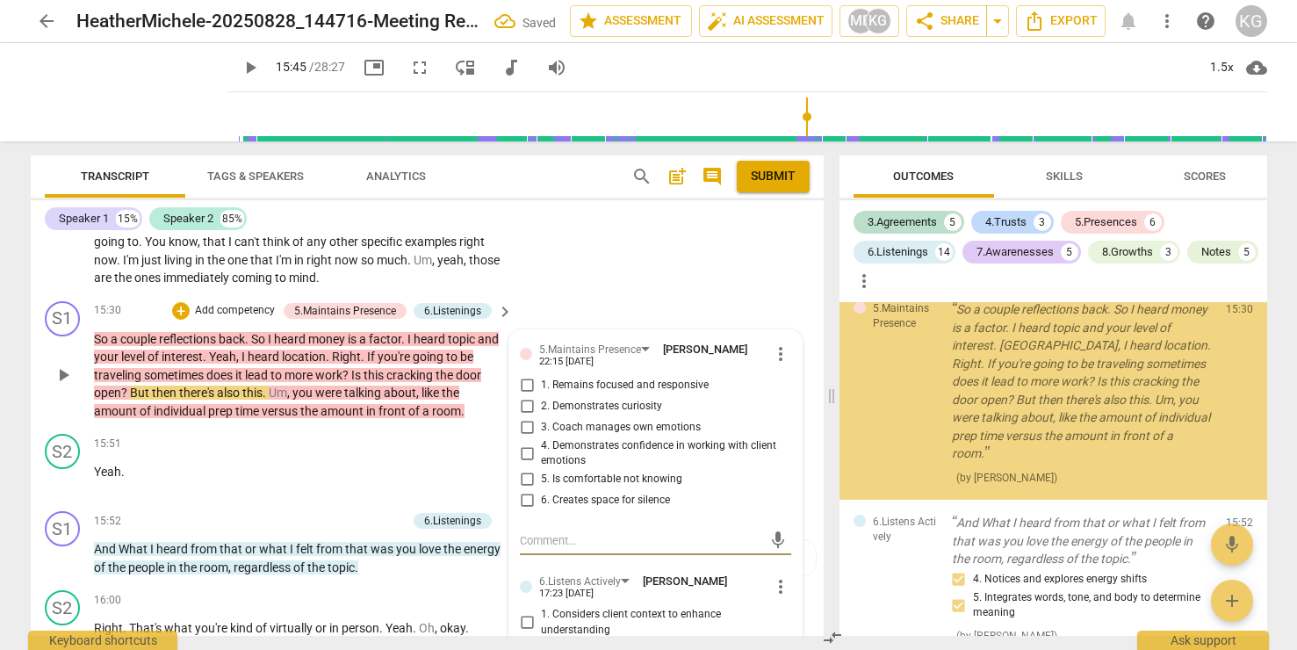
scroll to position [6316, 0]
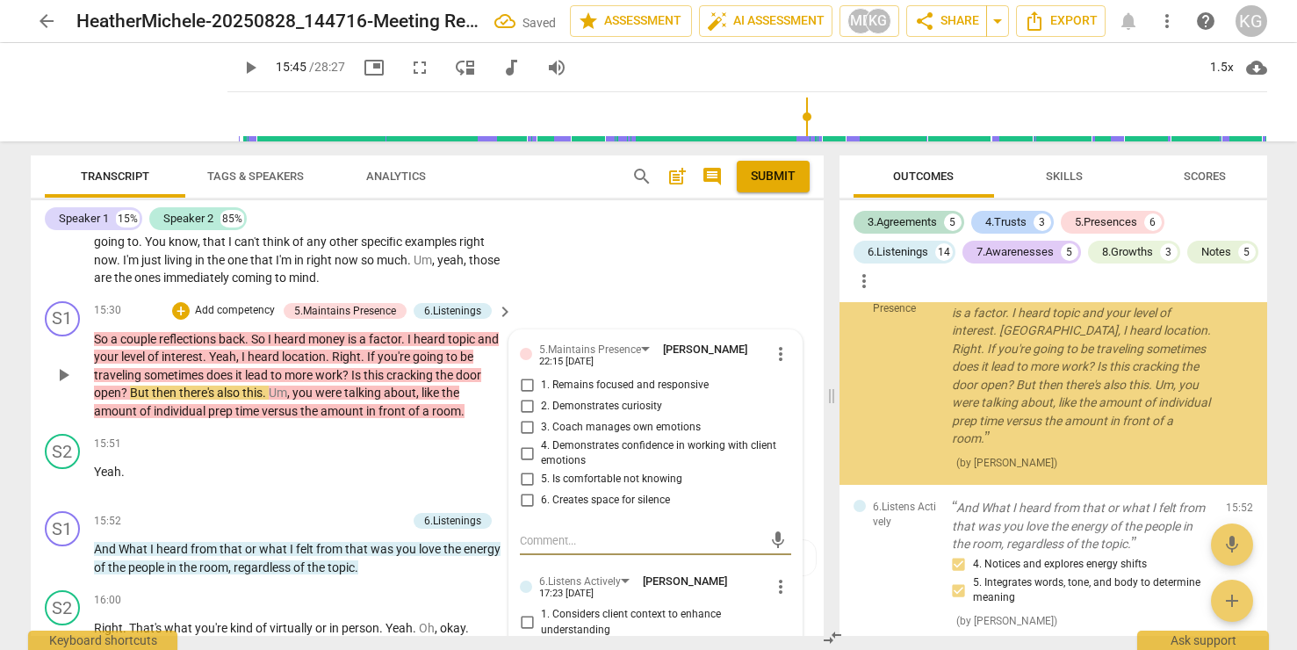
click at [527, 396] on input "1. Remains focused and responsive" at bounding box center [527, 385] width 28 height 21
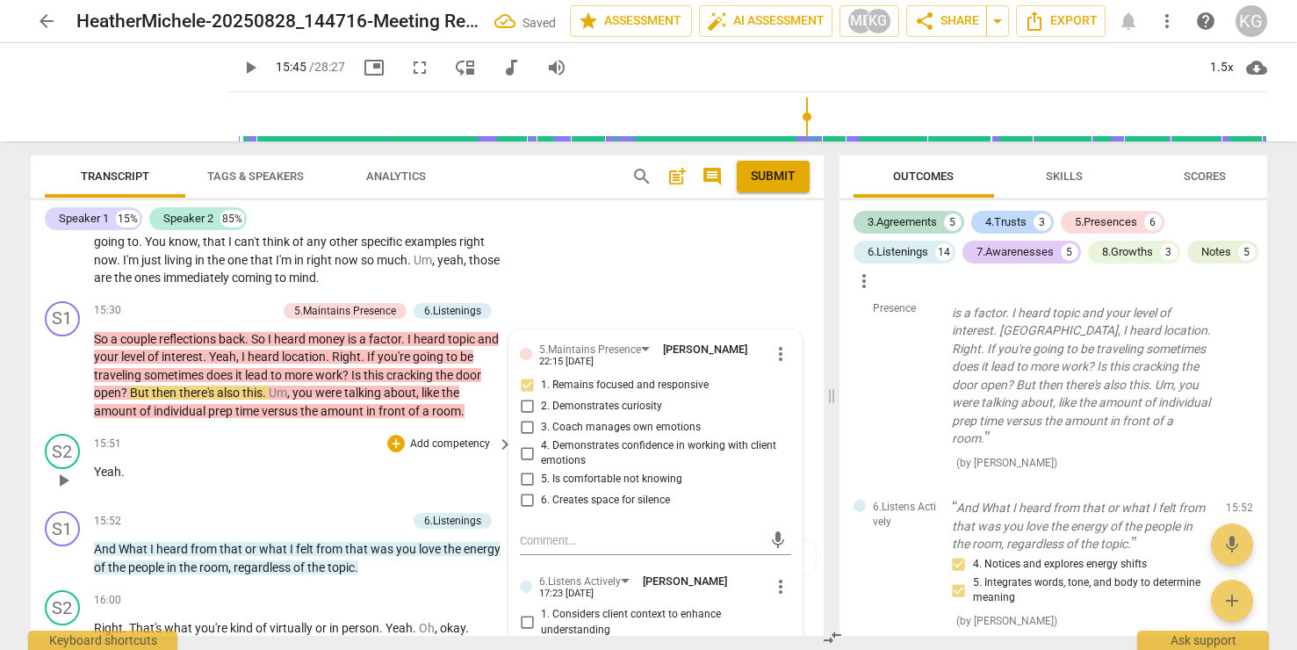
click at [378, 450] on div "S2 play_arrow pause 15:51 + Add competency keyboard_arrow_right Yeah ." at bounding box center [427, 465] width 793 height 77
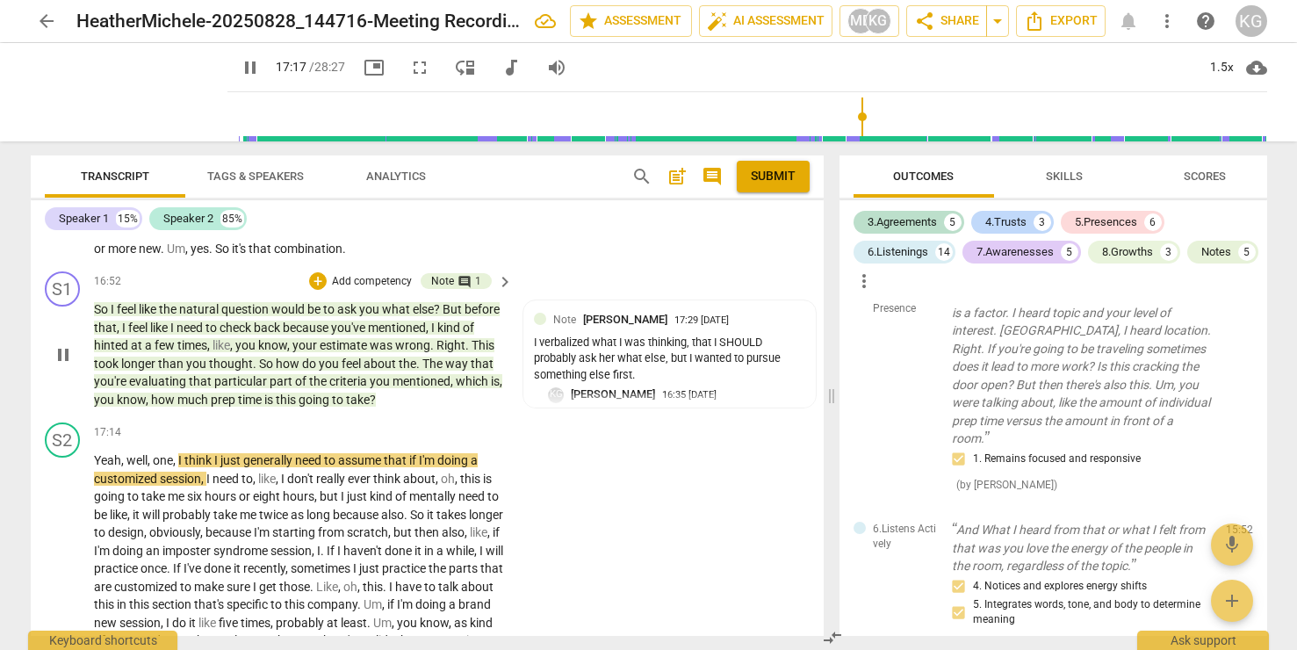
scroll to position [7087, 0]
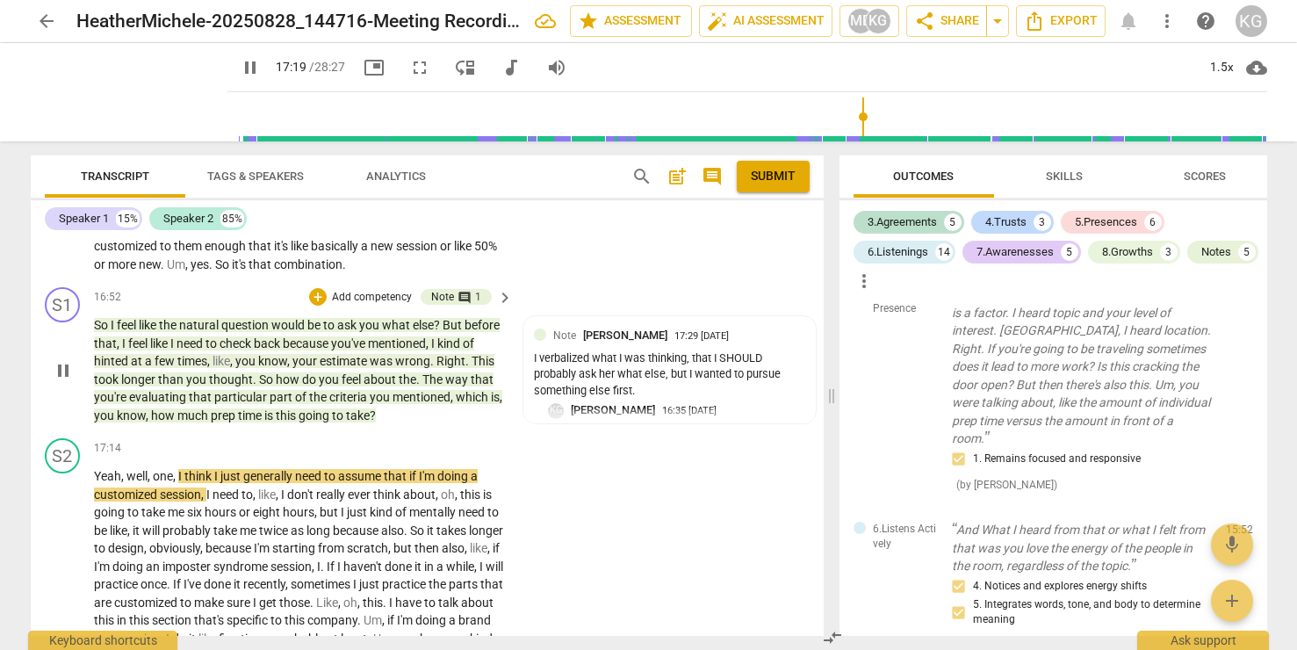
click at [189, 404] on span "evaluating" at bounding box center [159, 397] width 60 height 14
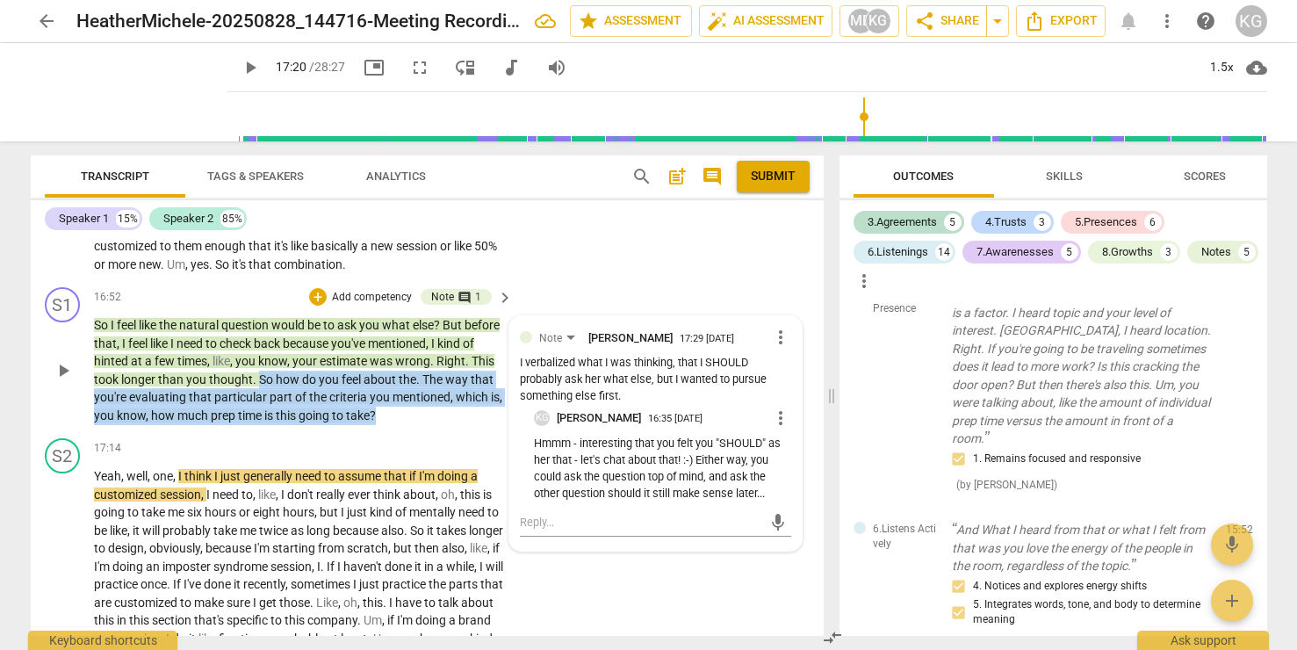
drag, startPoint x: 316, startPoint y: 393, endPoint x: 493, endPoint y: 442, distance: 184.1
click at [493, 424] on p "So I feel like the natural question would be to ask you what else ? But before …" at bounding box center [299, 370] width 410 height 108
click at [321, 306] on div "+" at bounding box center [318, 297] width 18 height 18
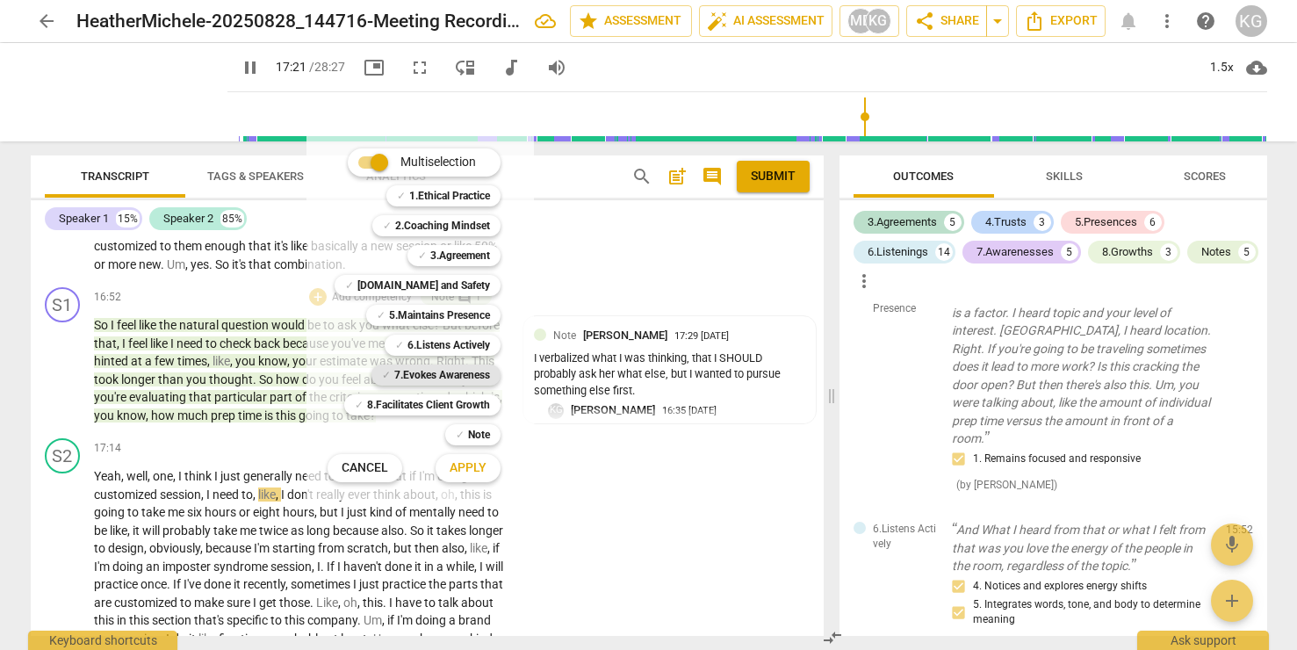
click at [468, 371] on b "7.Evokes Awareness" at bounding box center [442, 374] width 96 height 21
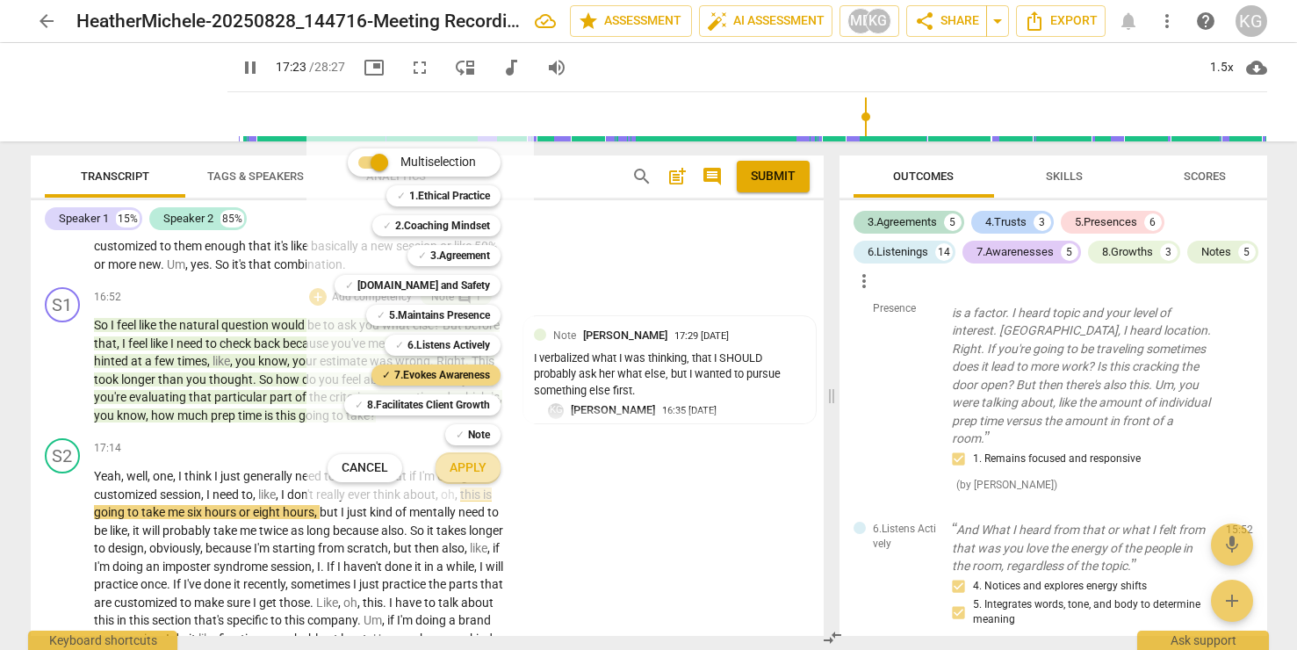
click at [477, 472] on span "Apply" at bounding box center [468, 468] width 37 height 18
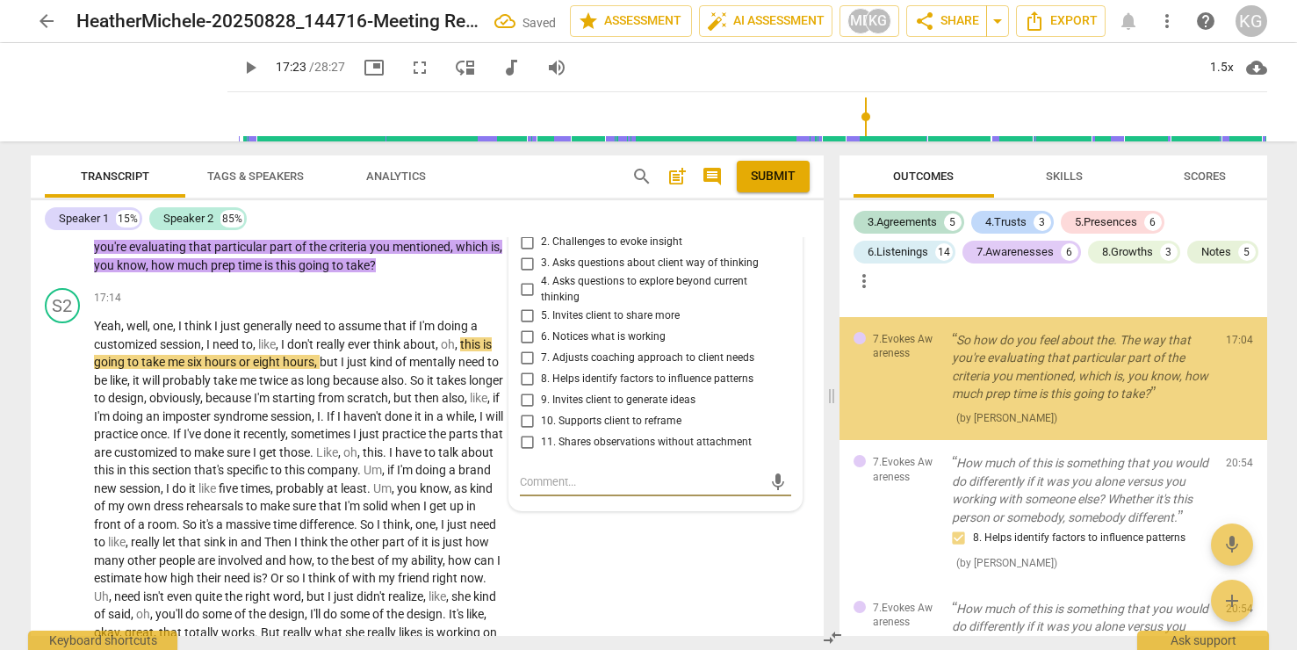
scroll to position [7229, 0]
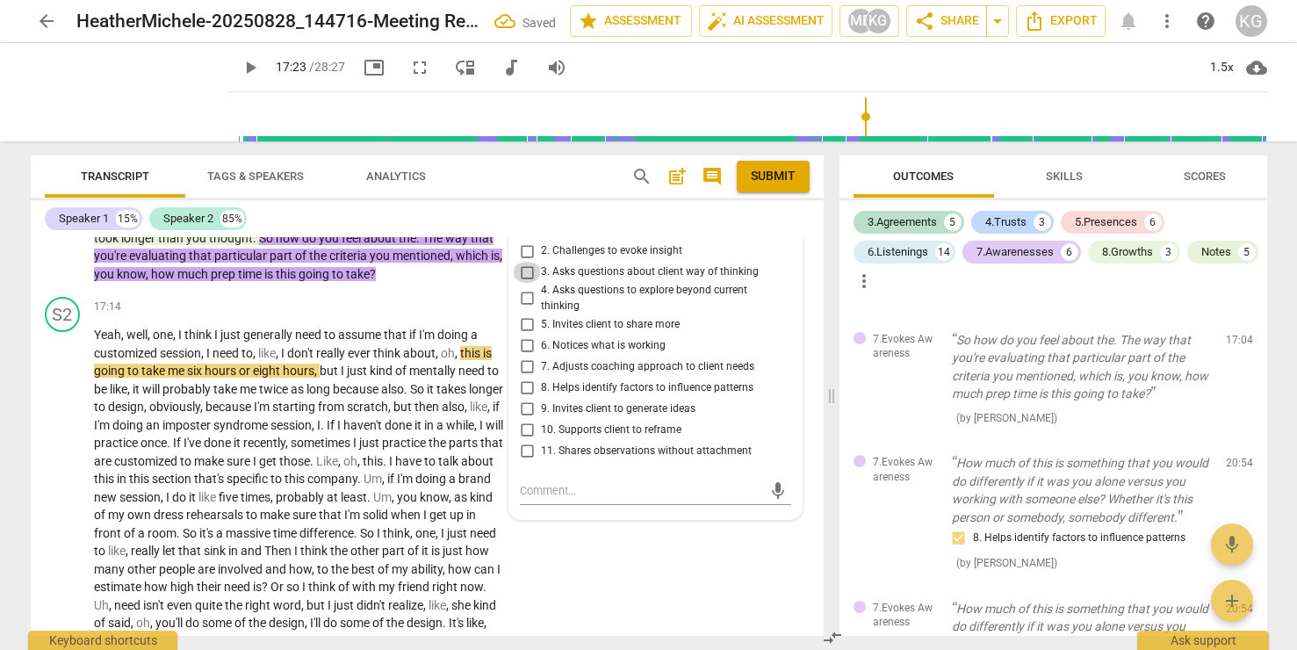
click at [528, 283] on input "3. Asks questions about client way of thinking" at bounding box center [527, 272] width 28 height 21
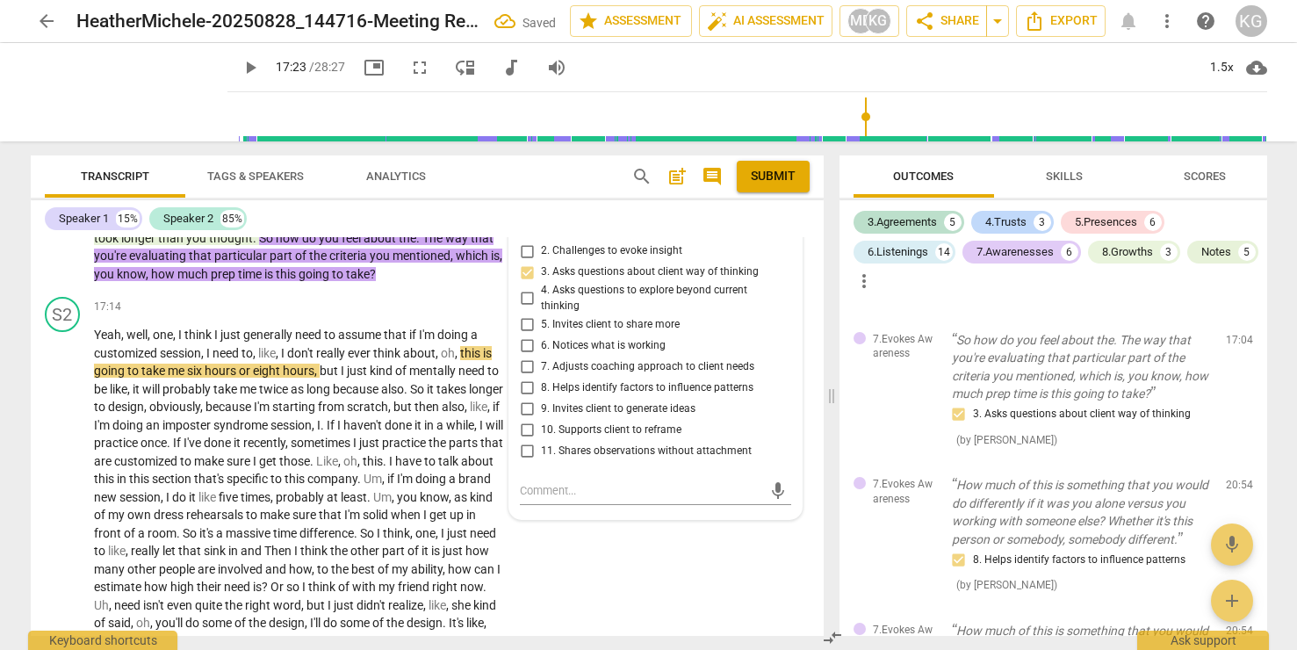
click at [362, 290] on div "S1 play_arrow pause 16:52 + Add competency 7.Evokes Awareness Note comment 1 ke…" at bounding box center [427, 214] width 793 height 151
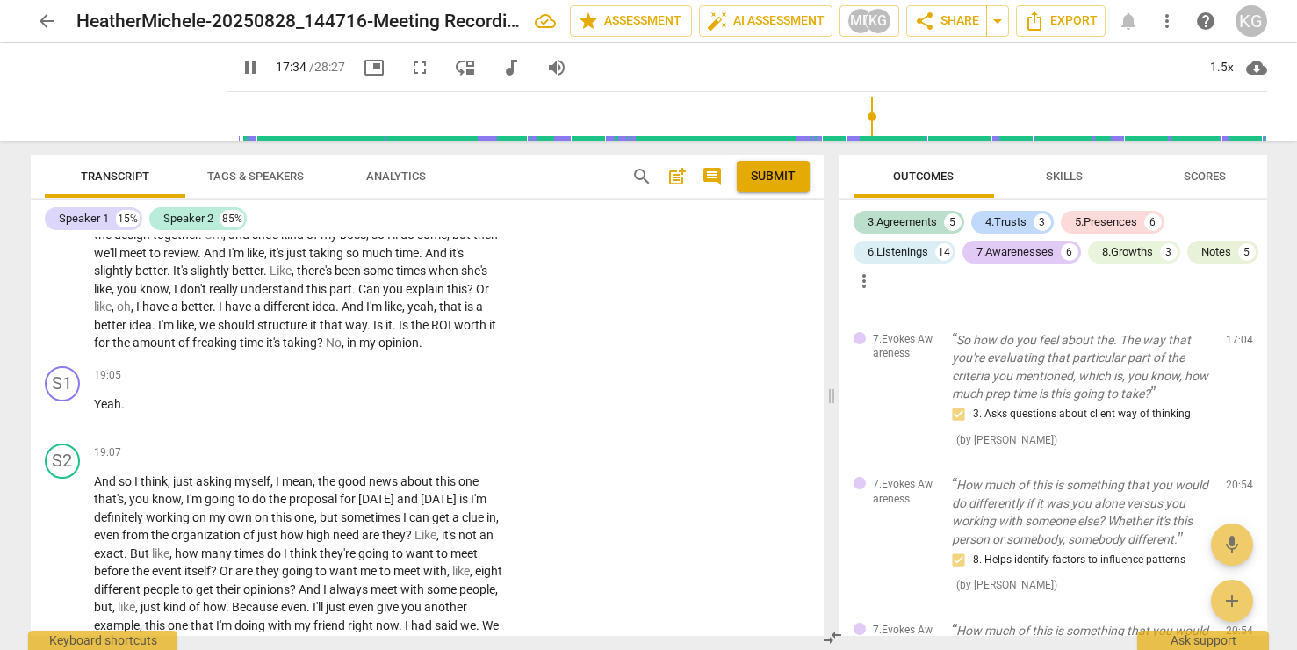
scroll to position [7676, 0]
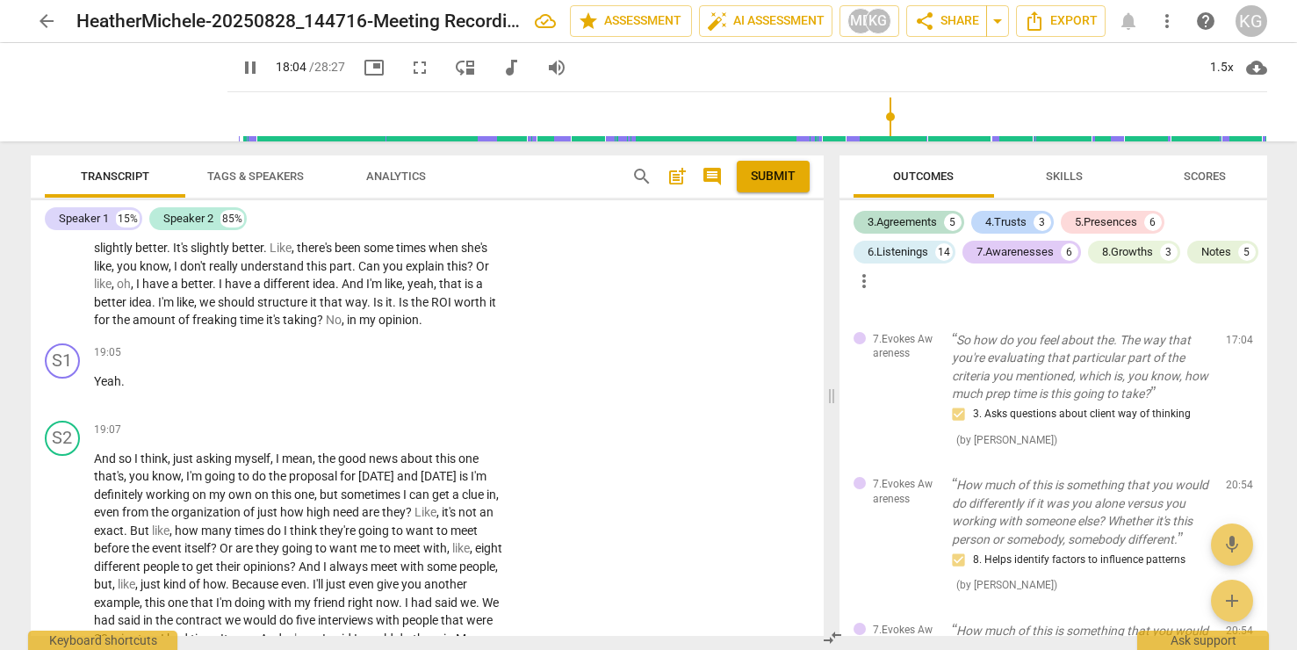
click at [881, 119] on input "range" at bounding box center [750, 117] width 1033 height 56
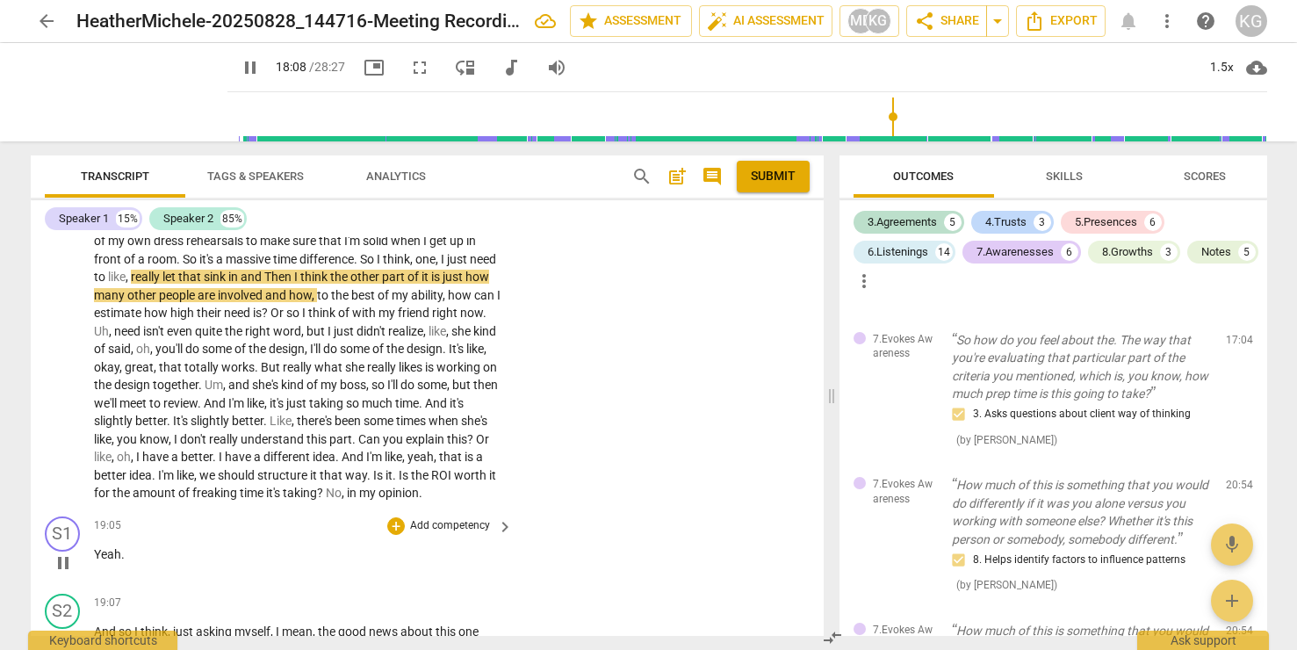
scroll to position [7512, 0]
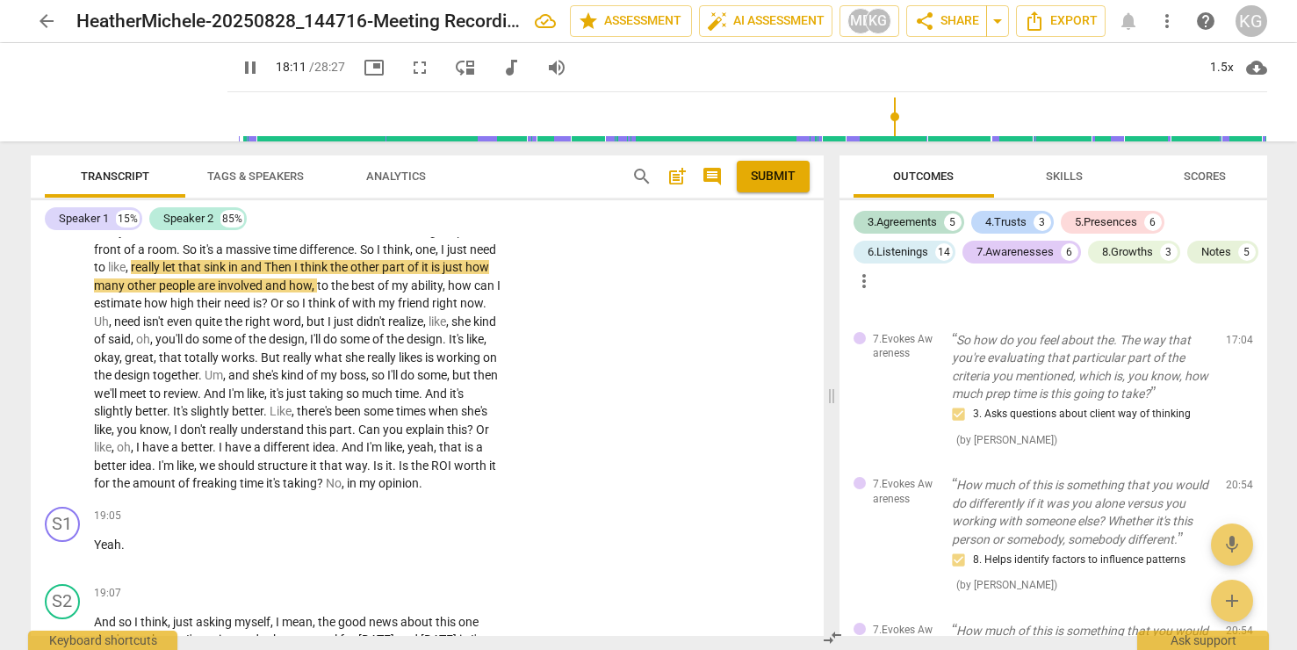
click at [895, 118] on input "range" at bounding box center [750, 117] width 1033 height 56
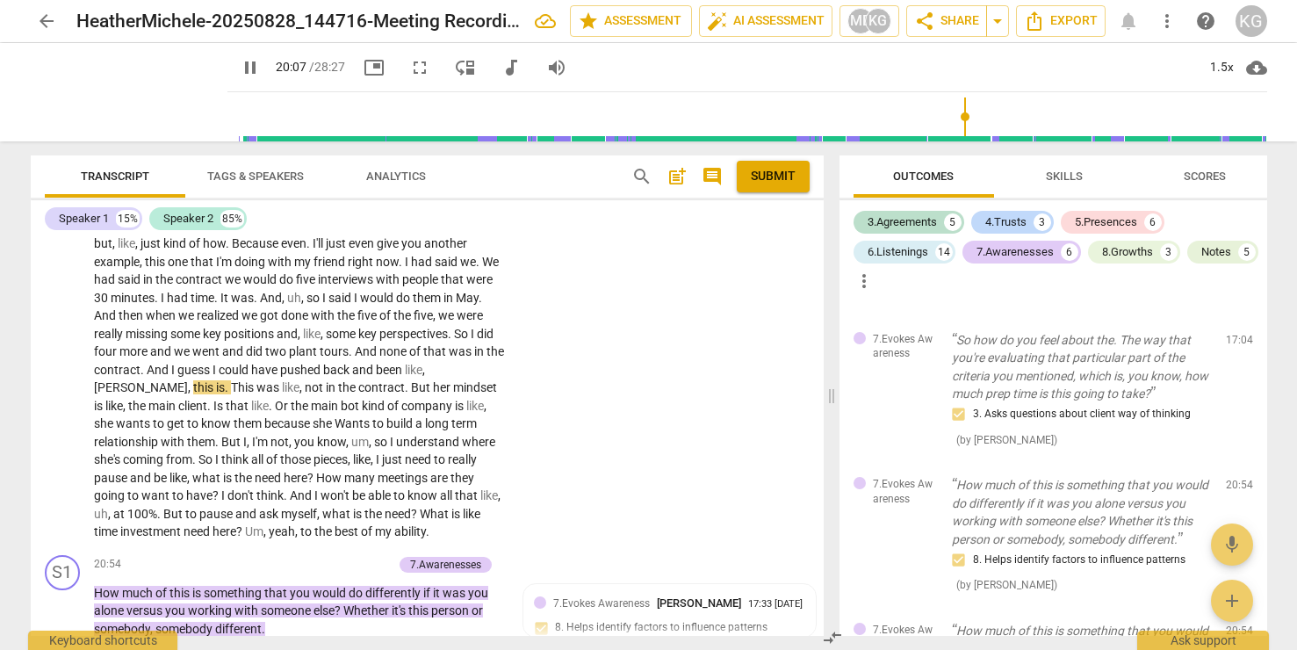
scroll to position [8018, 0]
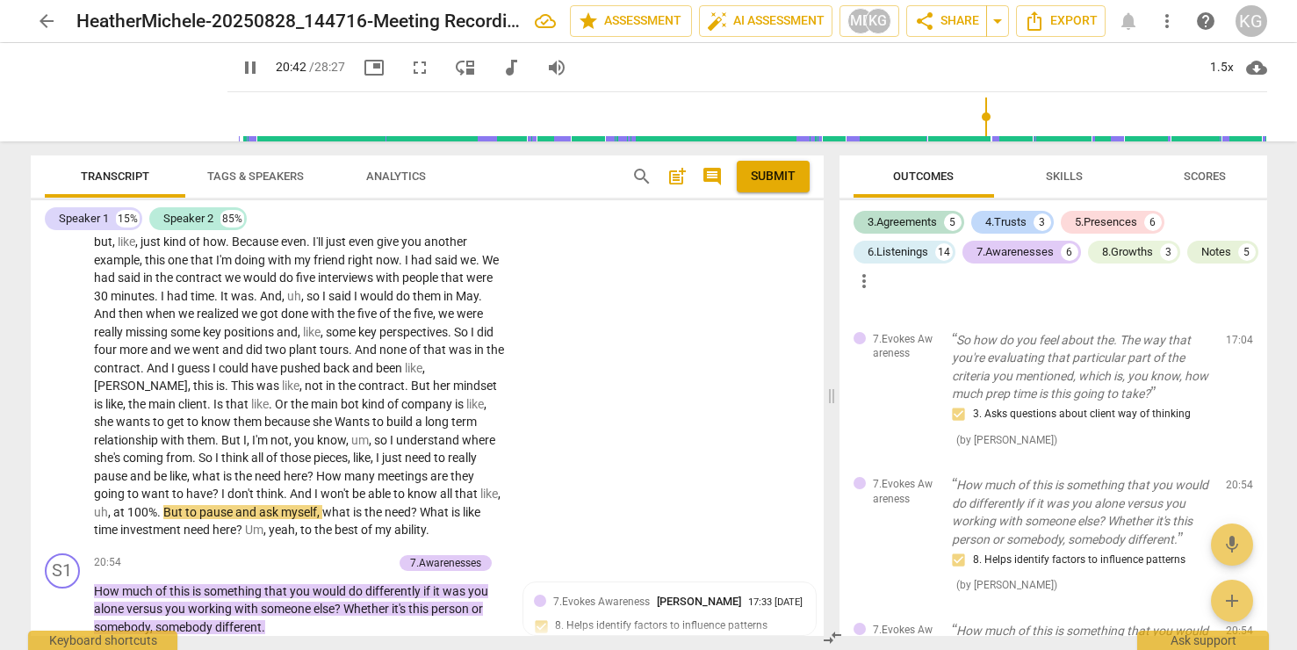
click at [978, 118] on input "range" at bounding box center [750, 117] width 1033 height 56
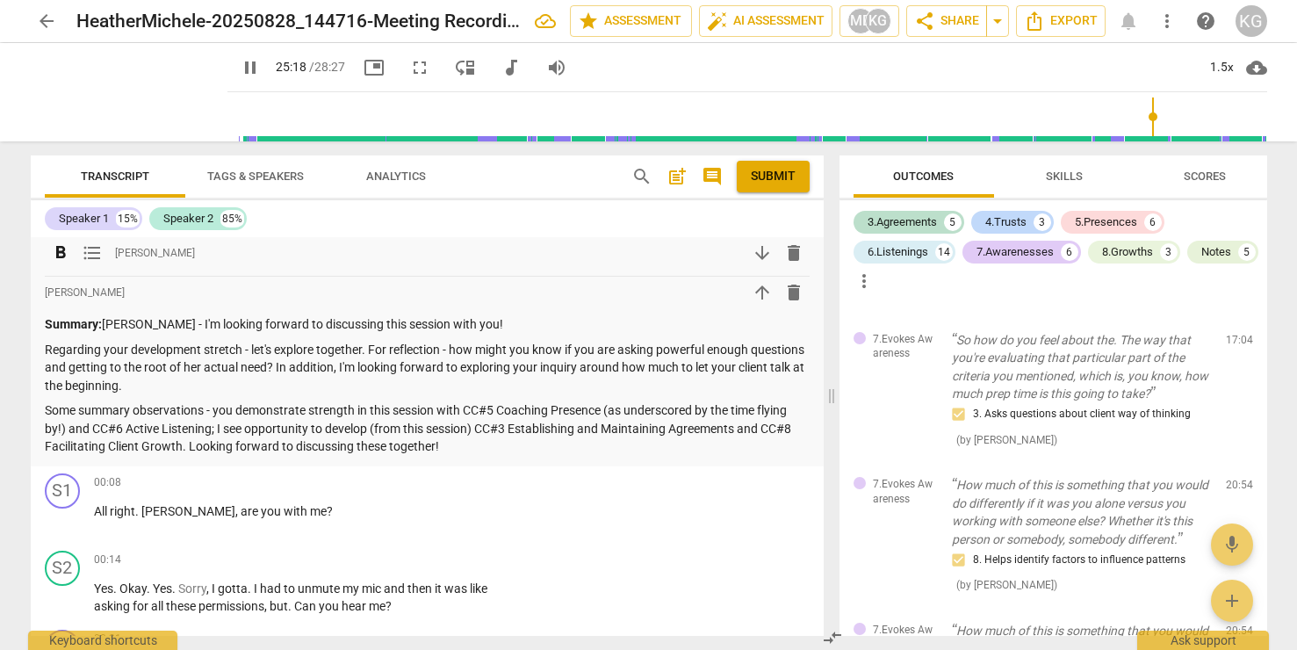
scroll to position [299, 0]
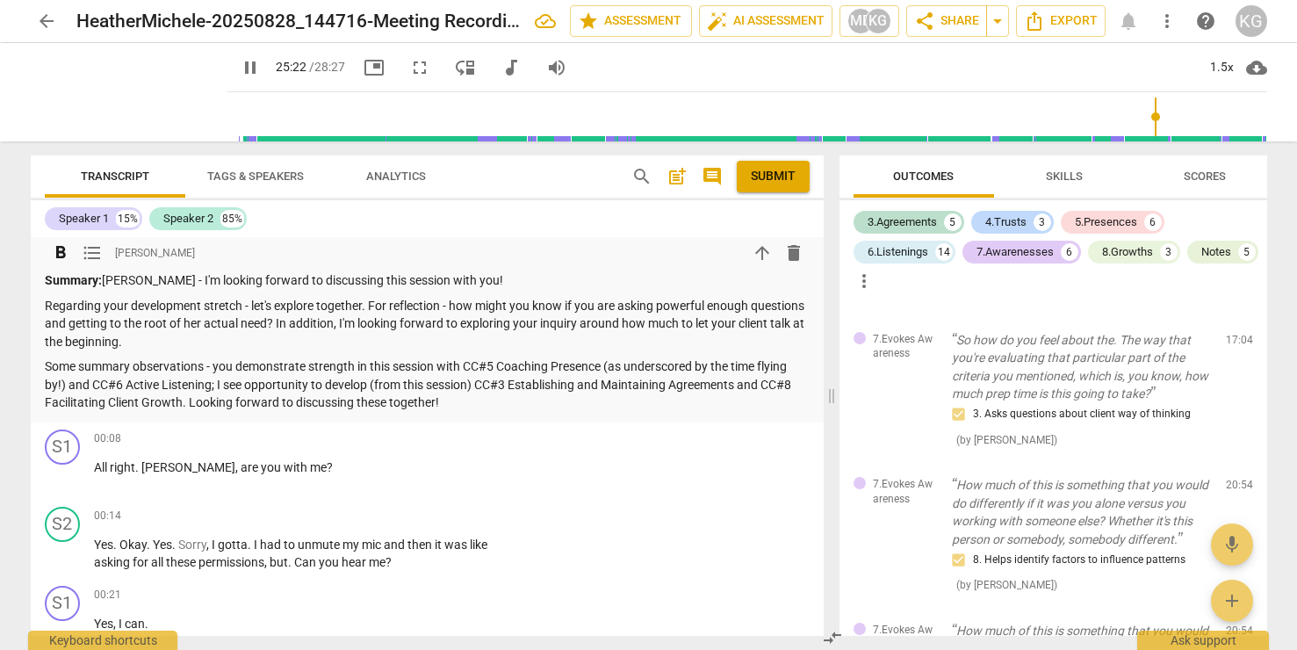
click at [469, 379] on p "Some summary observations - you demonstrate strength in this session with CC#5 …" at bounding box center [427, 384] width 765 height 54
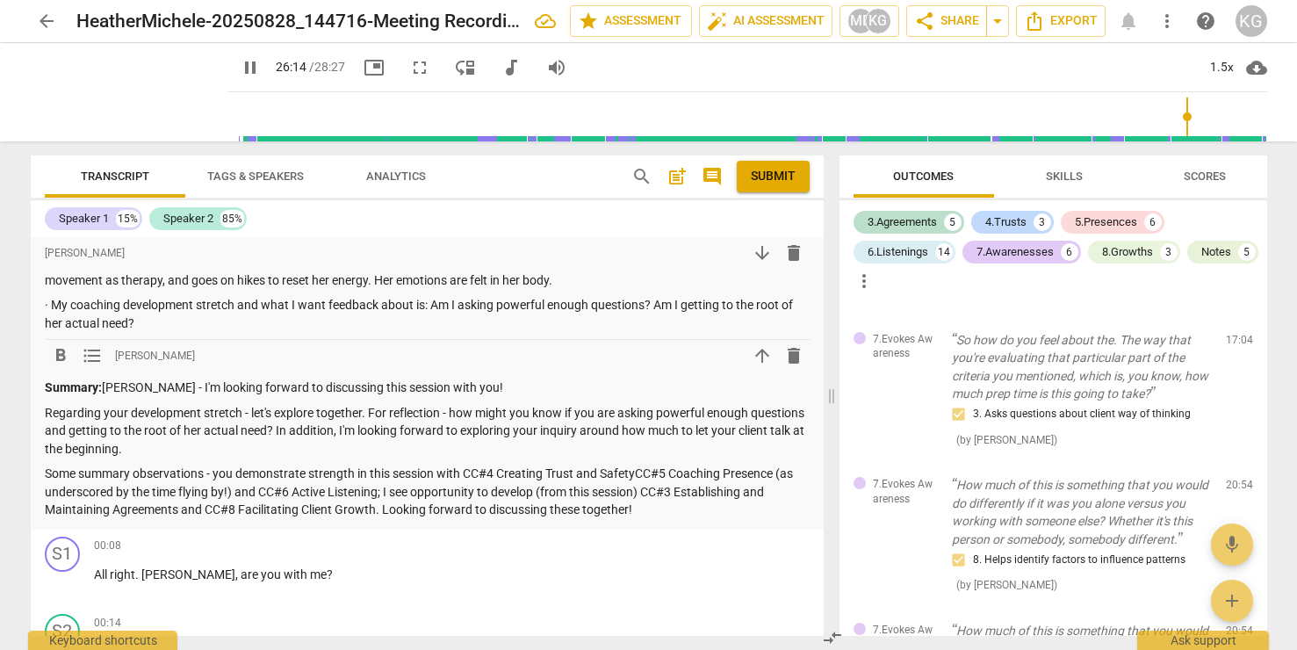
scroll to position [205, 0]
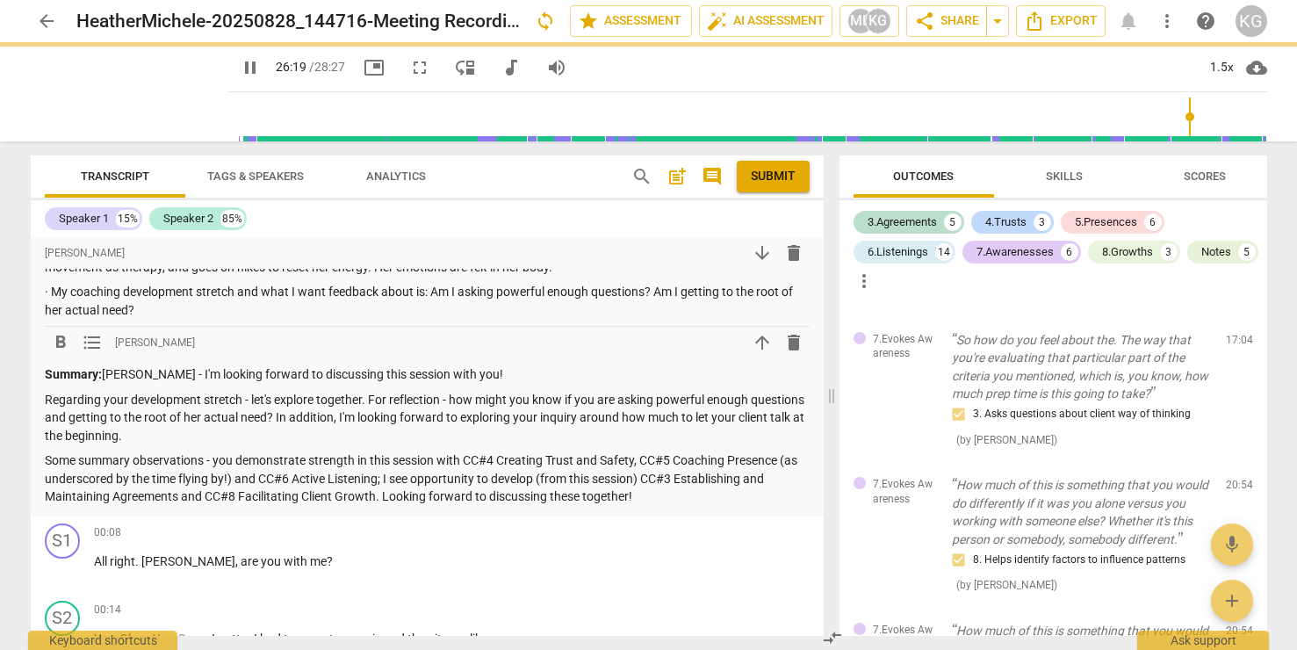
click at [636, 480] on p "Some summary observations - you demonstrate strength in this session with CC#4 …" at bounding box center [427, 478] width 765 height 54
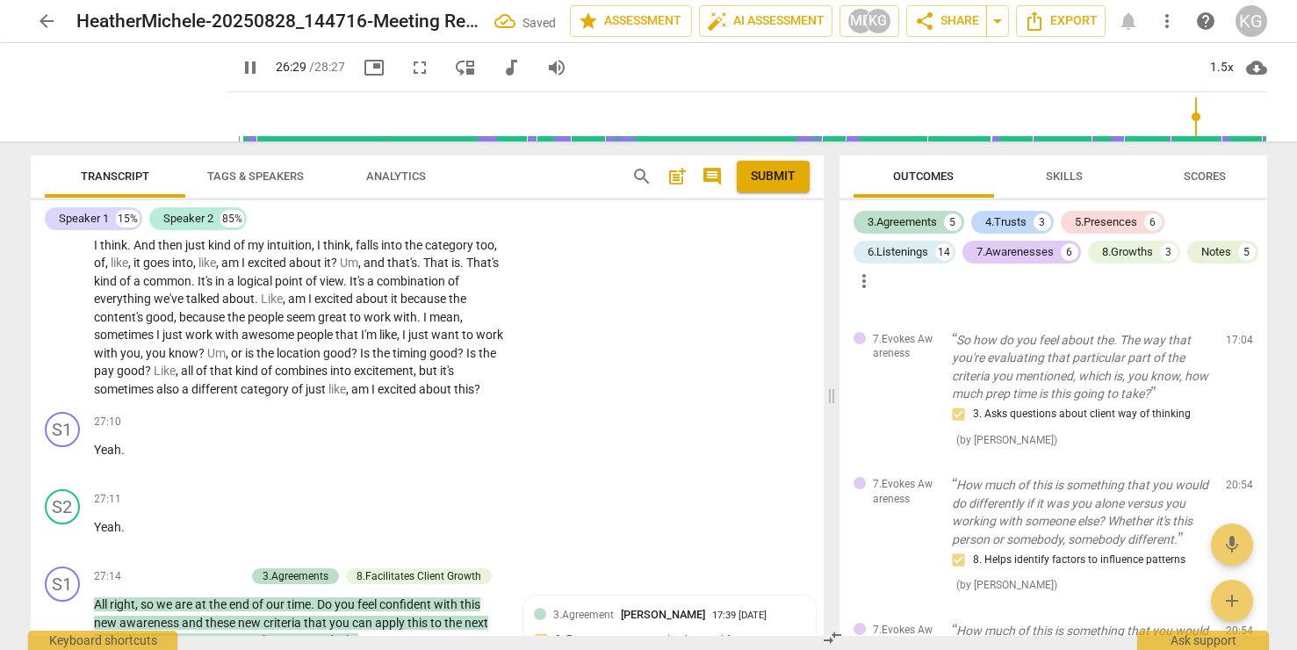
scroll to position [434, 0]
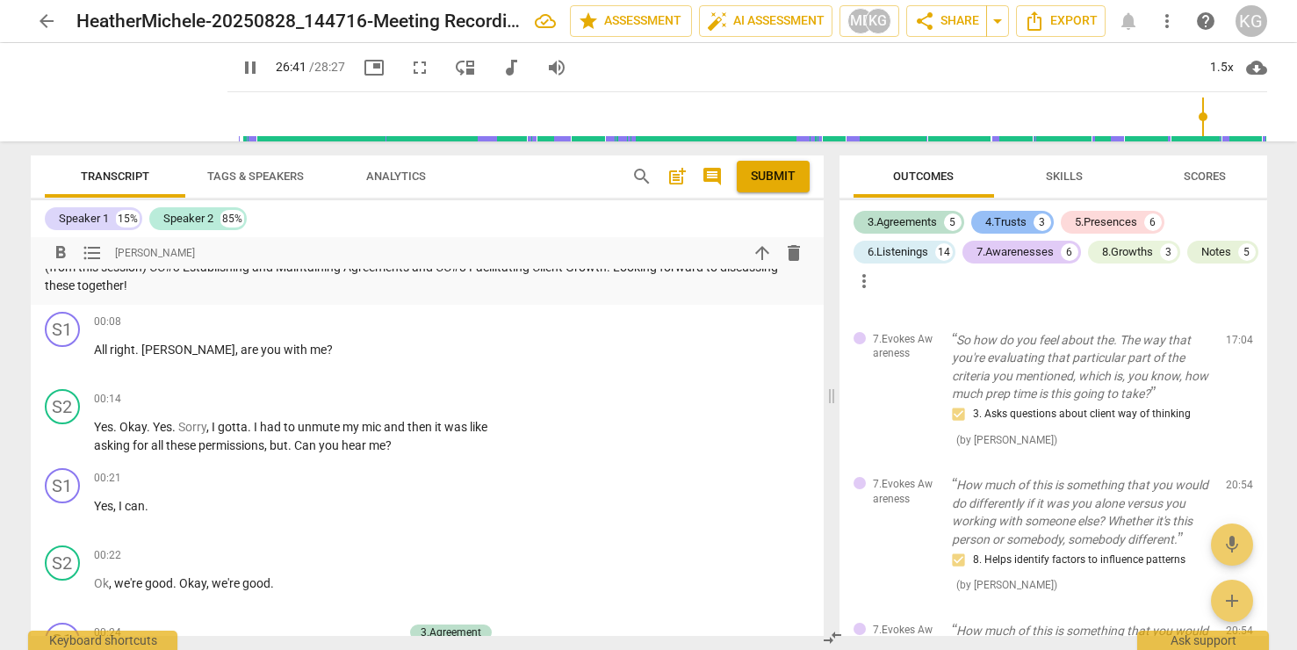
click at [1001, 222] on div "4.Trusts" at bounding box center [1005, 222] width 41 height 18
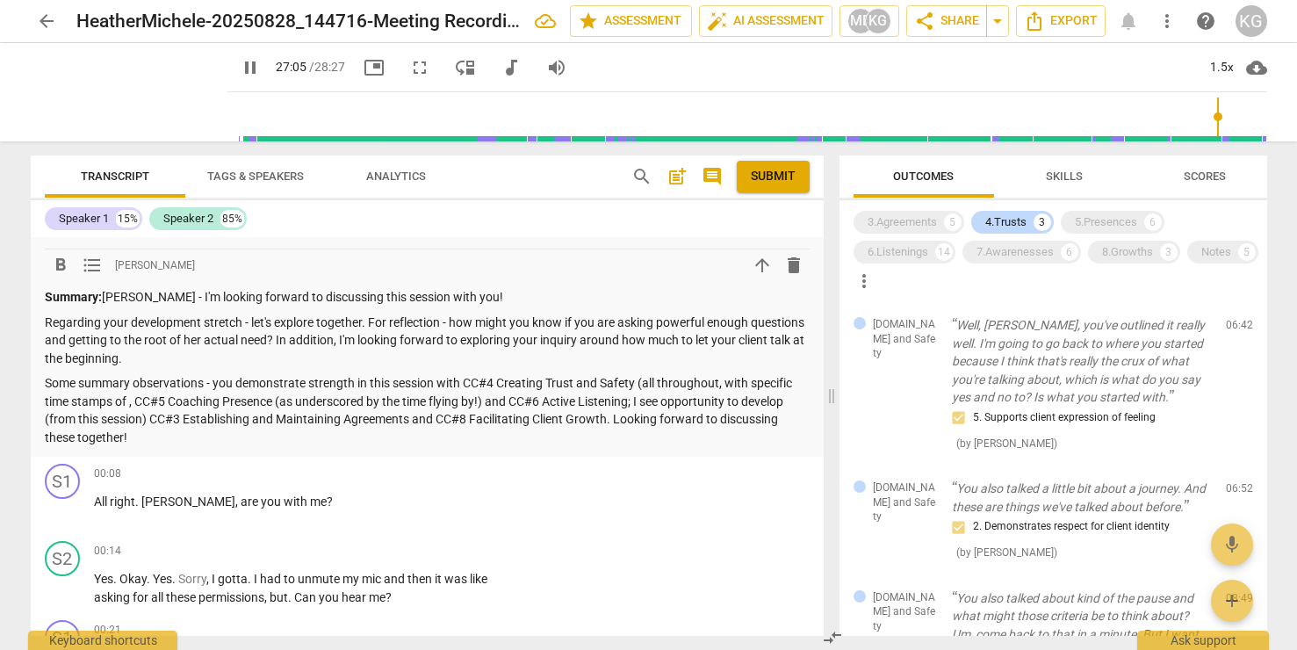
scroll to position [291, 0]
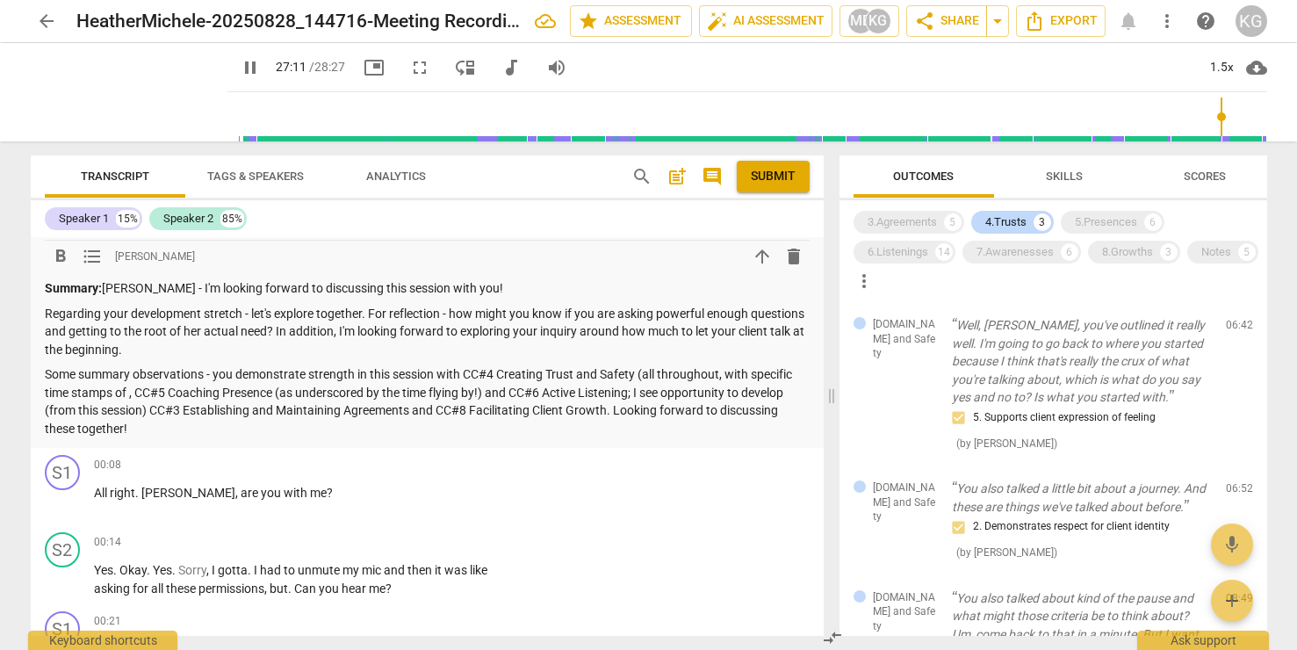
click at [128, 405] on p "Some summary observations - you demonstrate strength in this session with CC#4 …" at bounding box center [427, 401] width 765 height 72
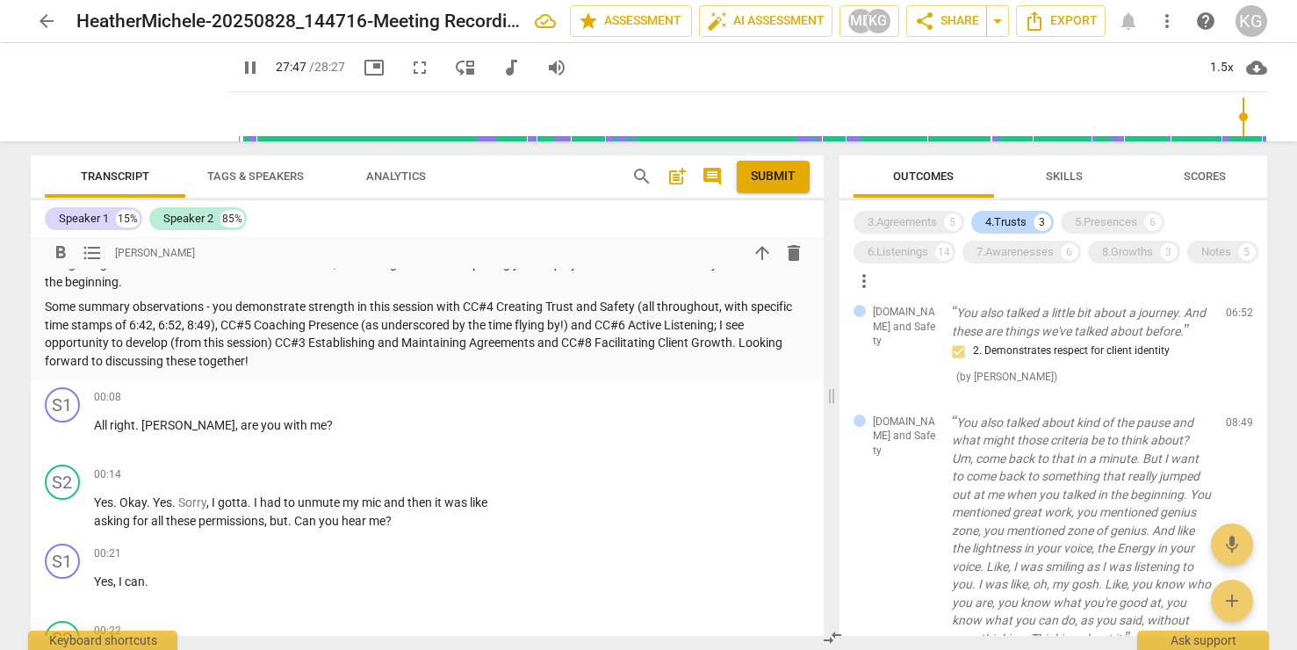
scroll to position [10992, 0]
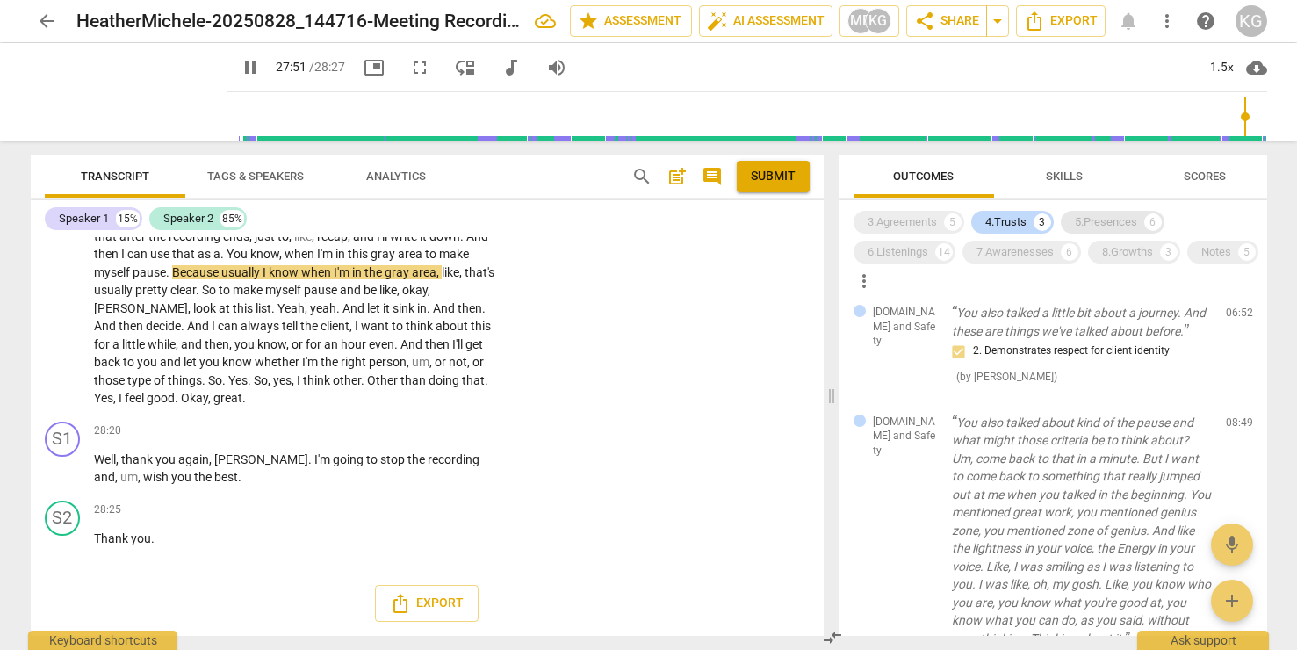
click at [1089, 224] on div "5.Presences" at bounding box center [1106, 222] width 62 height 18
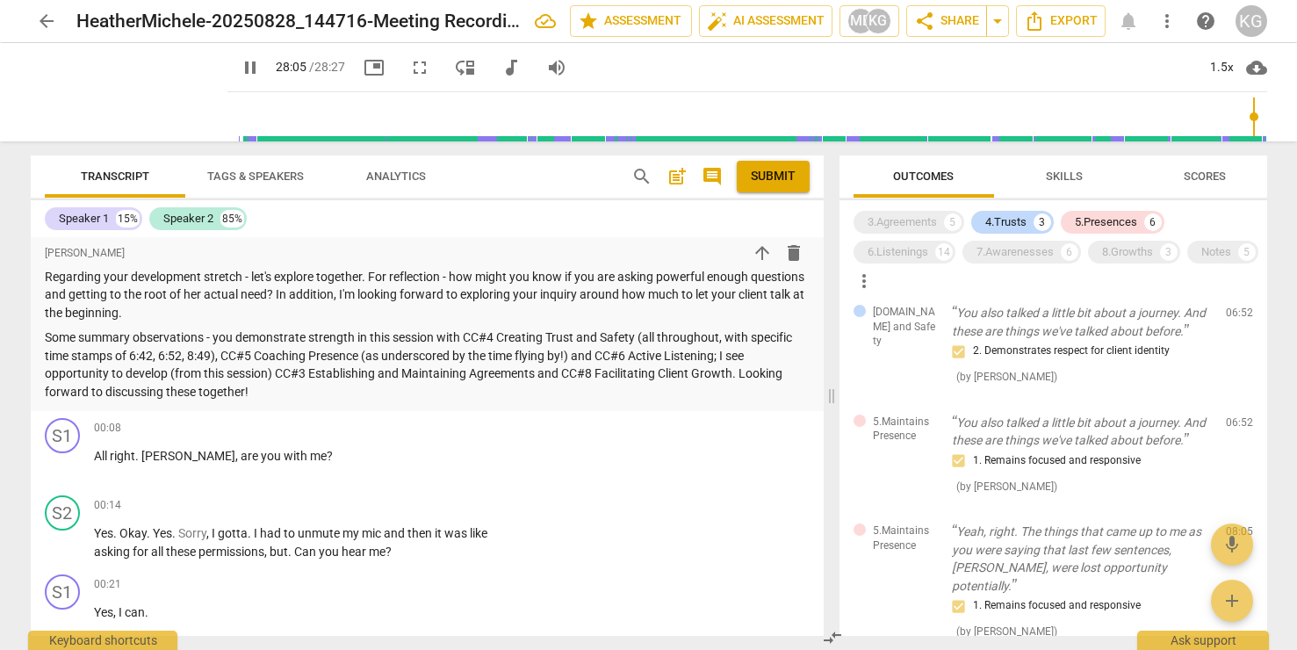
scroll to position [341, 0]
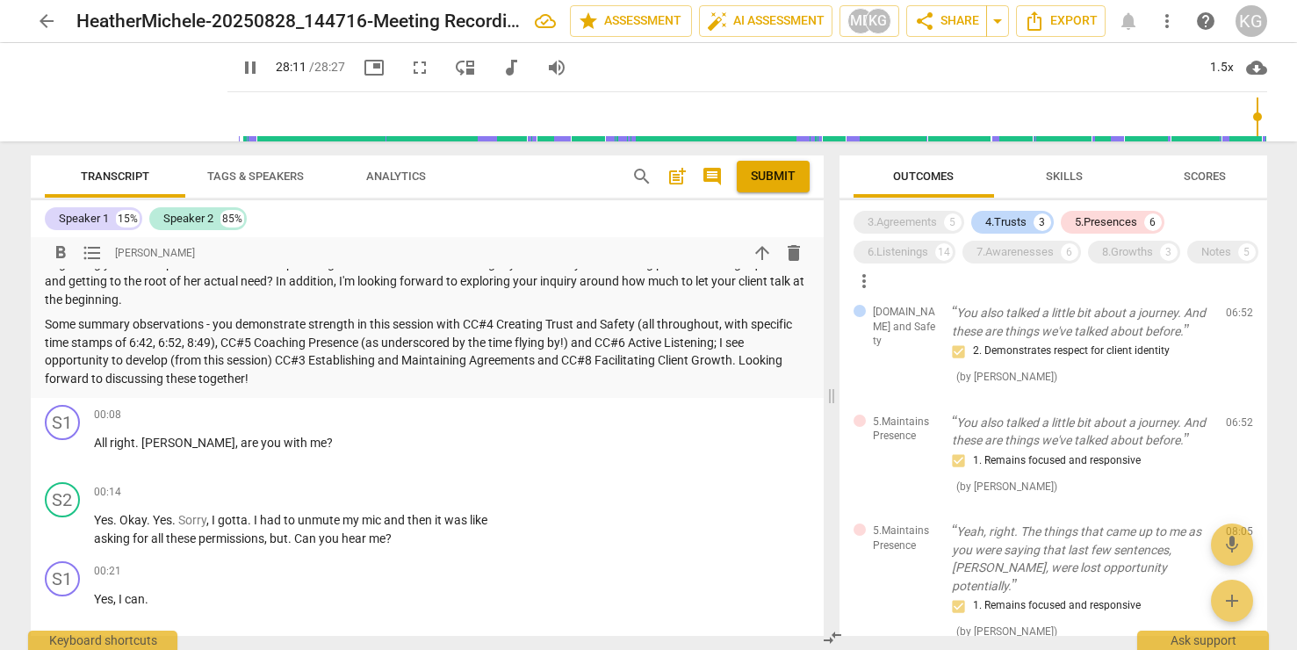
click at [576, 356] on p "Some summary observations - you demonstrate strength in this session with CC#4 …" at bounding box center [427, 351] width 765 height 72
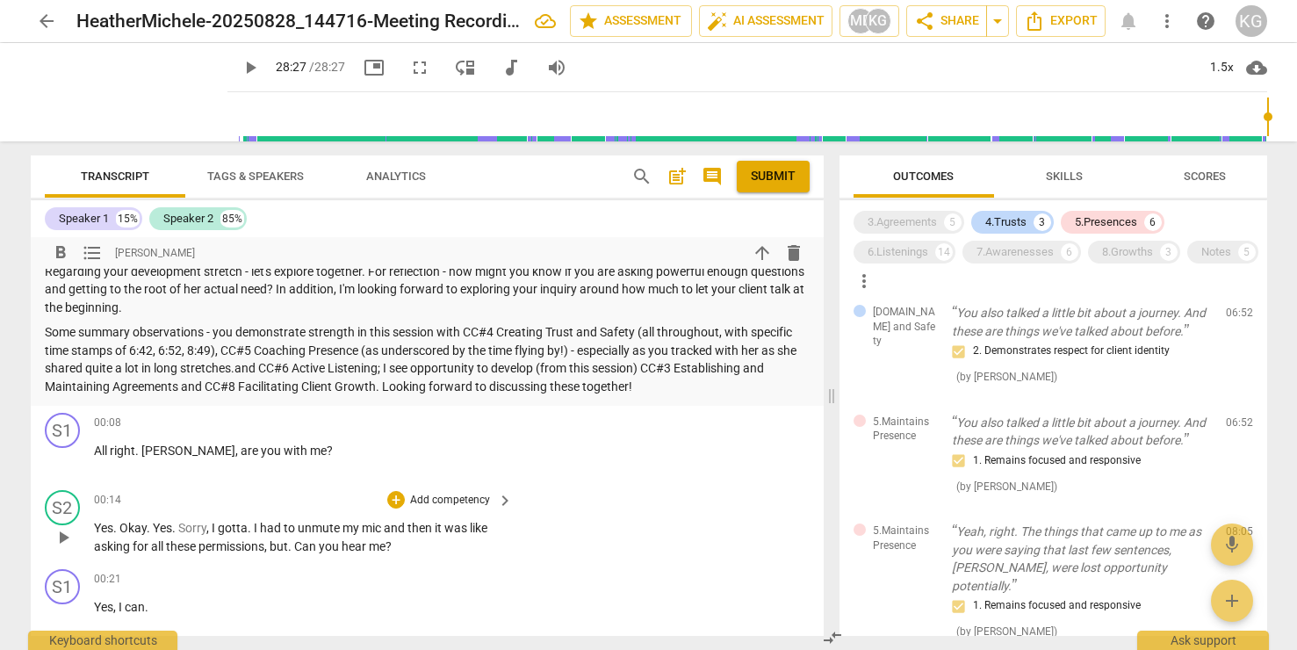
scroll to position [320, 0]
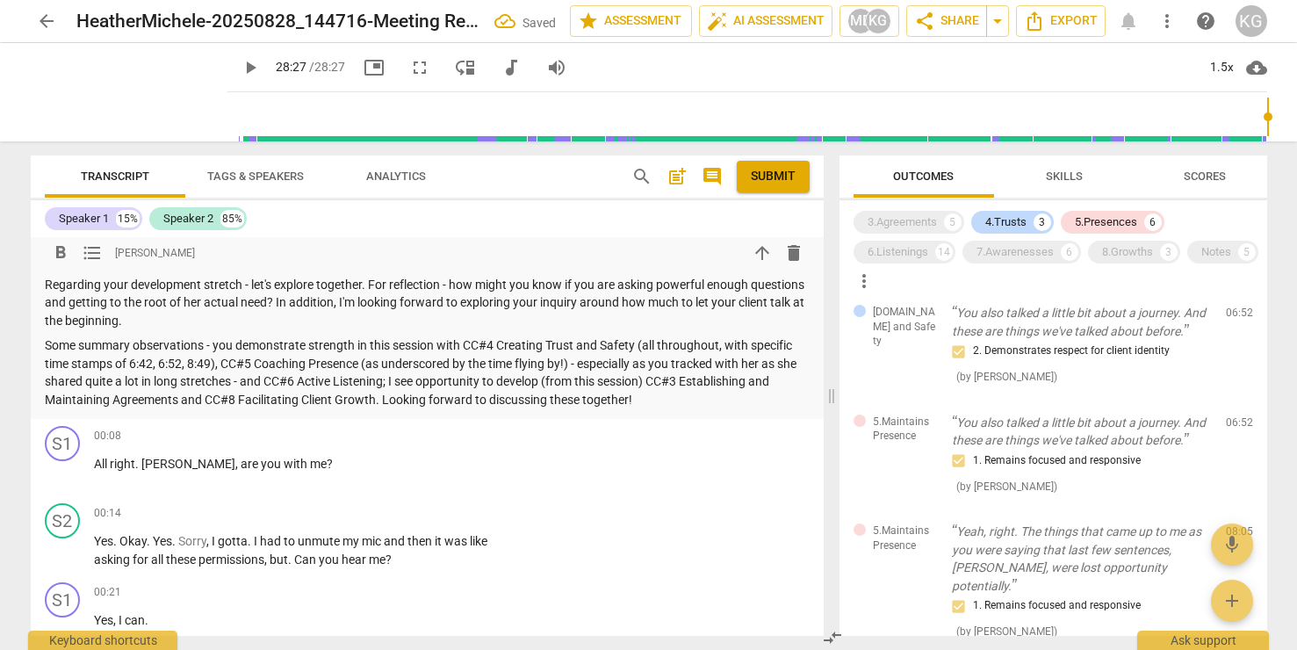
click at [407, 399] on p "Some summary observations - you demonstrate strength in this session with CC#4 …" at bounding box center [427, 372] width 765 height 72
click at [937, 256] on div "14" at bounding box center [944, 252] width 18 height 18
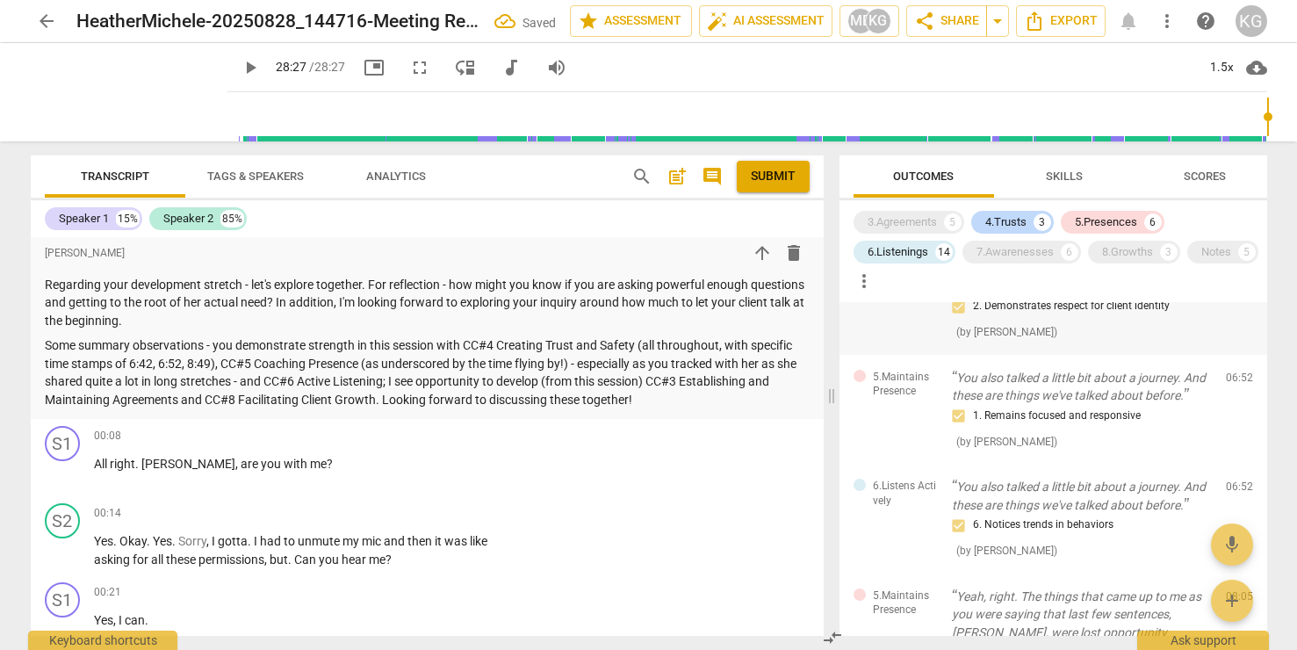
scroll to position [827, 0]
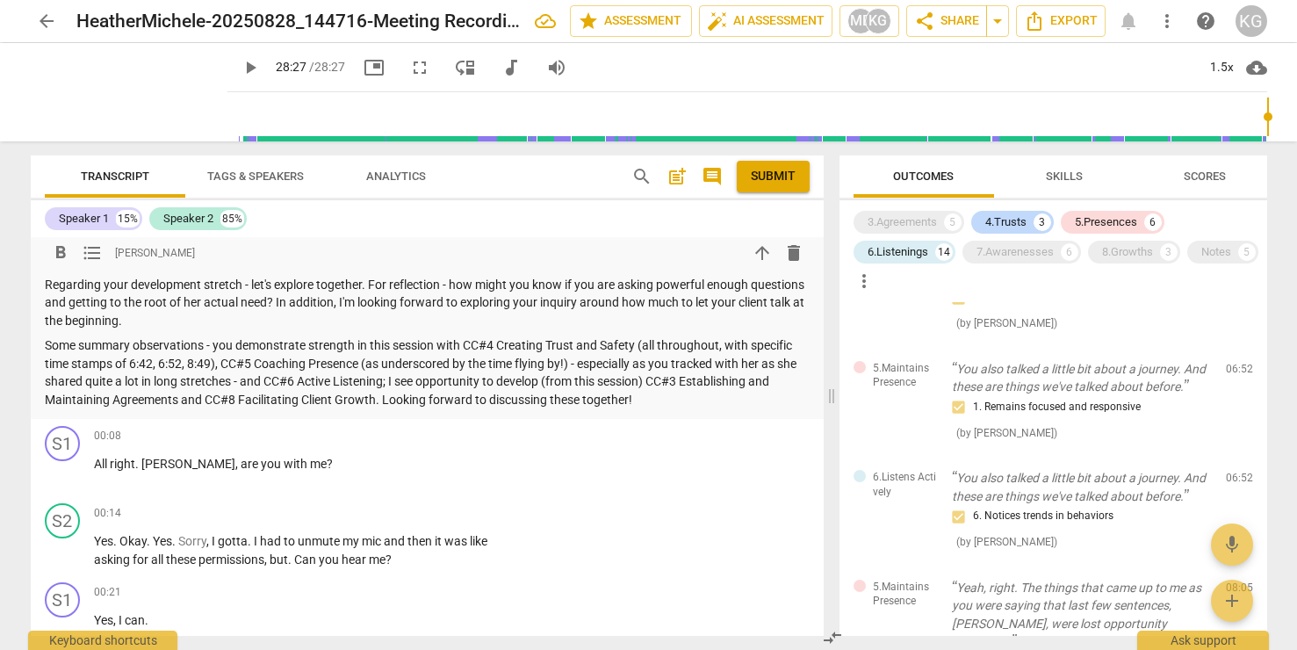
click at [407, 400] on p "Some summary observations - you demonstrate strength in this session with CC#4 …" at bounding box center [427, 372] width 765 height 72
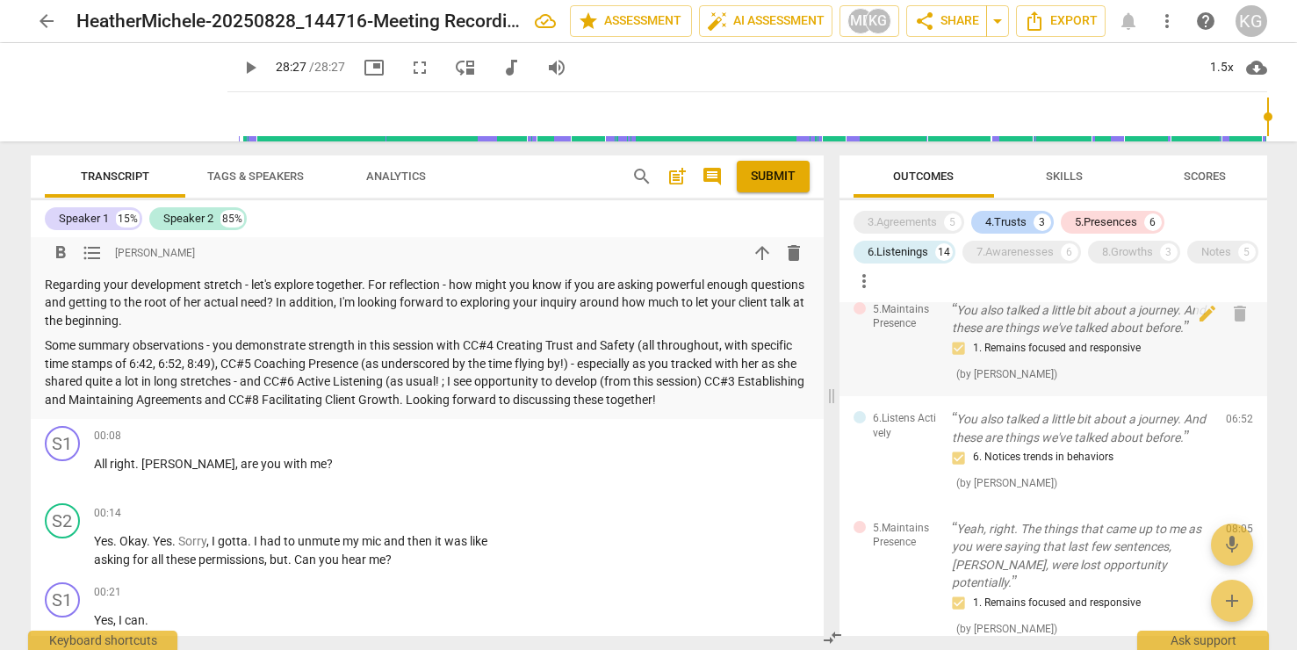
scroll to position [893, 0]
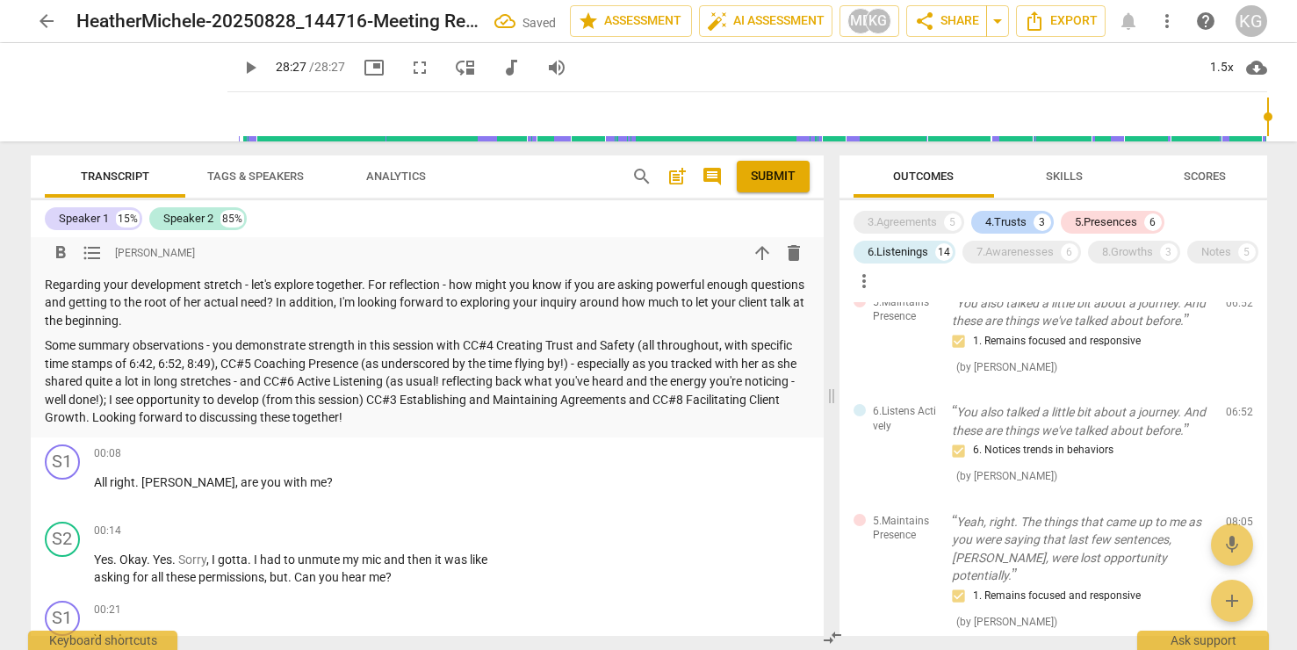
click at [490, 423] on p "Some summary observations - you demonstrate strength in this session with CC#4 …" at bounding box center [427, 381] width 765 height 90
click at [234, 427] on p "Some summary observations - you demonstrate strength in this session with CC#4 …" at bounding box center [427, 381] width 765 height 90
click at [187, 427] on p "Some summary observations - you demonstrate strength in this session with CC#4 …" at bounding box center [427, 381] width 765 height 90
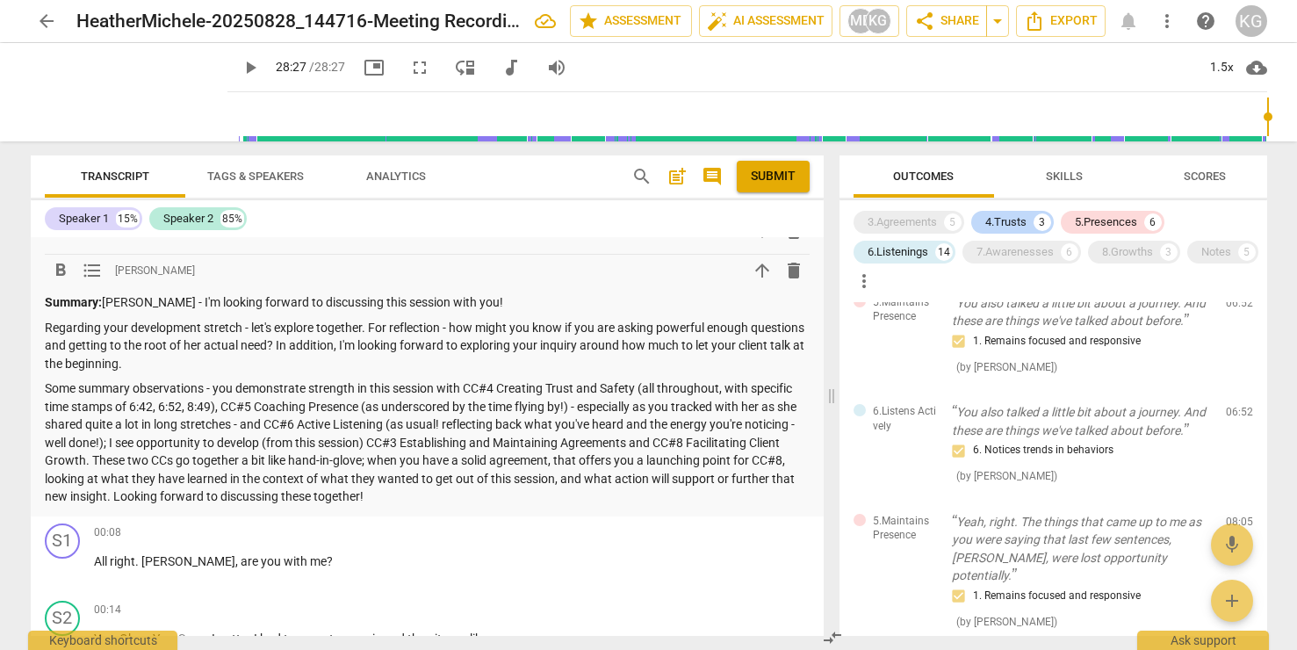
scroll to position [263, 0]
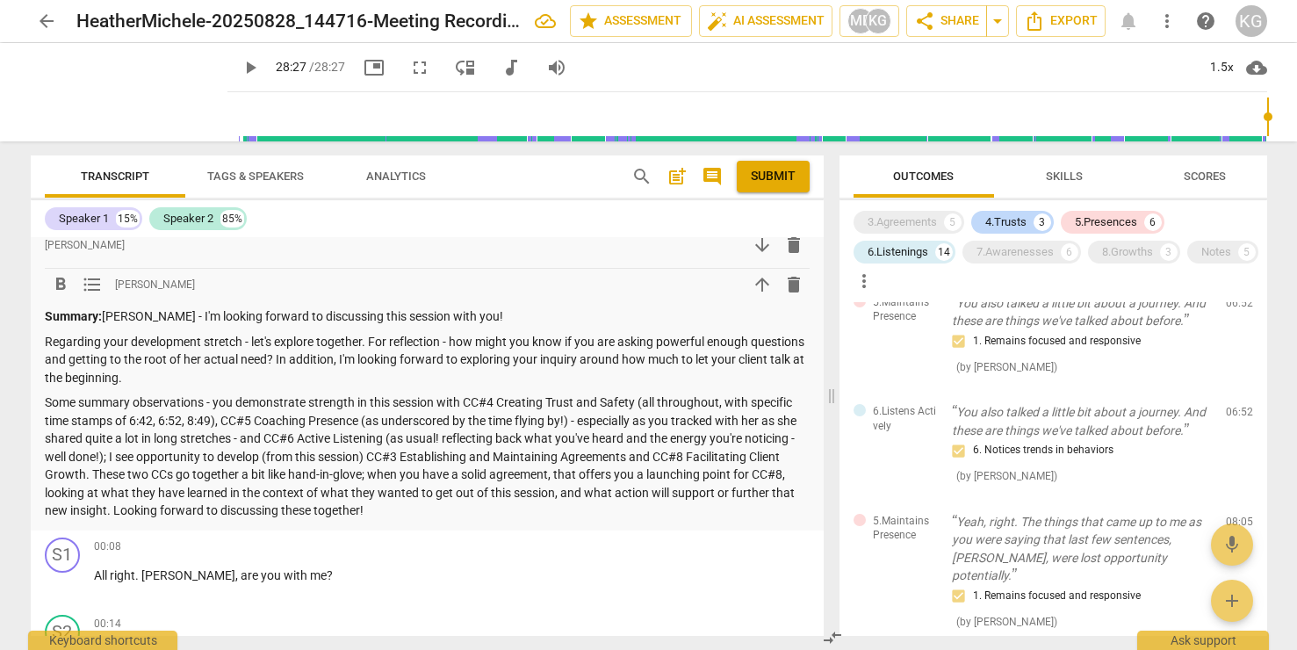
click at [492, 326] on p "Summary: [PERSON_NAME] - I'm looking forward to discussing this session with yo…" at bounding box center [427, 316] width 765 height 18
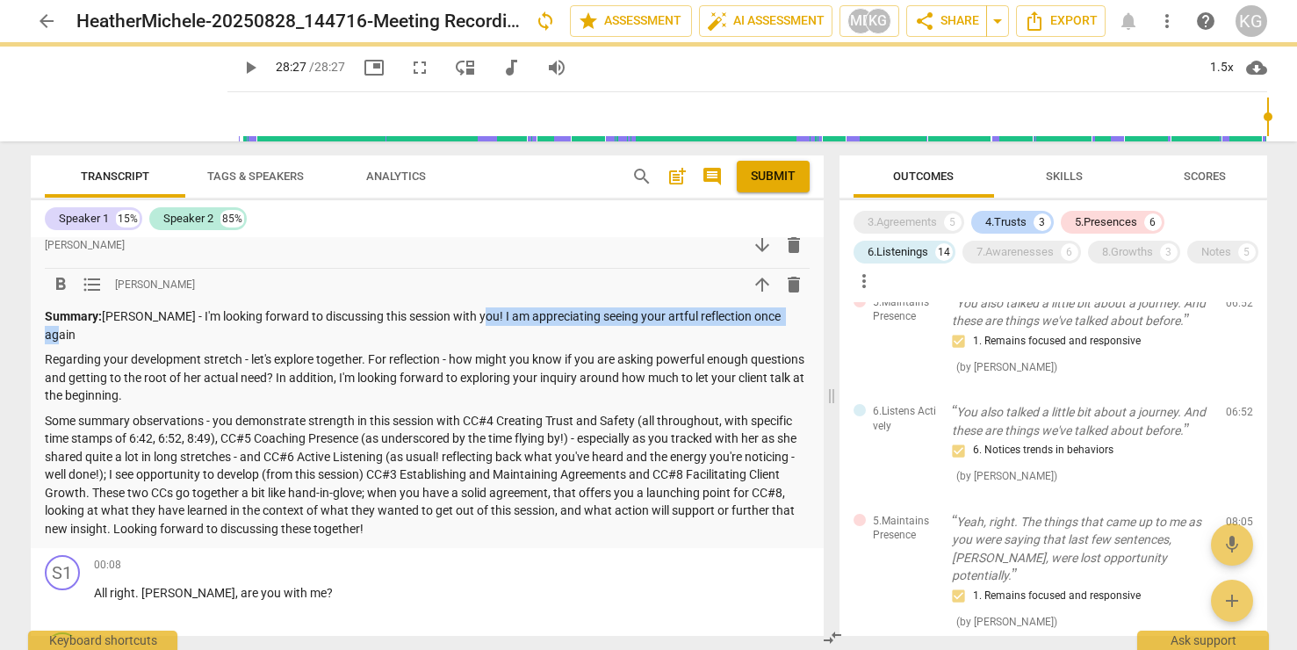
click at [464, 335] on p "Summary: [PERSON_NAME] - I'm looking forward to discussing this session with yo…" at bounding box center [427, 325] width 765 height 36
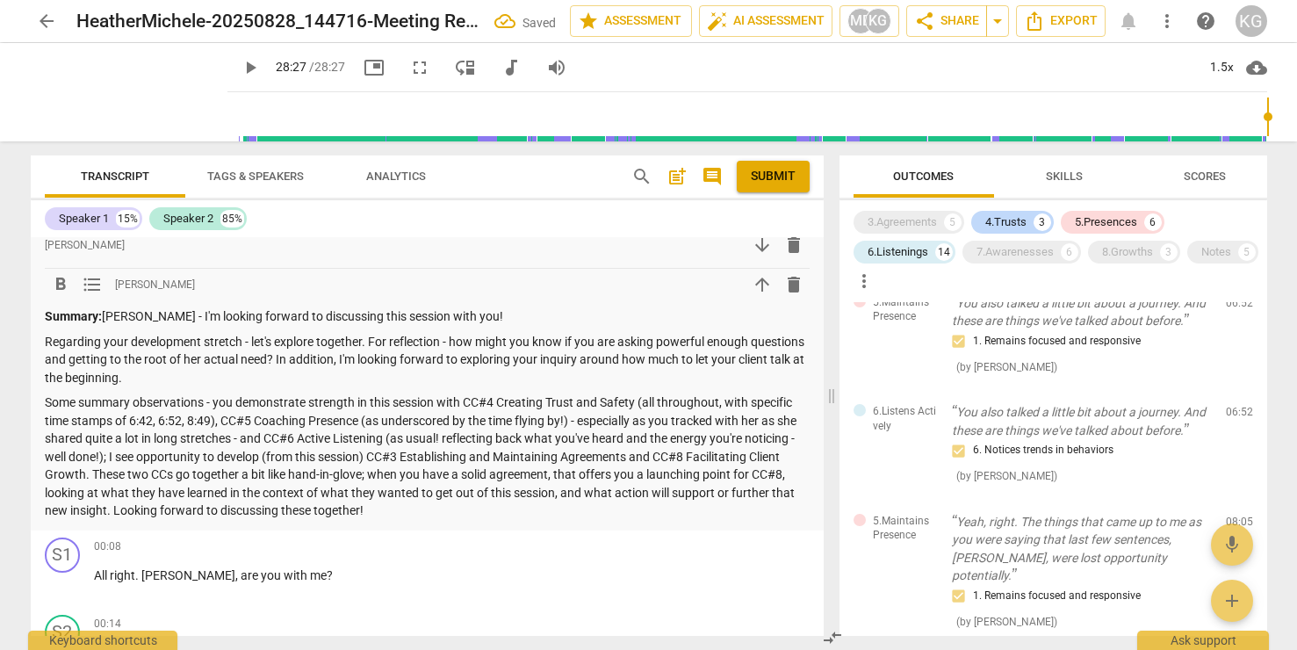
click at [338, 520] on p "Some summary observations - you demonstrate strength in this session with CC#4 …" at bounding box center [427, 456] width 765 height 126
click at [305, 424] on p "Some summary observations - you demonstrate strength in this session with CC#4 …" at bounding box center [427, 456] width 765 height 126
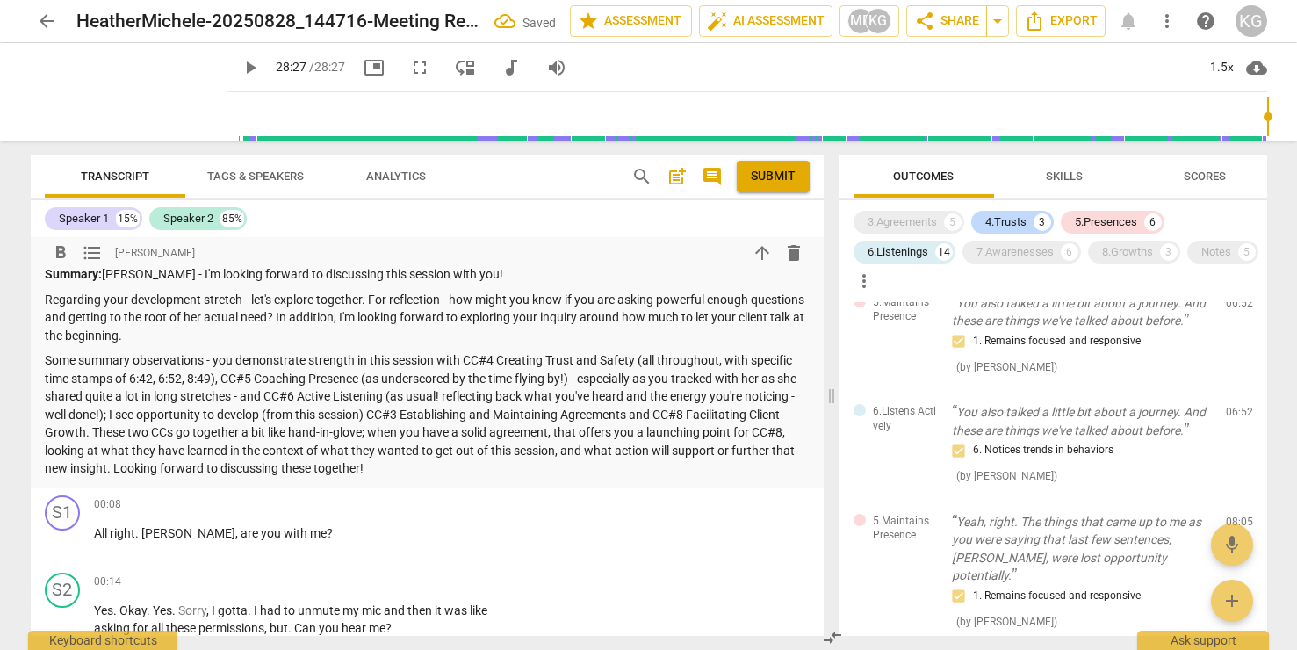
scroll to position [307, 0]
click at [363, 316] on p "Regarding your development stretch - let's explore together. For reflection - h…" at bounding box center [427, 315] width 765 height 54
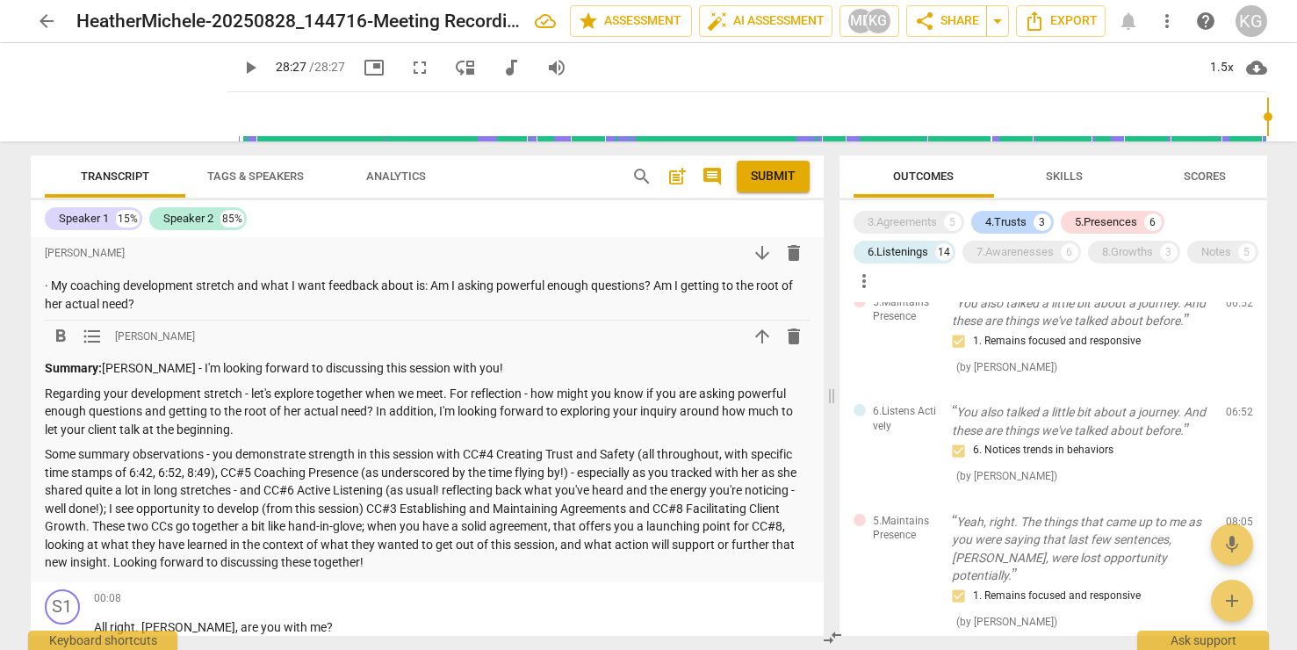
scroll to position [213, 0]
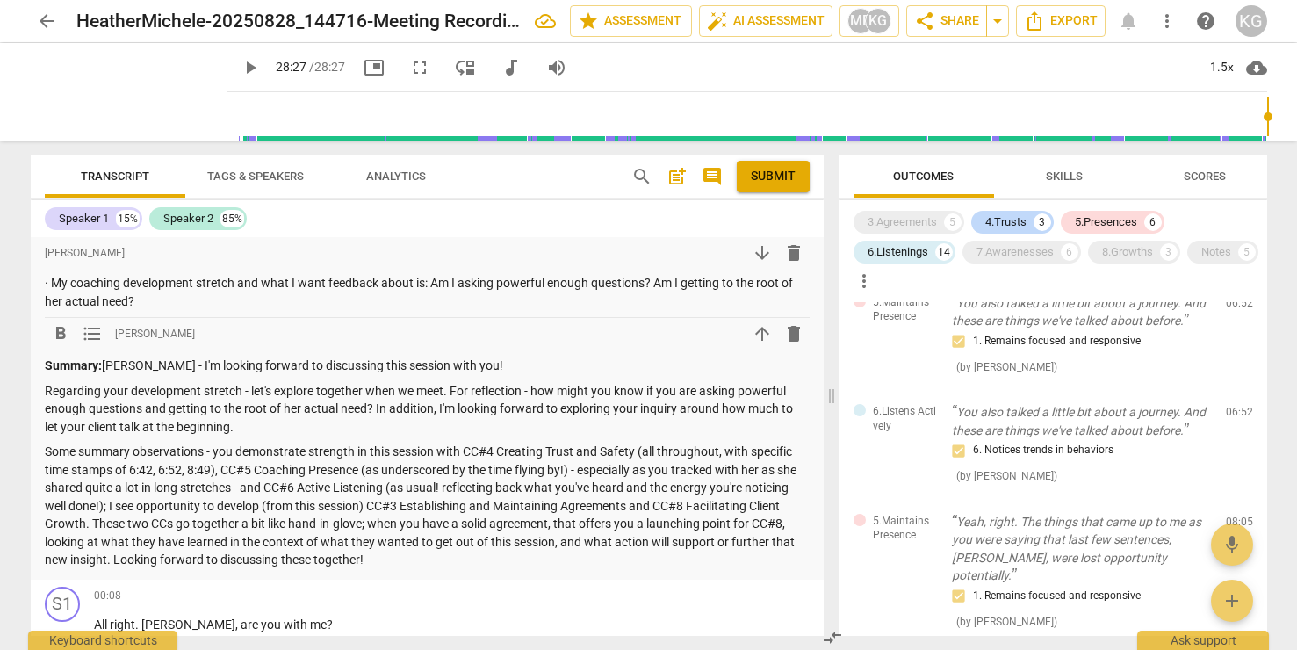
click at [244, 407] on p "Regarding your development stretch - let's explore together when we meet. For r…" at bounding box center [427, 409] width 765 height 54
